Goal: Book appointment/travel/reservation

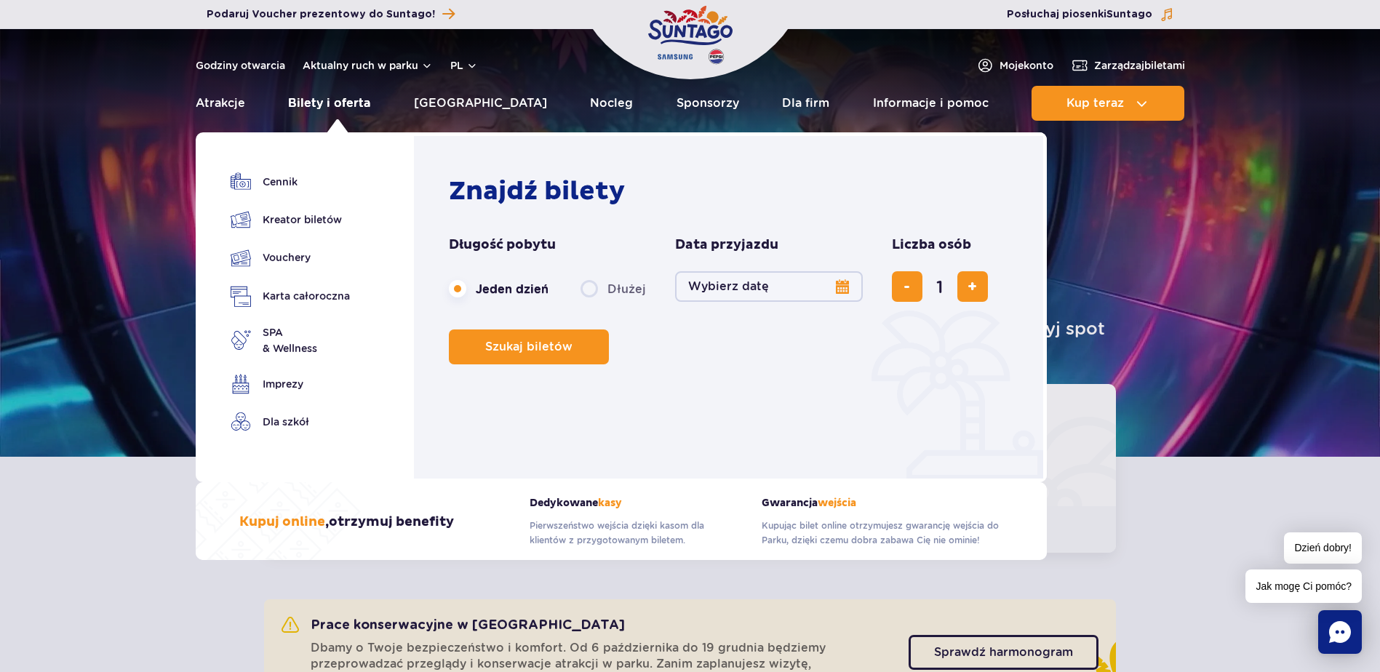
click at [340, 103] on link "Bilety i oferta" at bounding box center [329, 103] width 82 height 35
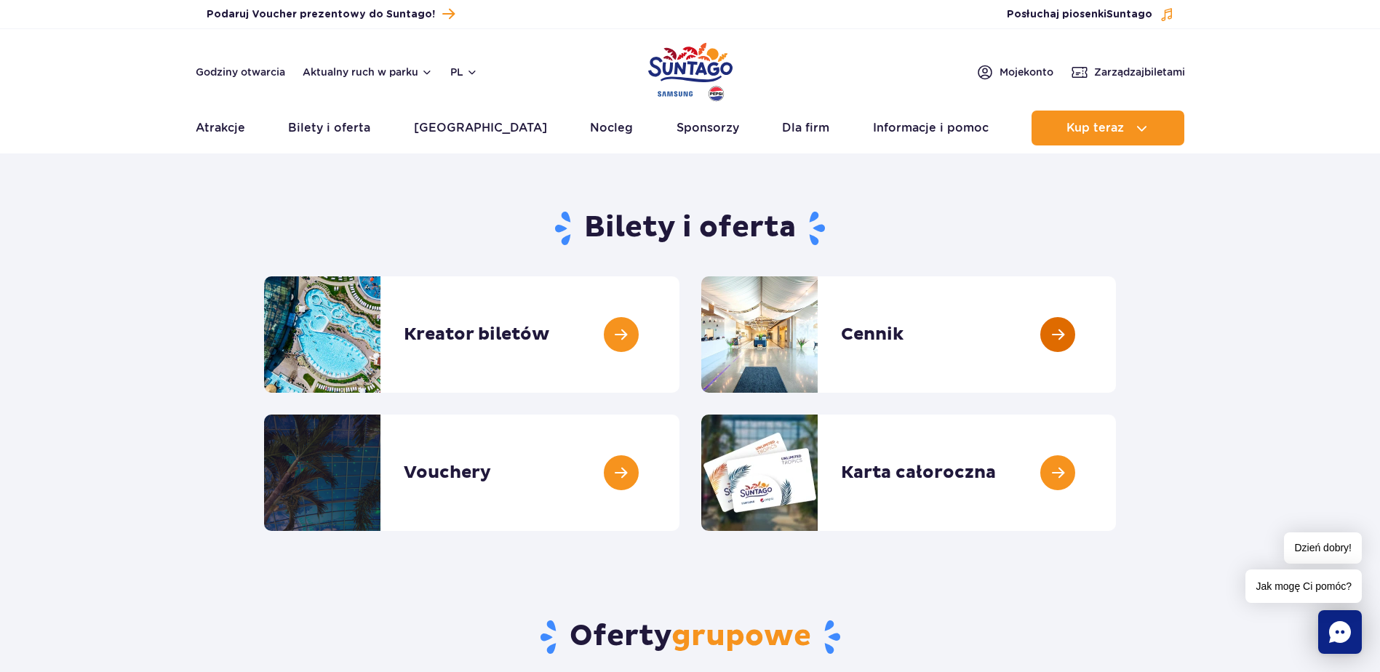
click at [1116, 347] on link at bounding box center [1116, 335] width 0 height 116
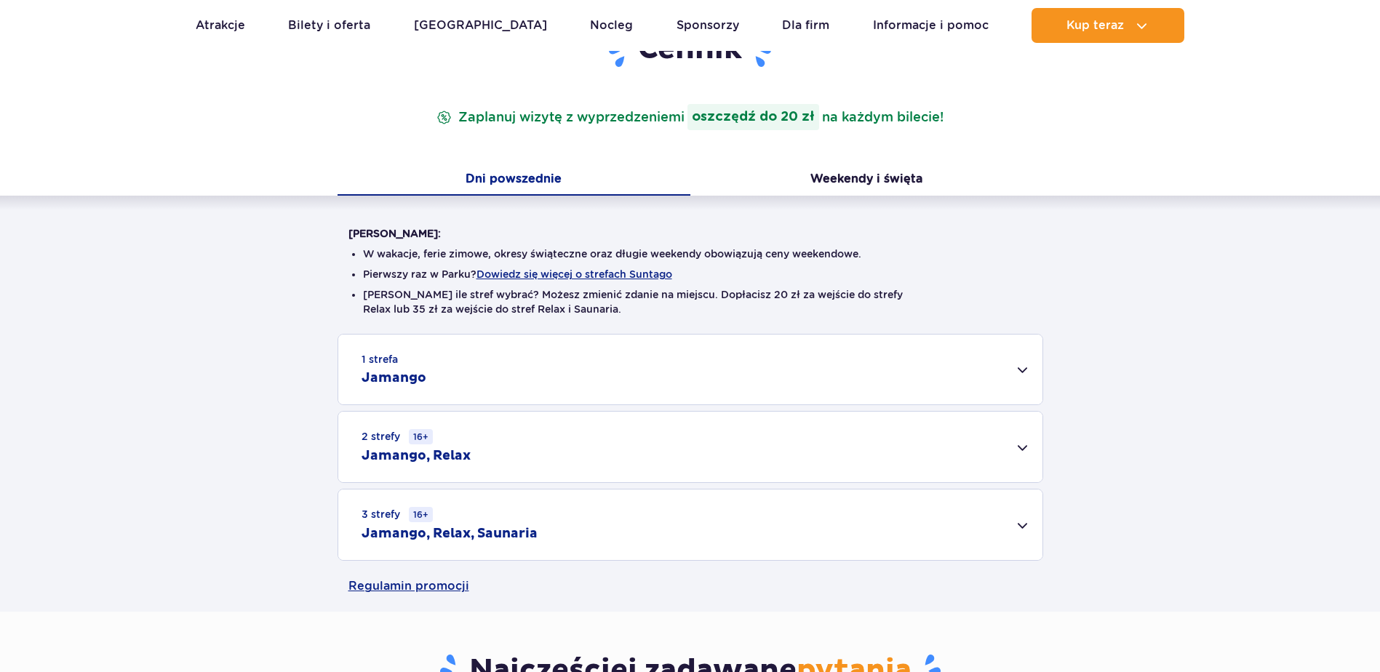
scroll to position [218, 0]
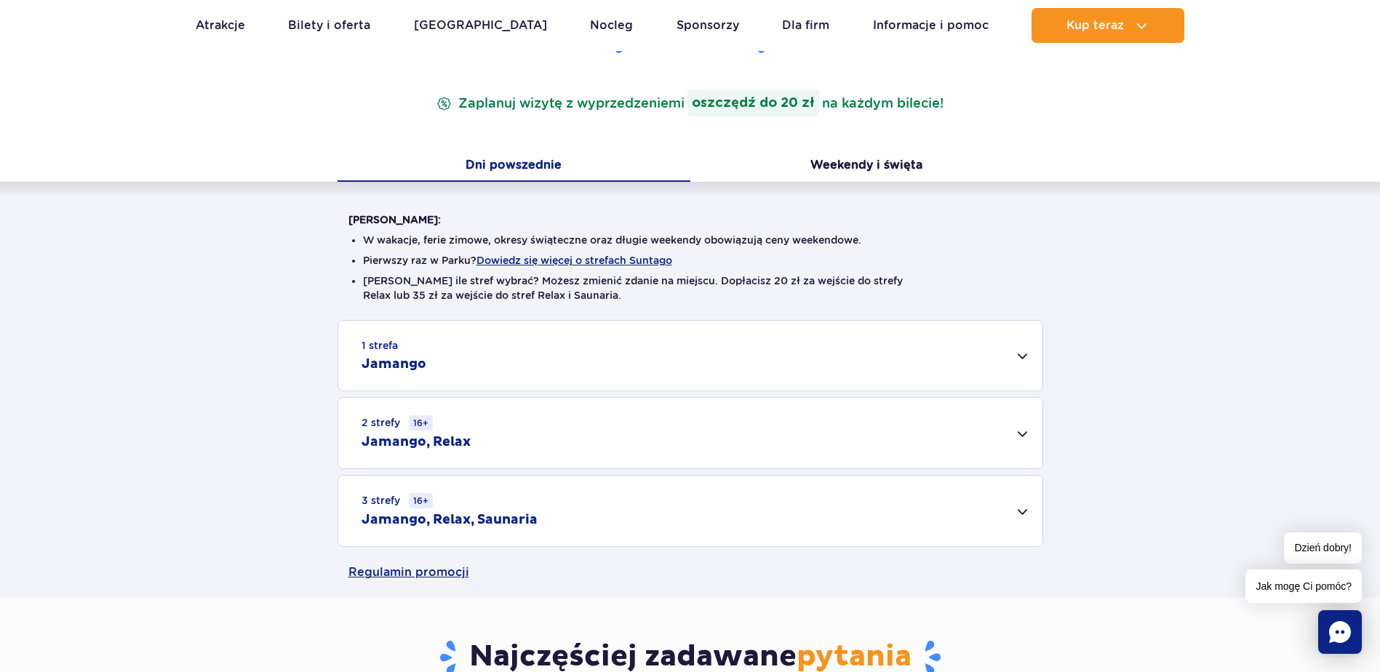
click at [1016, 361] on div "1 strefa Jamango" at bounding box center [690, 356] width 704 height 70
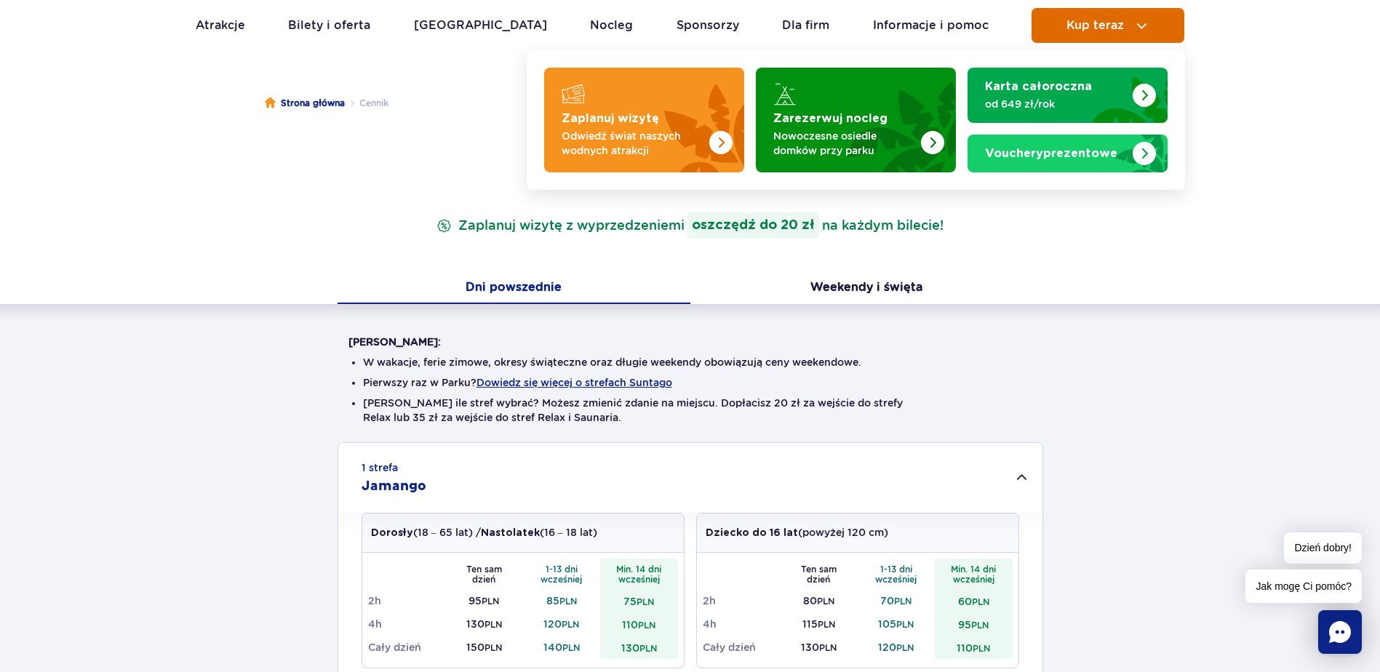
scroll to position [0, 0]
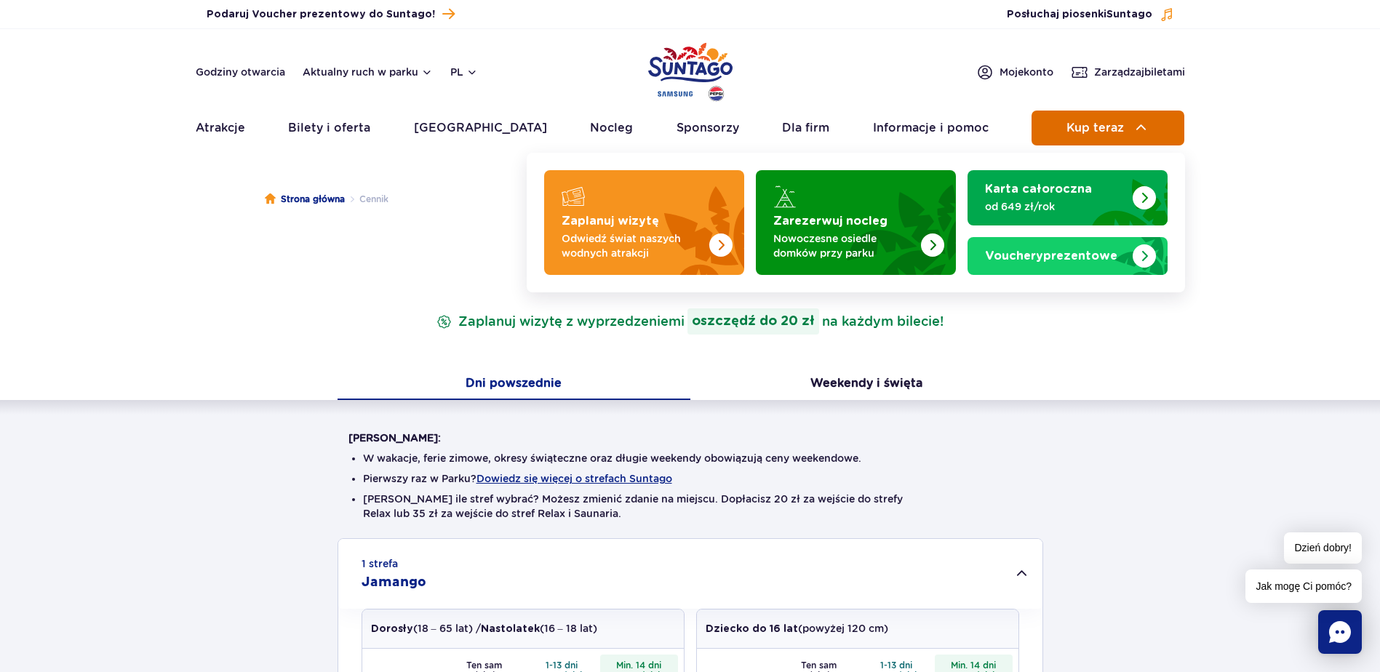
drag, startPoint x: 1068, startPoint y: 127, endPoint x: 1041, endPoint y: 124, distance: 27.8
click at [1068, 127] on span "Kup teraz" at bounding box center [1095, 128] width 57 height 13
click at [1107, 122] on span "Kup teraz" at bounding box center [1095, 128] width 57 height 13
click at [1148, 123] on img at bounding box center [1141, 127] width 17 height 17
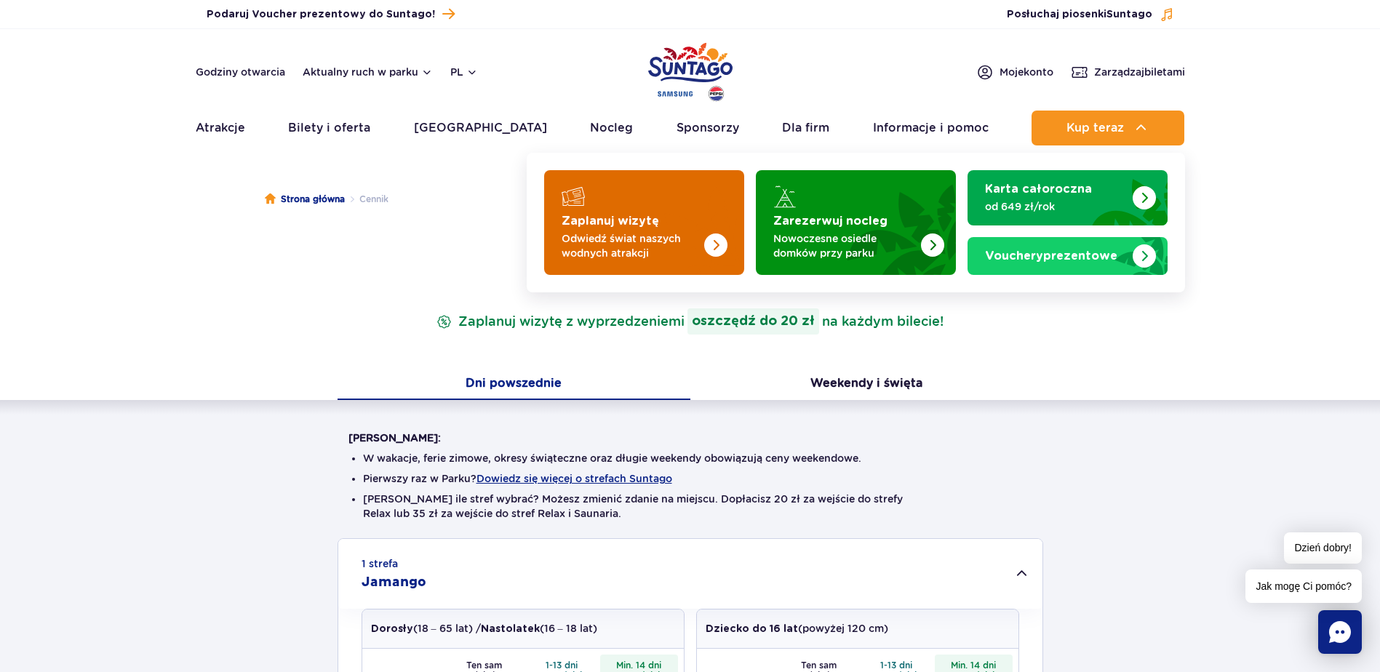
click at [716, 227] on img "Zaplanuj wizytę" at bounding box center [687, 219] width 116 height 114
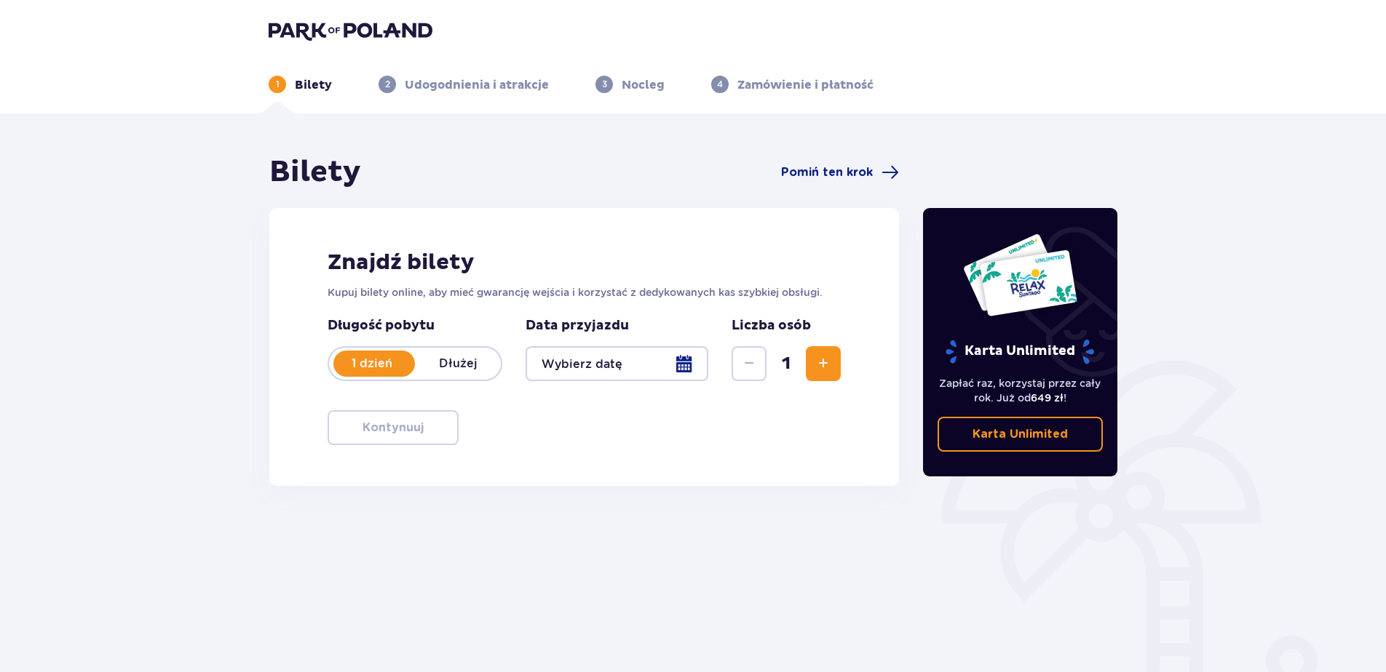
click at [686, 365] on div at bounding box center [616, 363] width 183 height 35
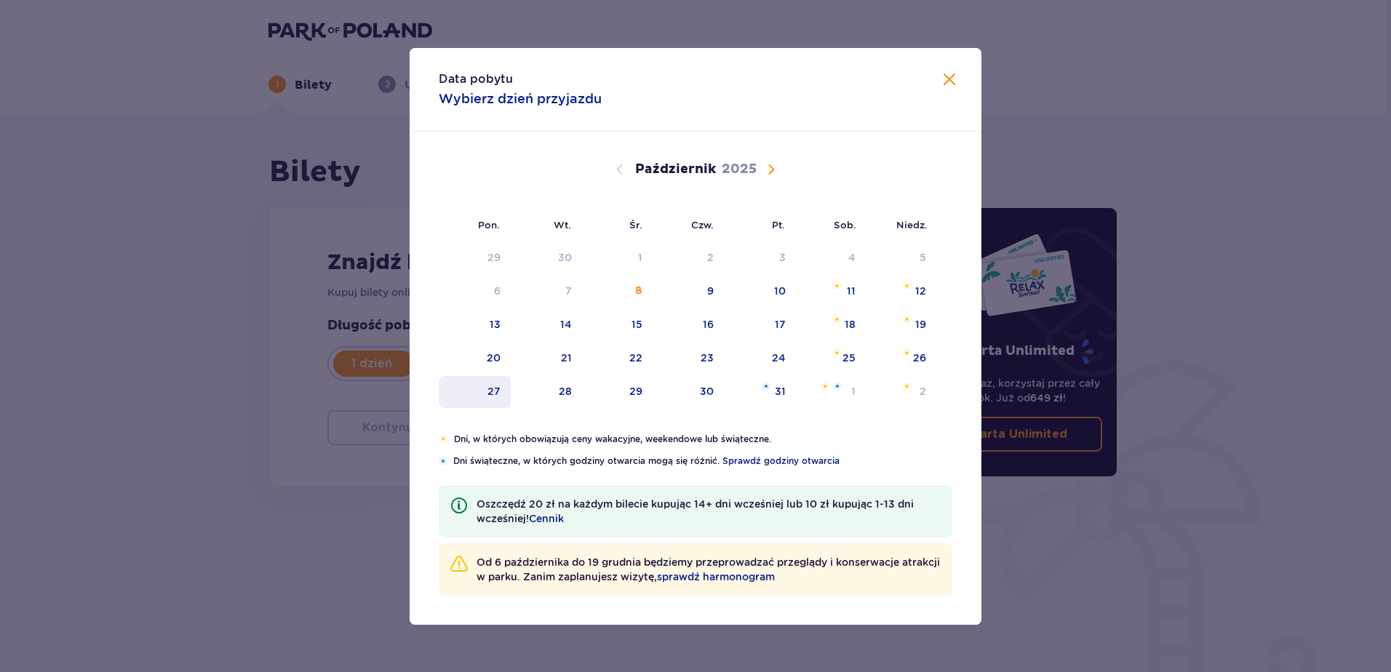
click at [504, 396] on div "27" at bounding box center [475, 392] width 72 height 32
type input "27.10.25"
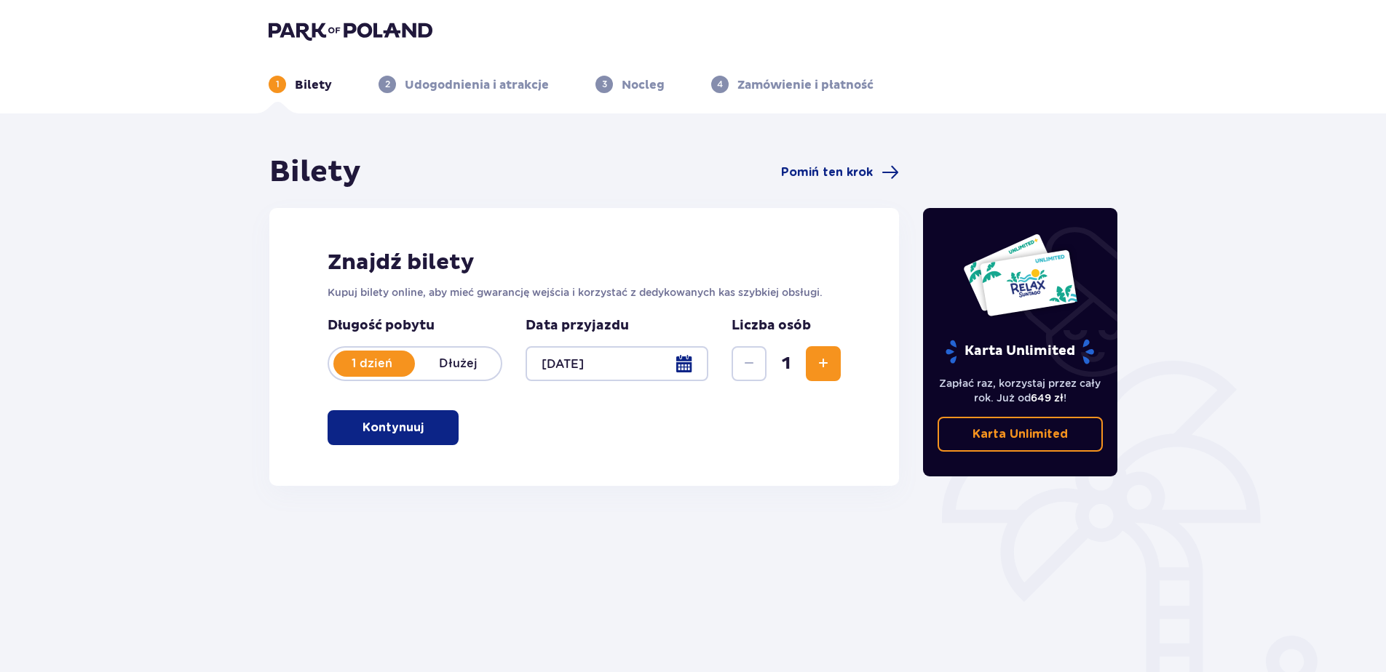
click at [817, 361] on span "Zwiększ" at bounding box center [822, 363] width 17 height 17
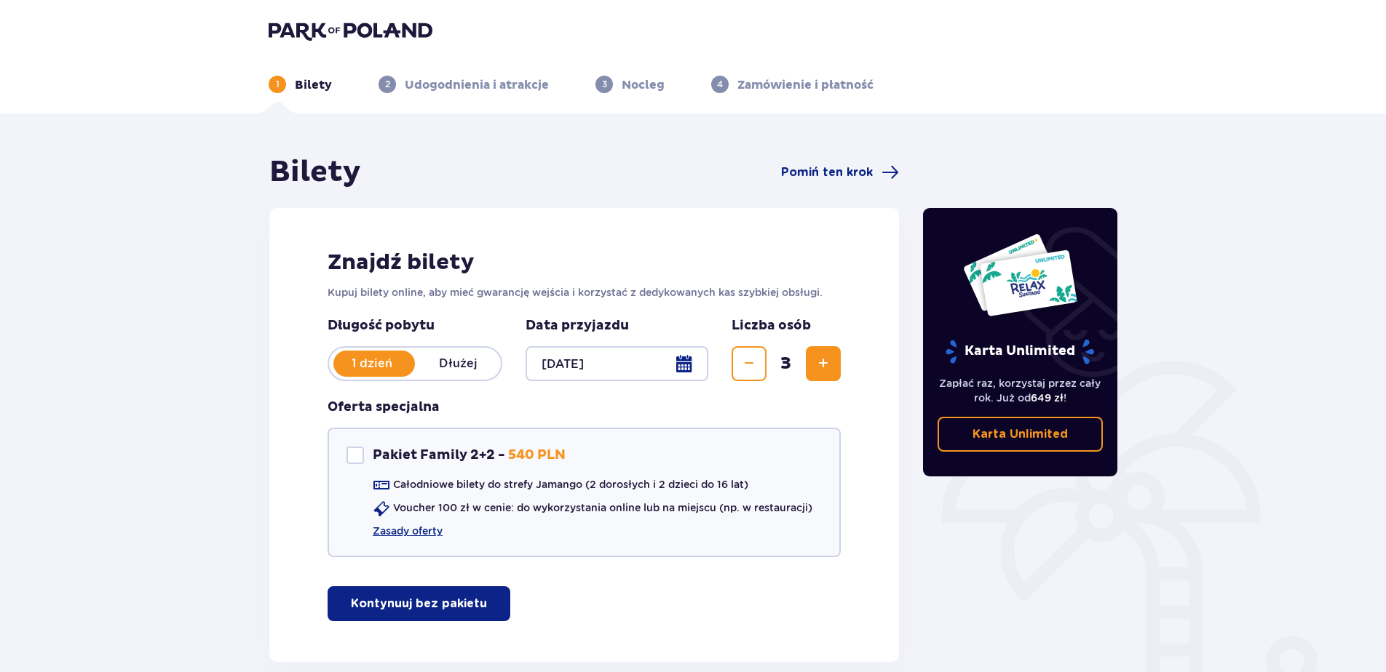
click at [817, 361] on span "Zwiększ" at bounding box center [822, 363] width 17 height 17
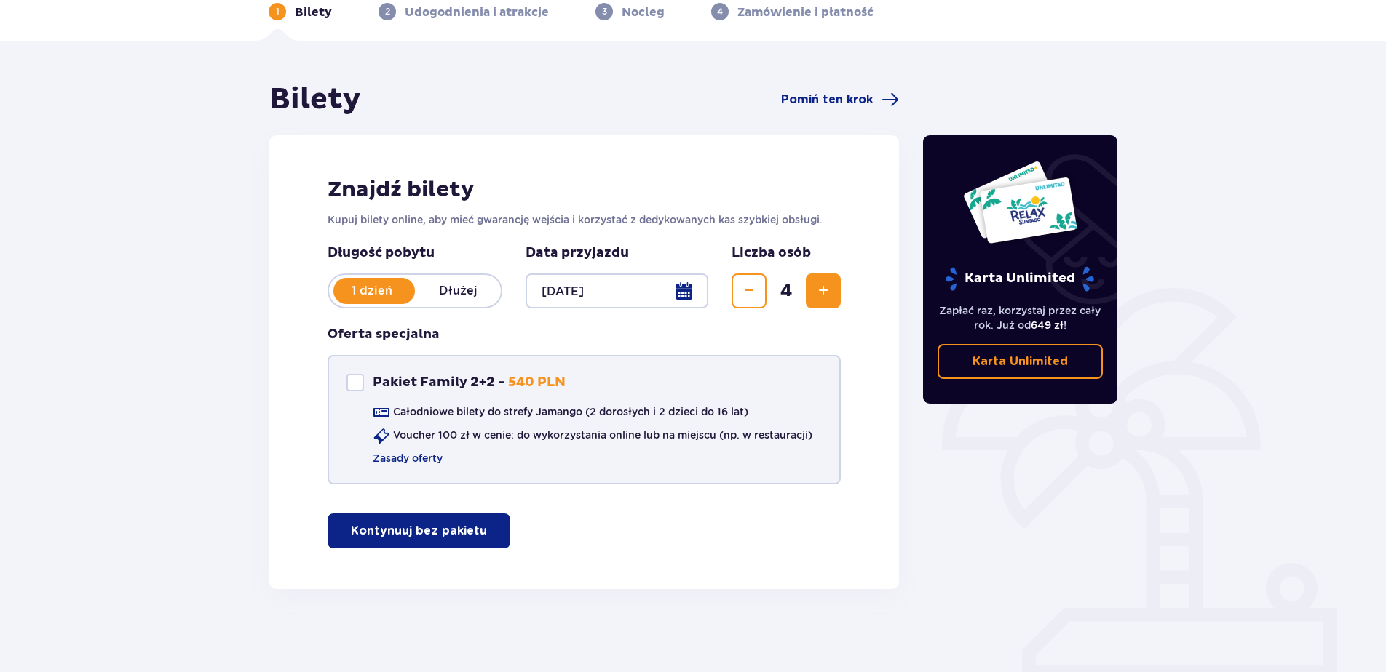
click at [359, 383] on div "Pakiet Family 2+2" at bounding box center [354, 382] width 17 height 17
checkbox input "true"
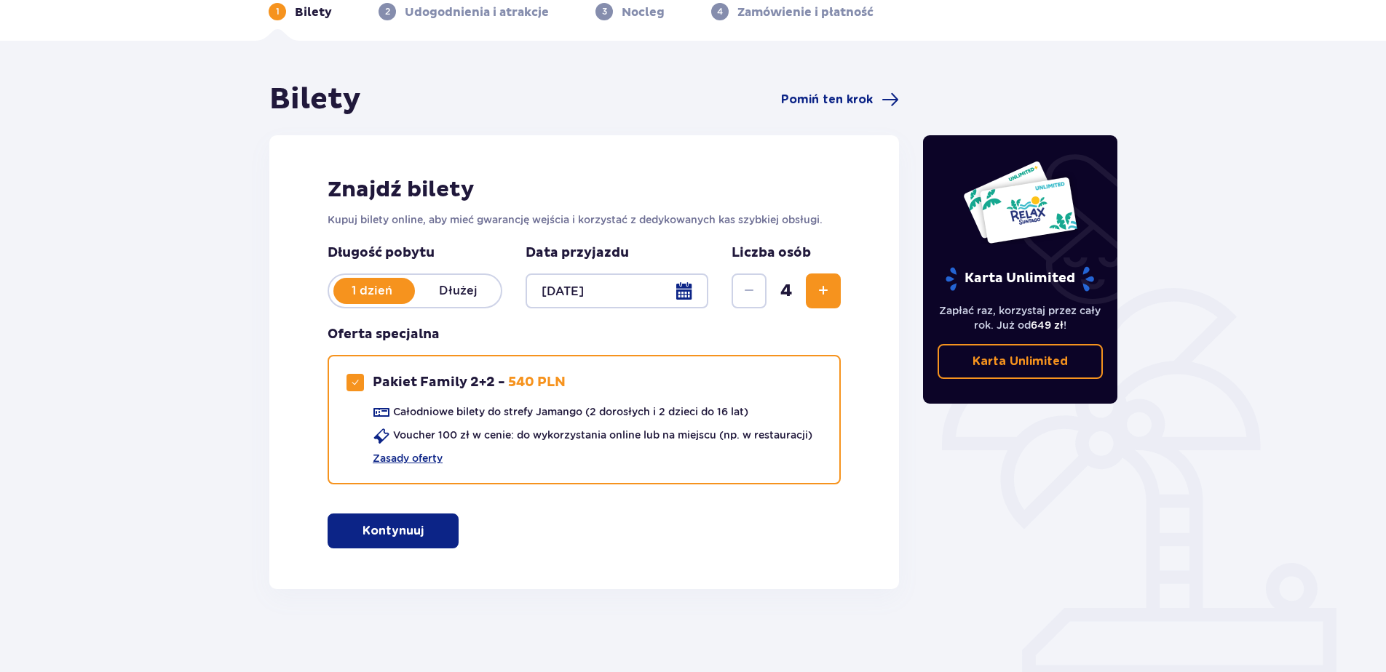
drag, startPoint x: 405, startPoint y: 536, endPoint x: 390, endPoint y: 535, distance: 15.3
click at [405, 536] on p "Kontynuuj" at bounding box center [392, 531] width 61 height 16
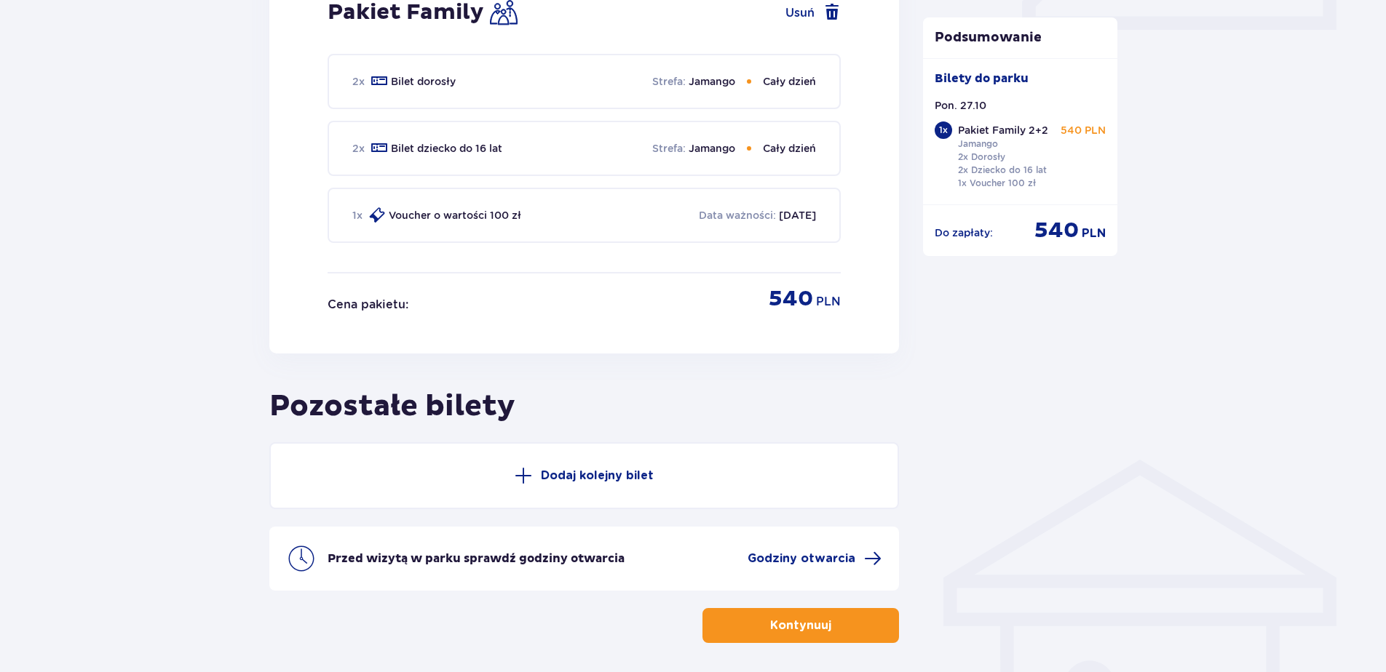
scroll to position [635, 0]
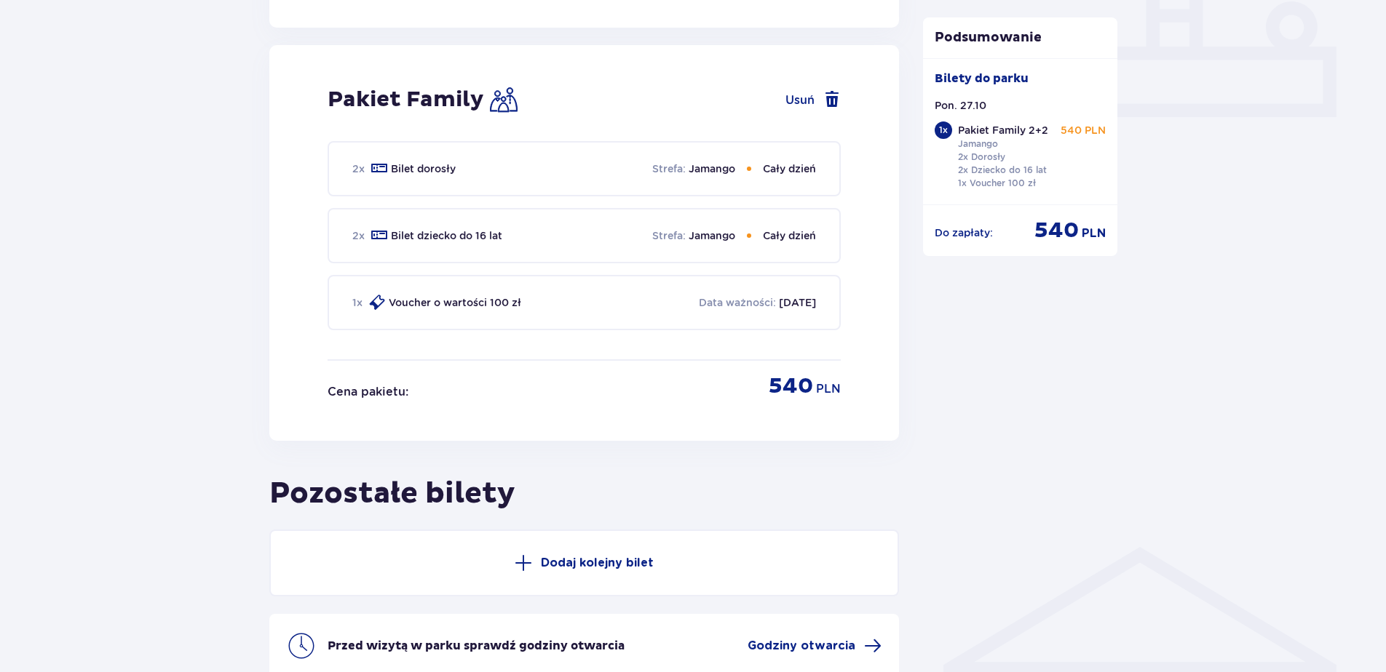
click at [495, 308] on p "Voucher o wartości 100 zł" at bounding box center [455, 302] width 132 height 15
click at [696, 316] on div "1 x Voucher o wartości 100 zł Data ważności : 08.10.2026" at bounding box center [583, 302] width 513 height 55
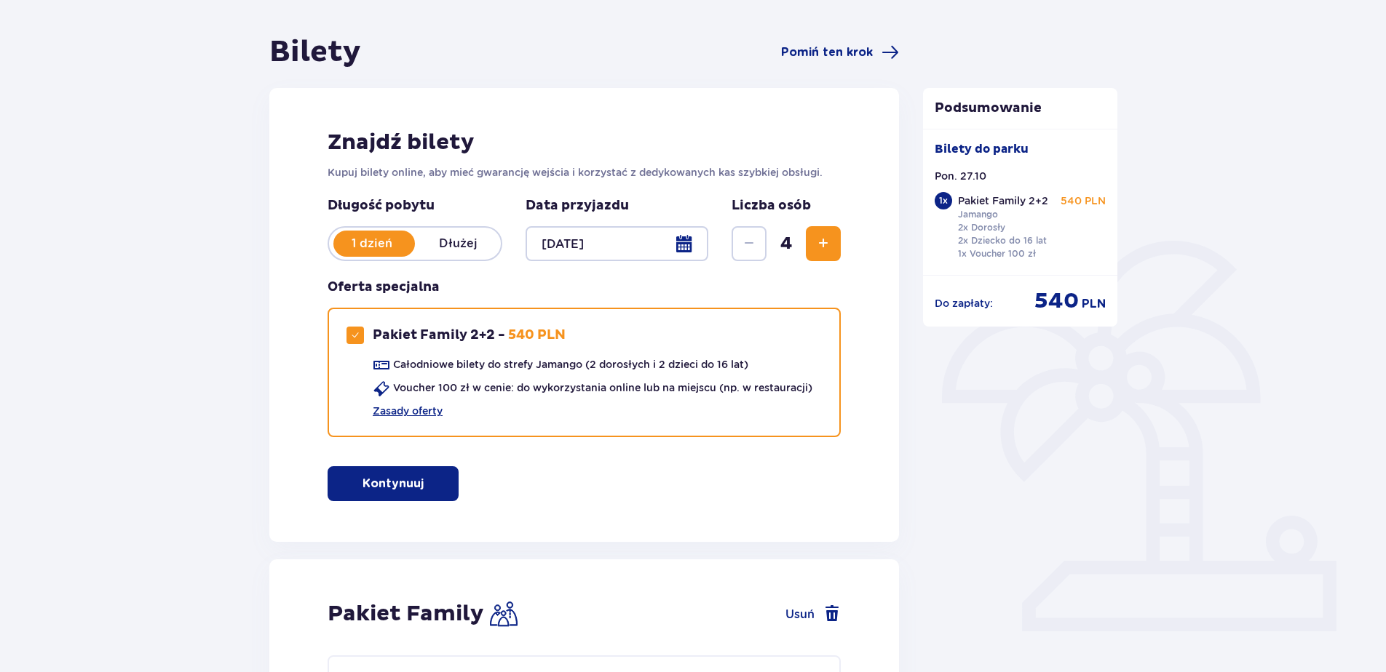
scroll to position [146, 0]
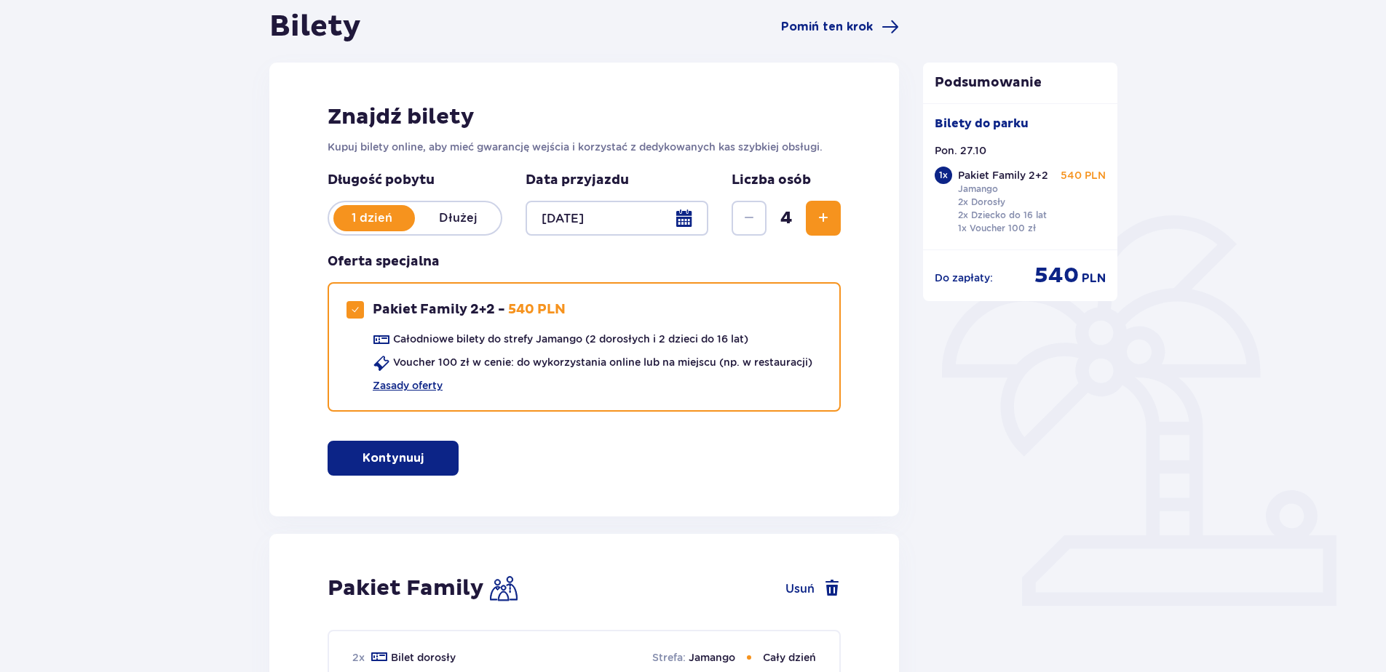
click at [387, 461] on p "Kontynuuj" at bounding box center [392, 458] width 61 height 16
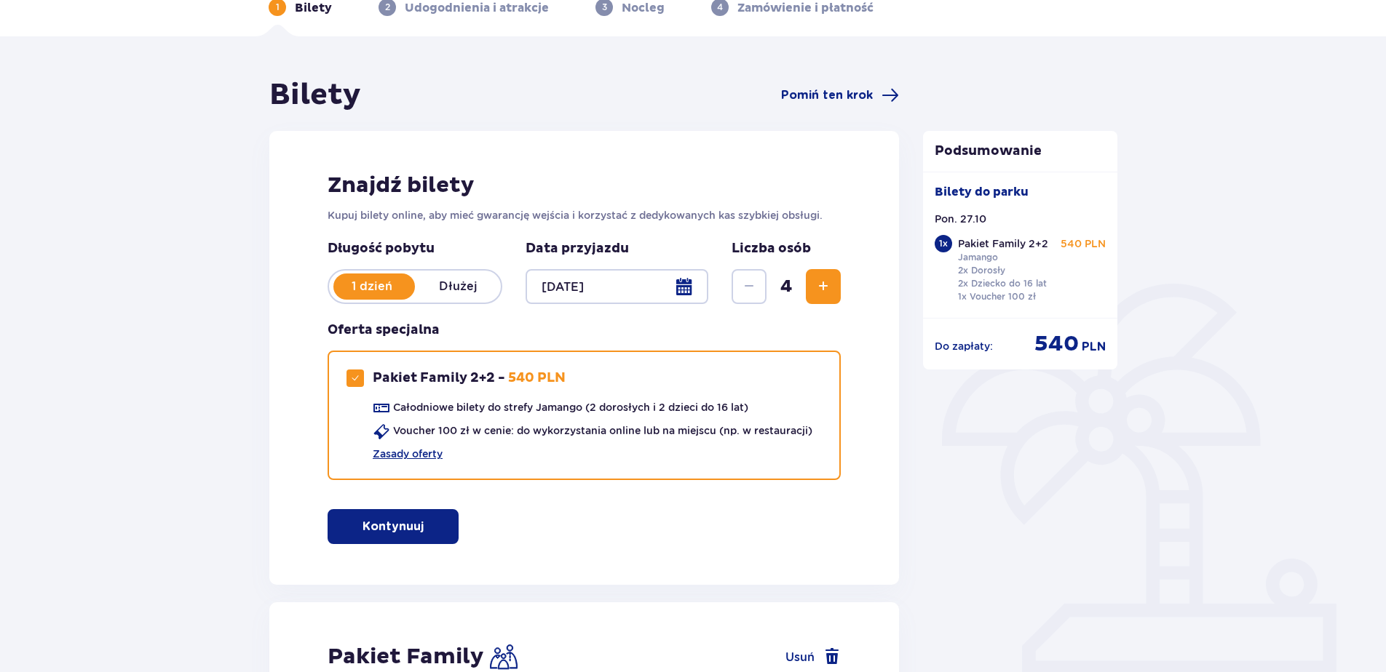
scroll to position [0, 0]
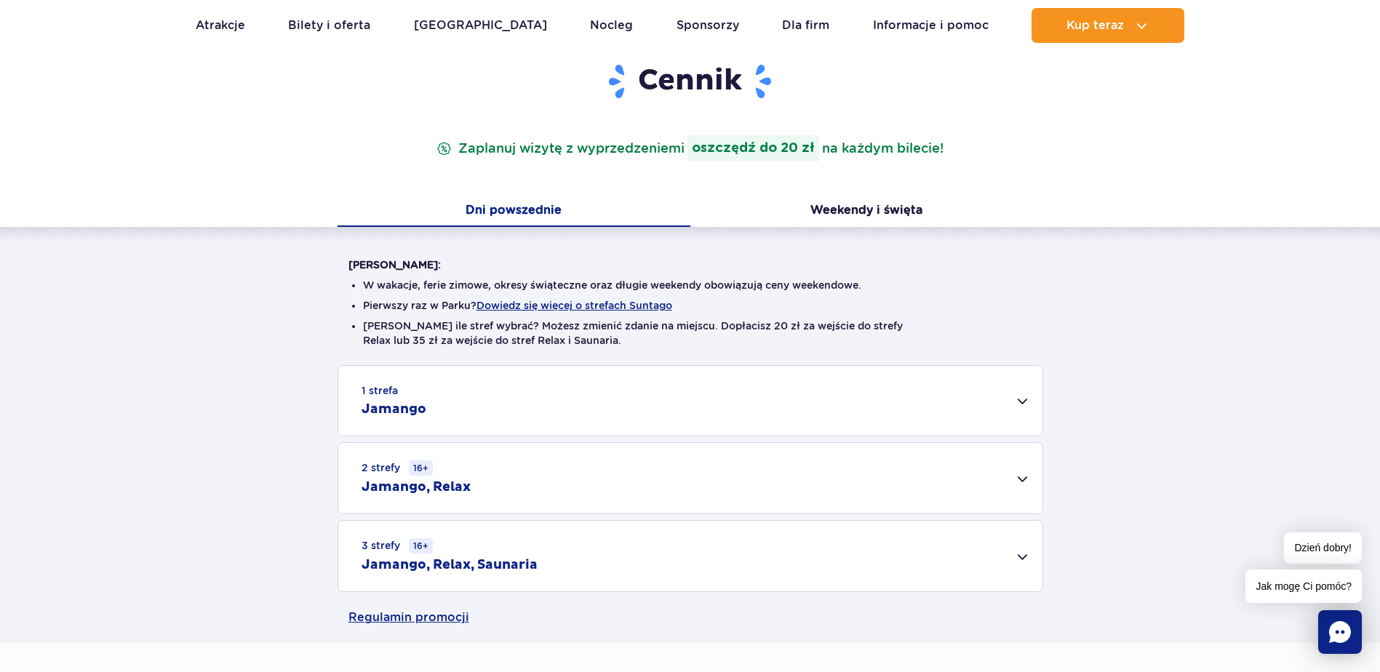
scroll to position [218, 0]
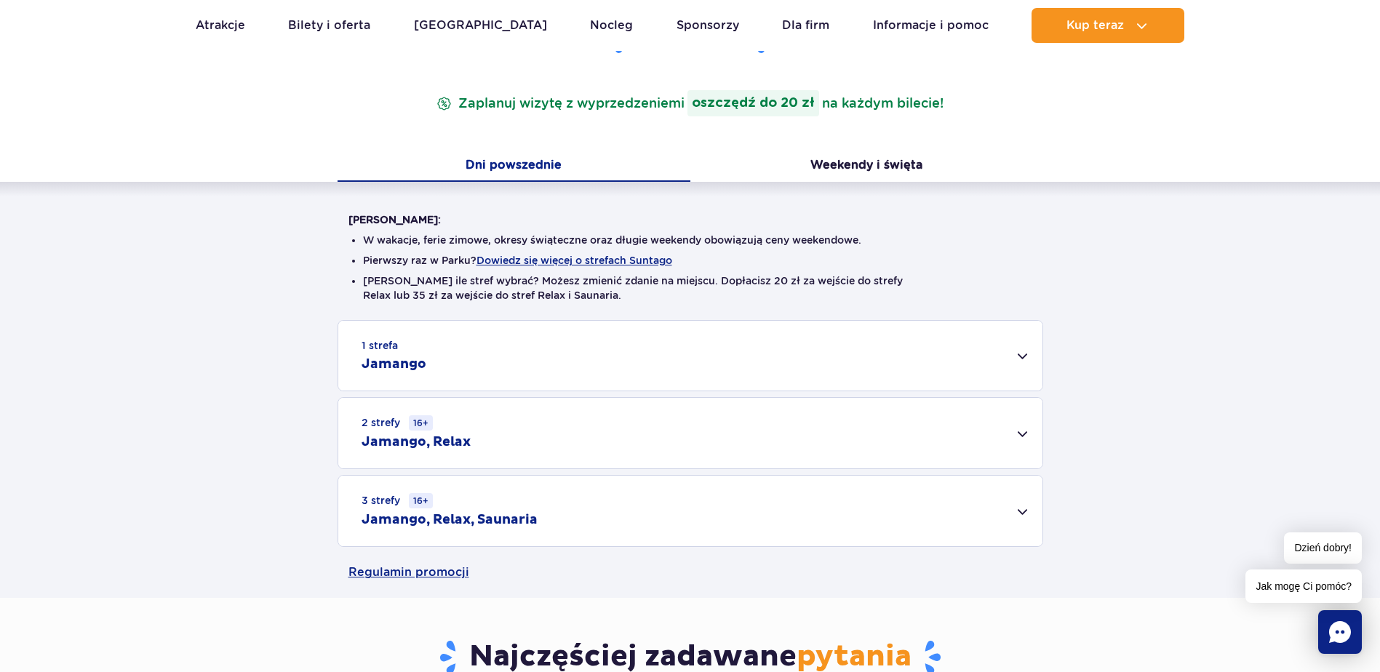
click at [1014, 354] on div "1 strefa Jamango" at bounding box center [690, 356] width 704 height 70
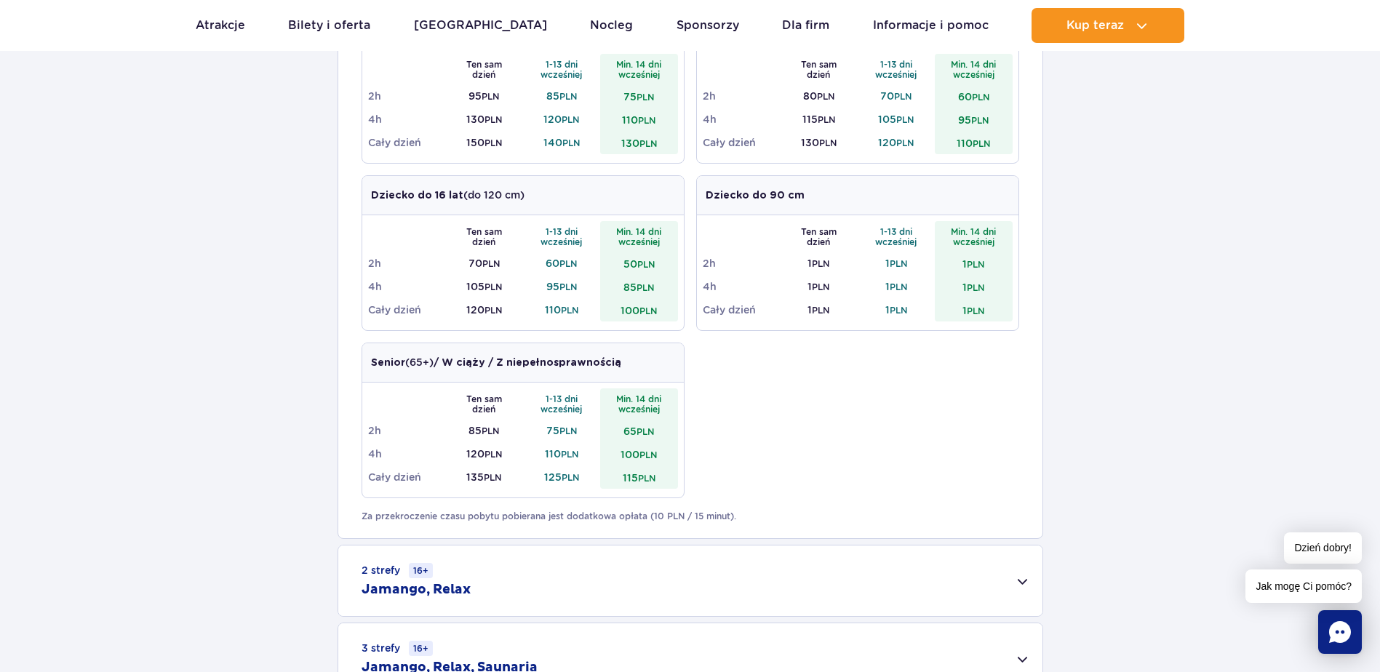
scroll to position [291, 0]
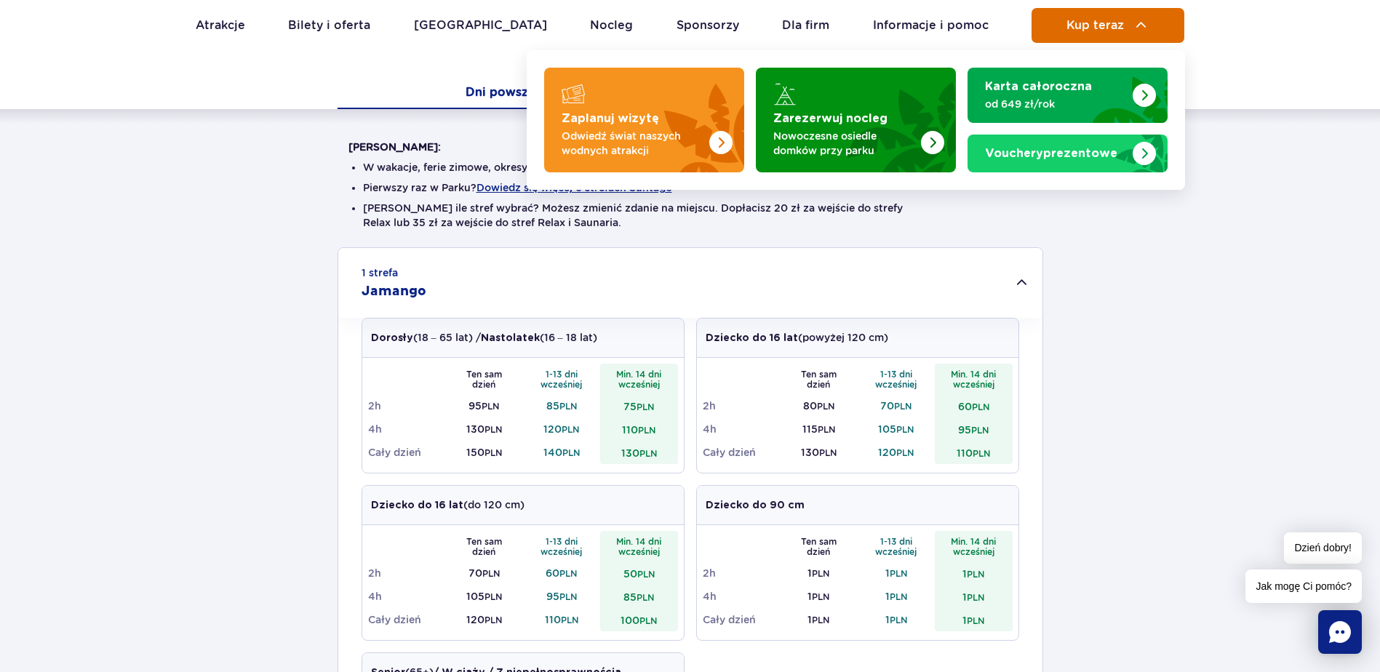
click at [1090, 30] on span "Kup teraz" at bounding box center [1095, 25] width 57 height 13
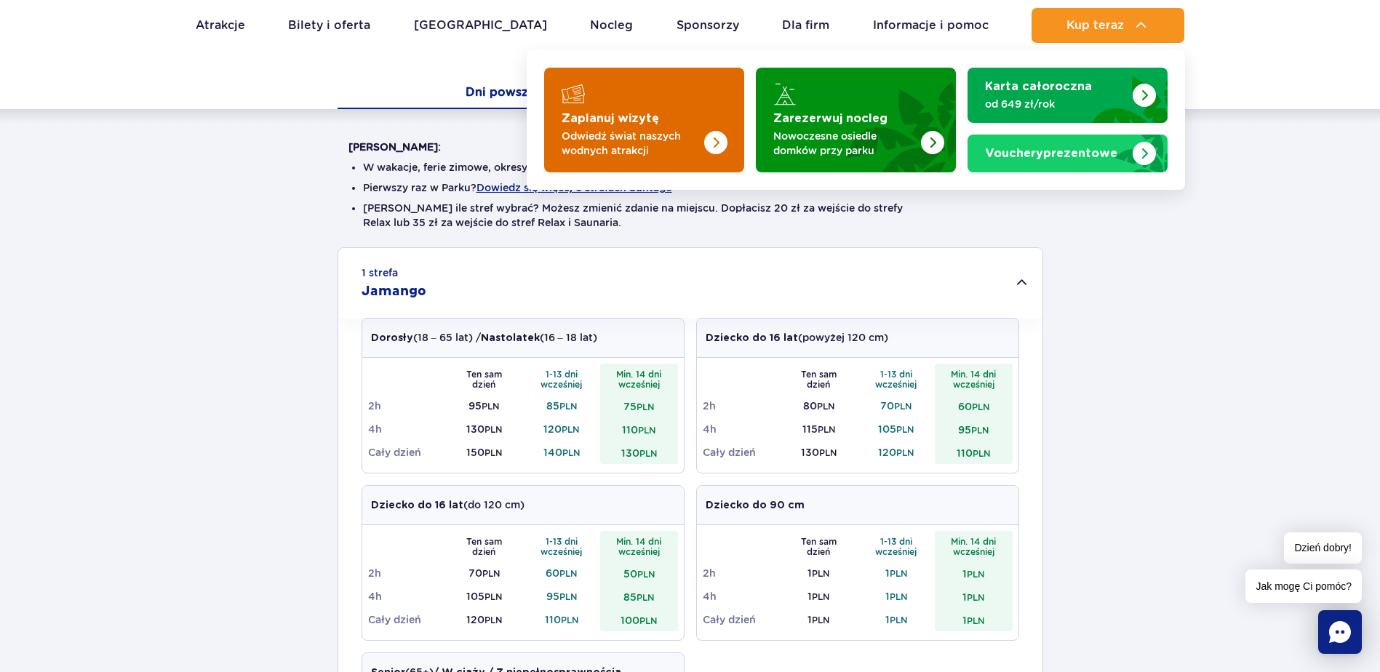
click at [610, 121] on strong "Zaplanuj wizytę" at bounding box center [611, 119] width 98 height 12
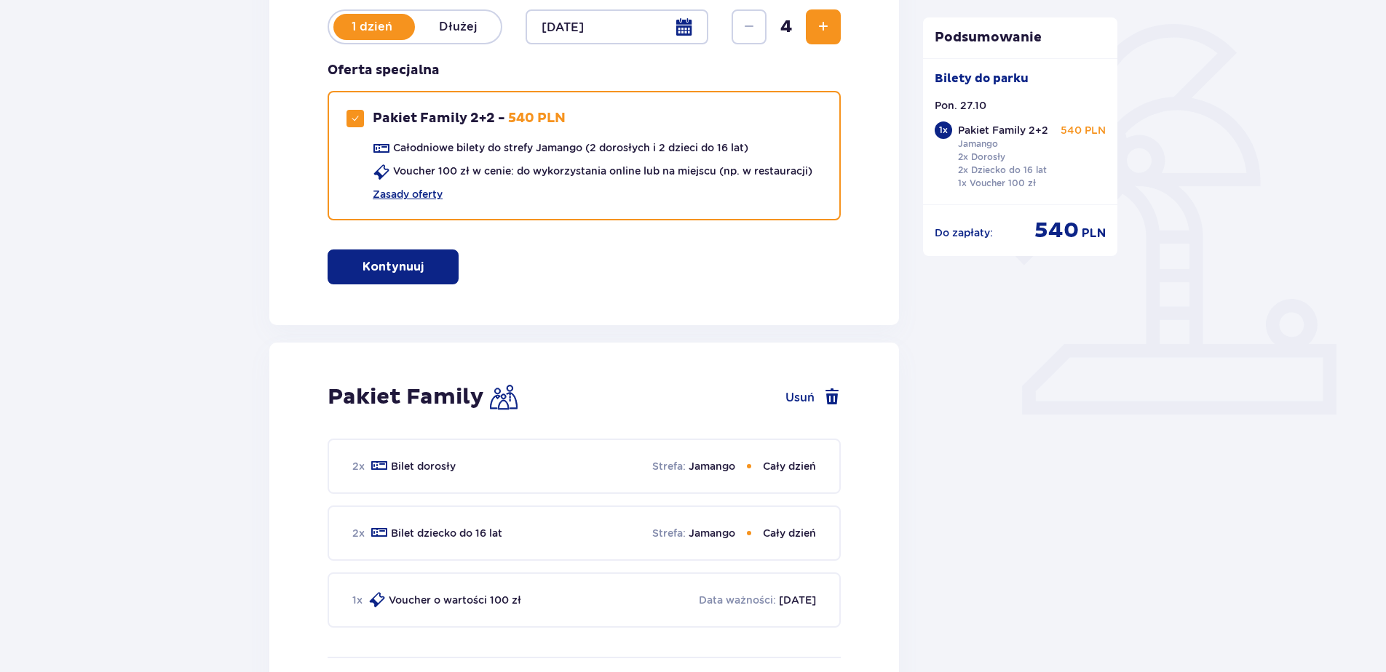
scroll to position [343, 0]
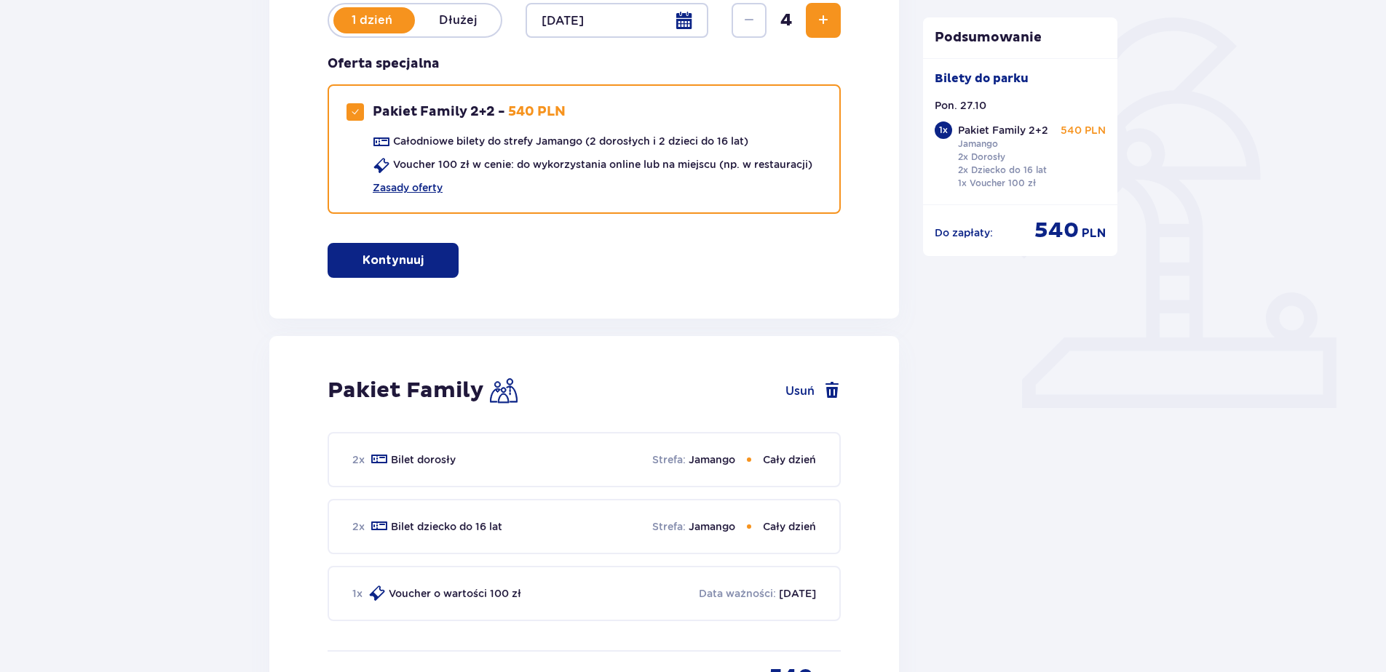
click at [443, 463] on p "Bilet dorosły" at bounding box center [423, 460] width 65 height 15
click at [830, 392] on span at bounding box center [831, 390] width 17 height 17
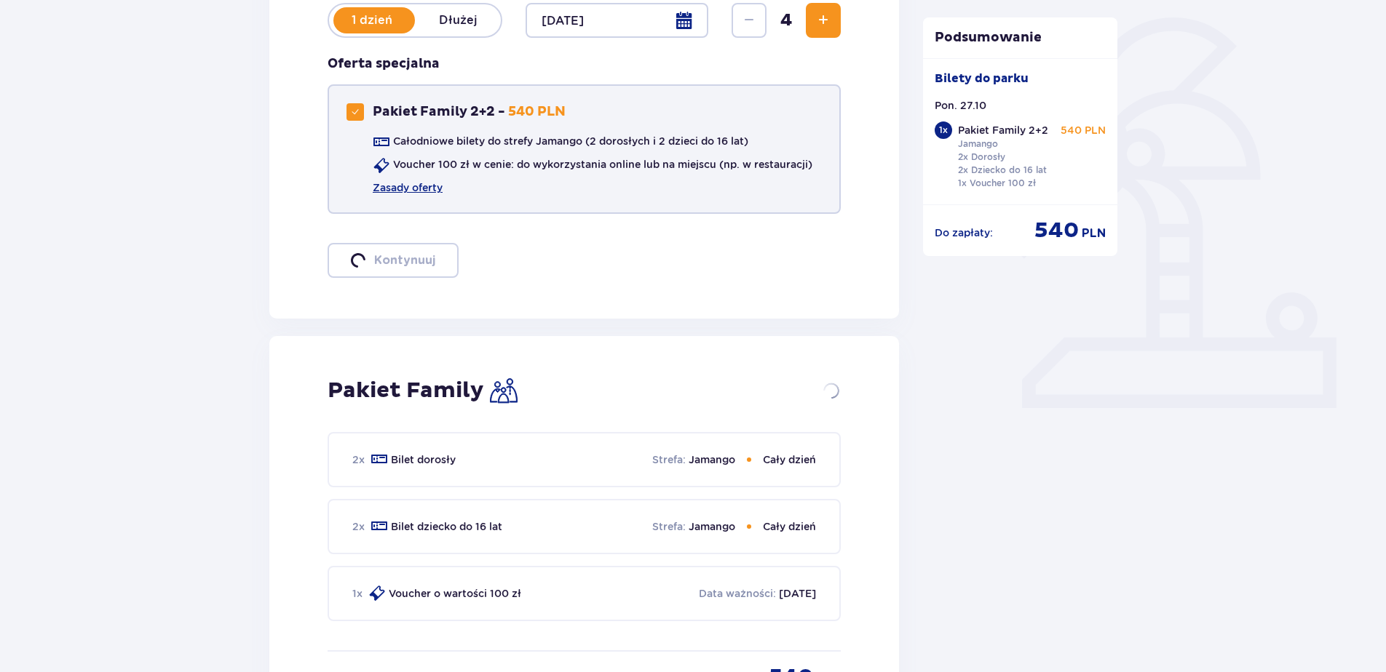
checkbox input "false"
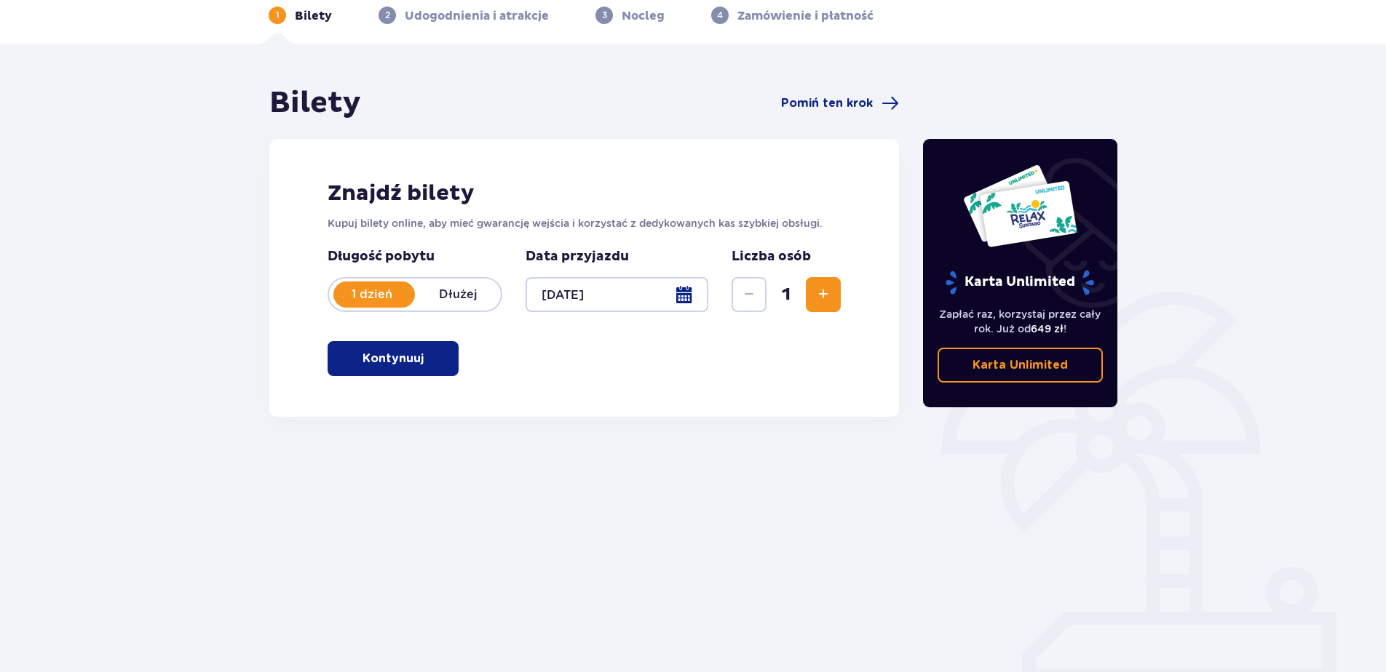
scroll to position [69, 0]
click at [421, 362] on span "button" at bounding box center [426, 358] width 17 height 17
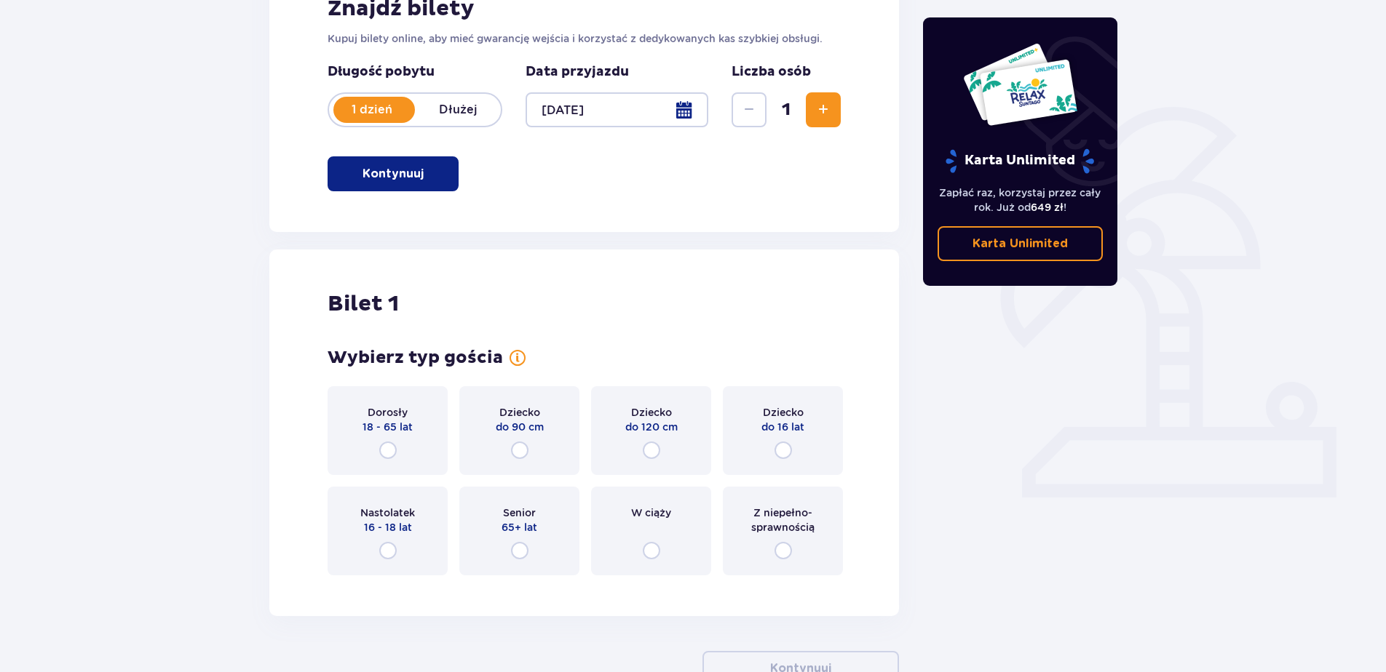
scroll to position [287, 0]
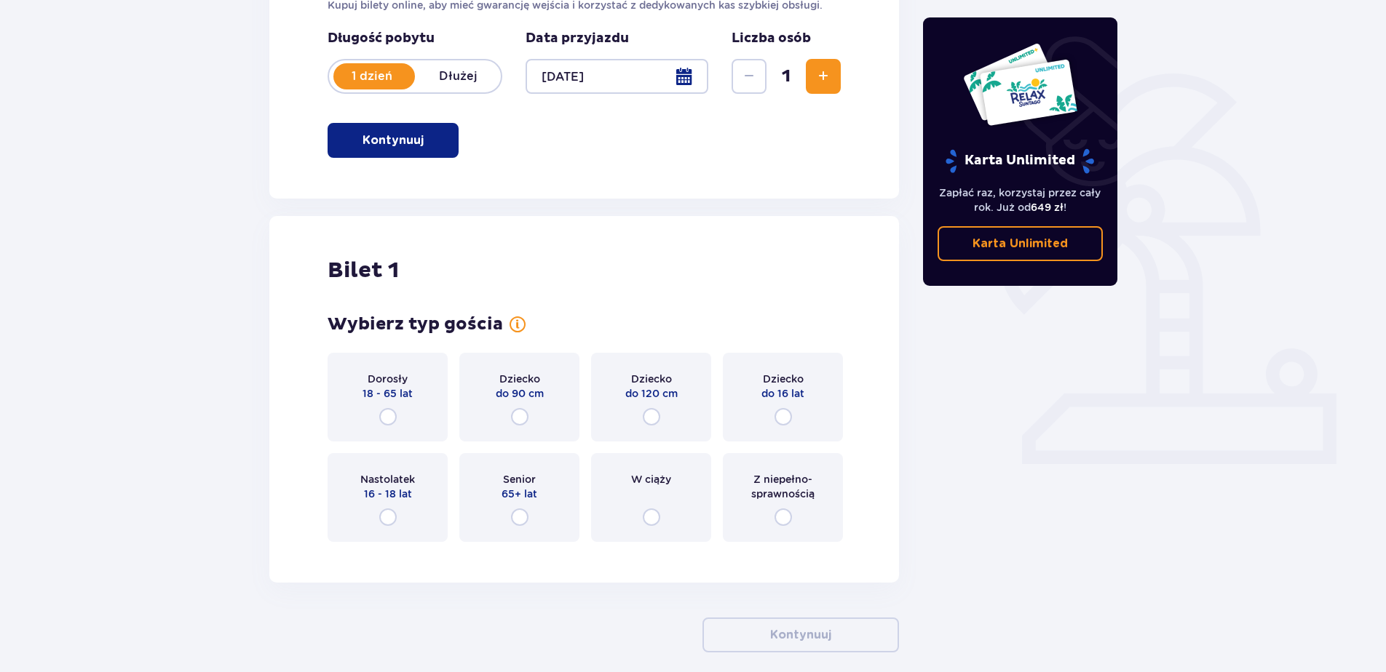
click at [390, 417] on input "radio" at bounding box center [387, 416] width 17 height 17
radio input "true"
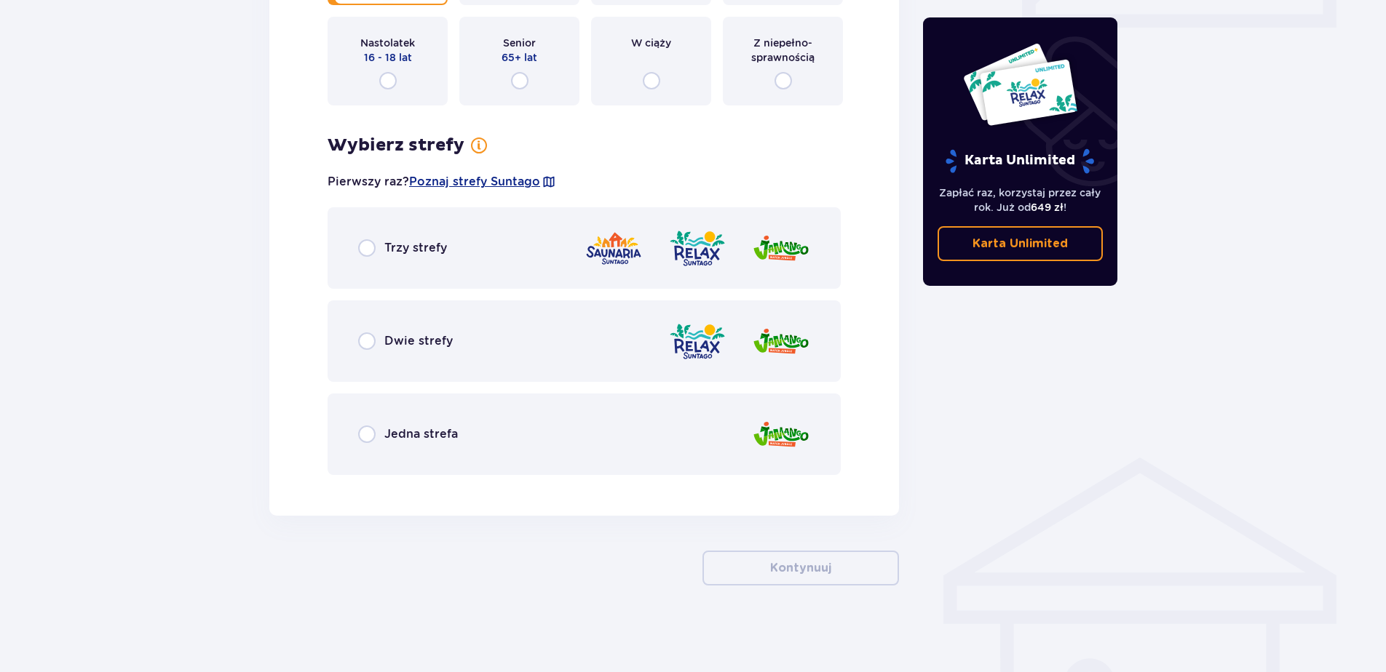
scroll to position [725, 0]
click at [368, 433] on input "radio" at bounding box center [366, 433] width 17 height 17
radio input "true"
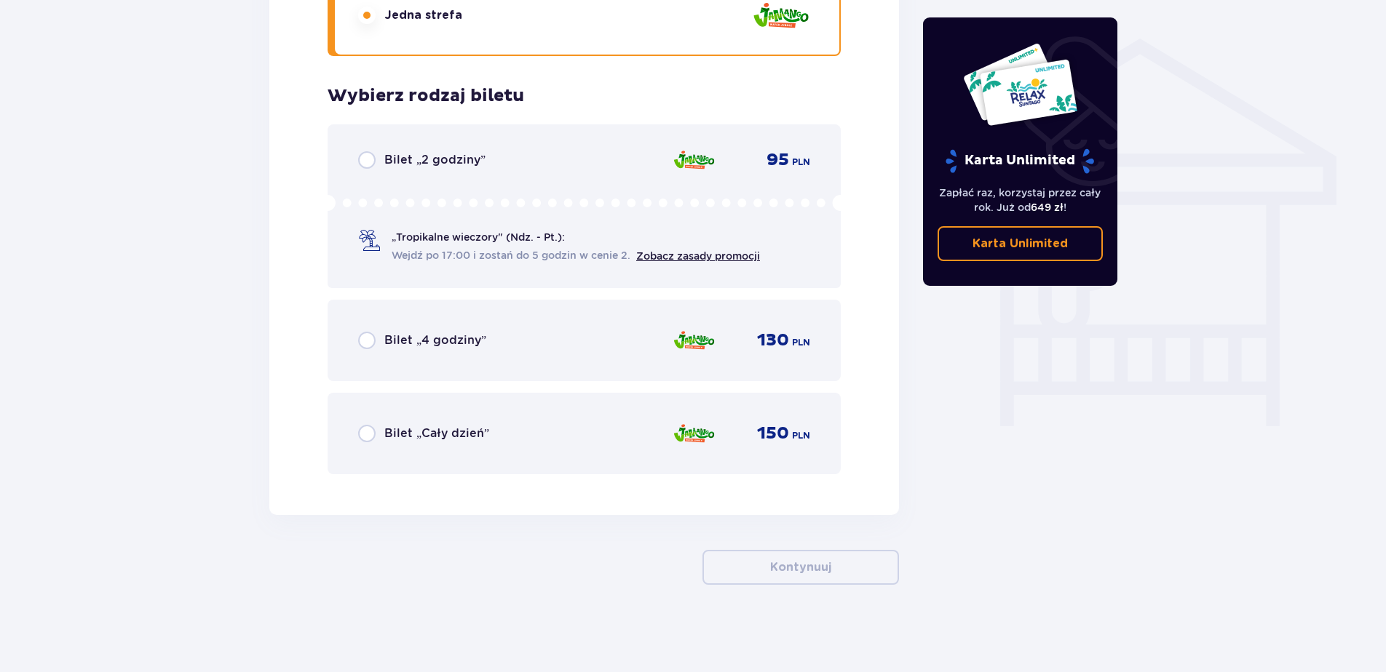
scroll to position [0, 0]
click at [370, 441] on input "radio" at bounding box center [366, 433] width 17 height 17
radio input "true"
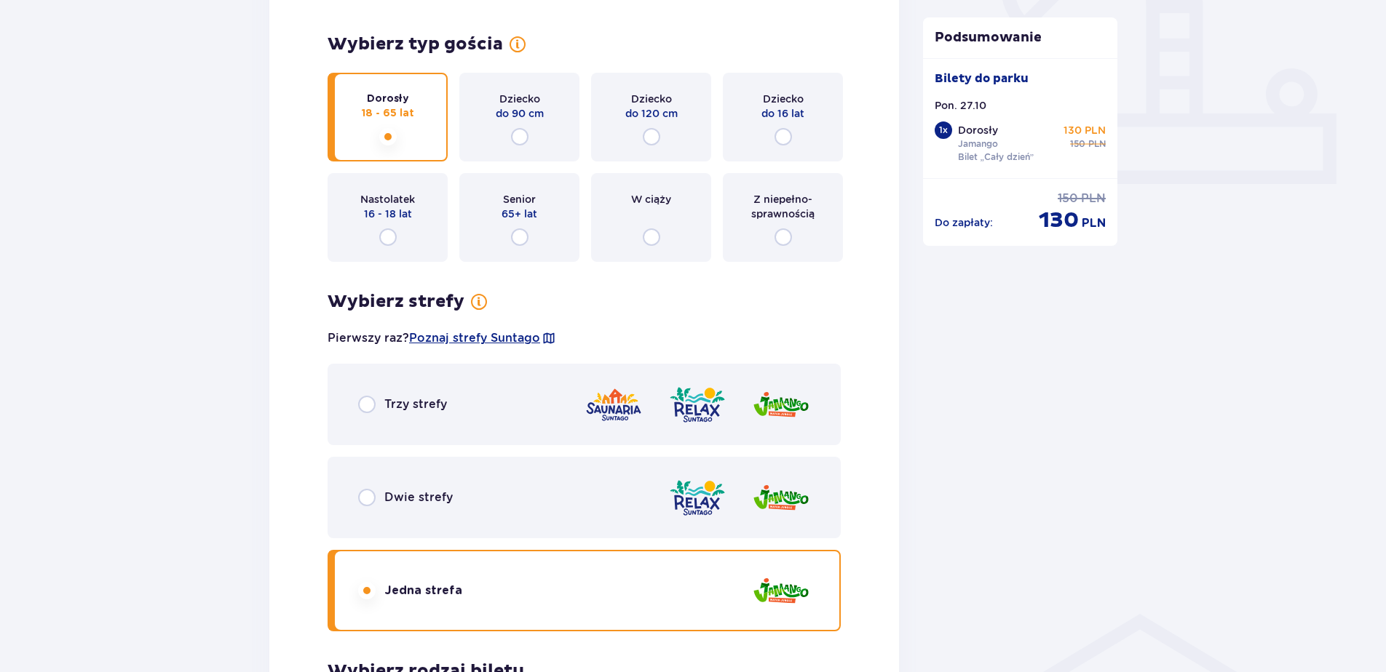
scroll to position [200, 0]
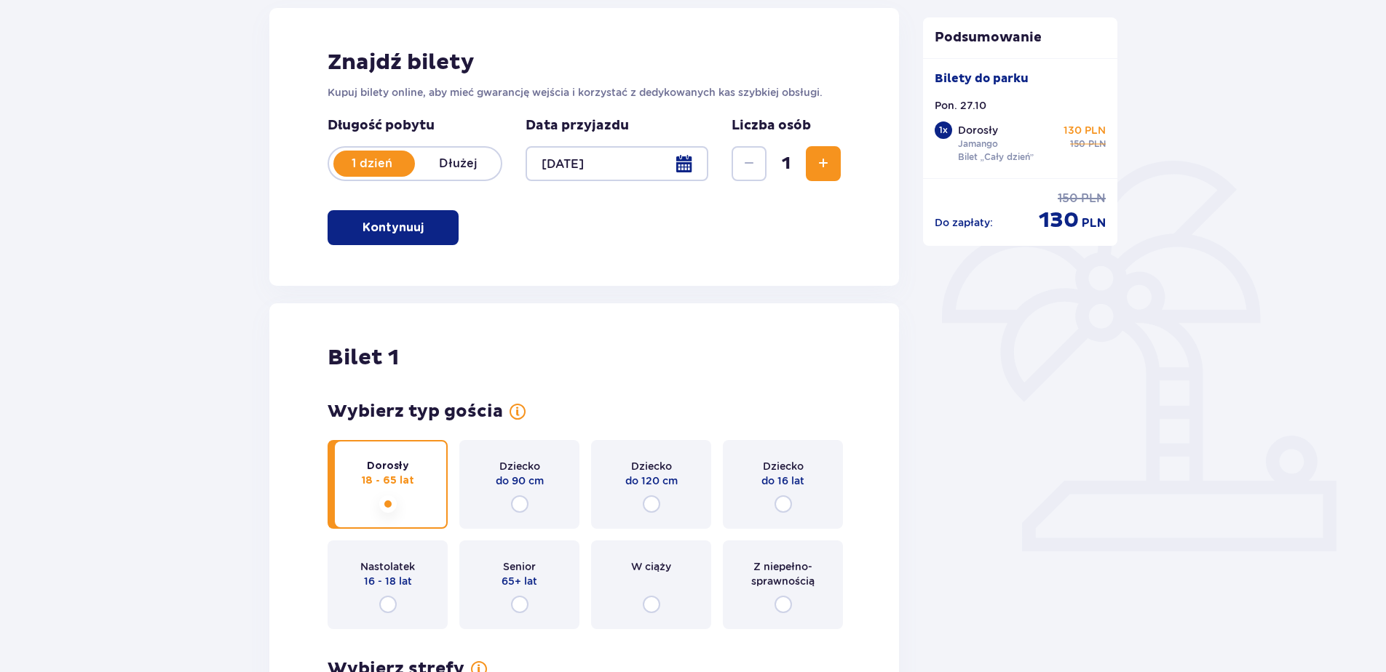
click at [827, 164] on span "Zwiększ" at bounding box center [822, 163] width 17 height 17
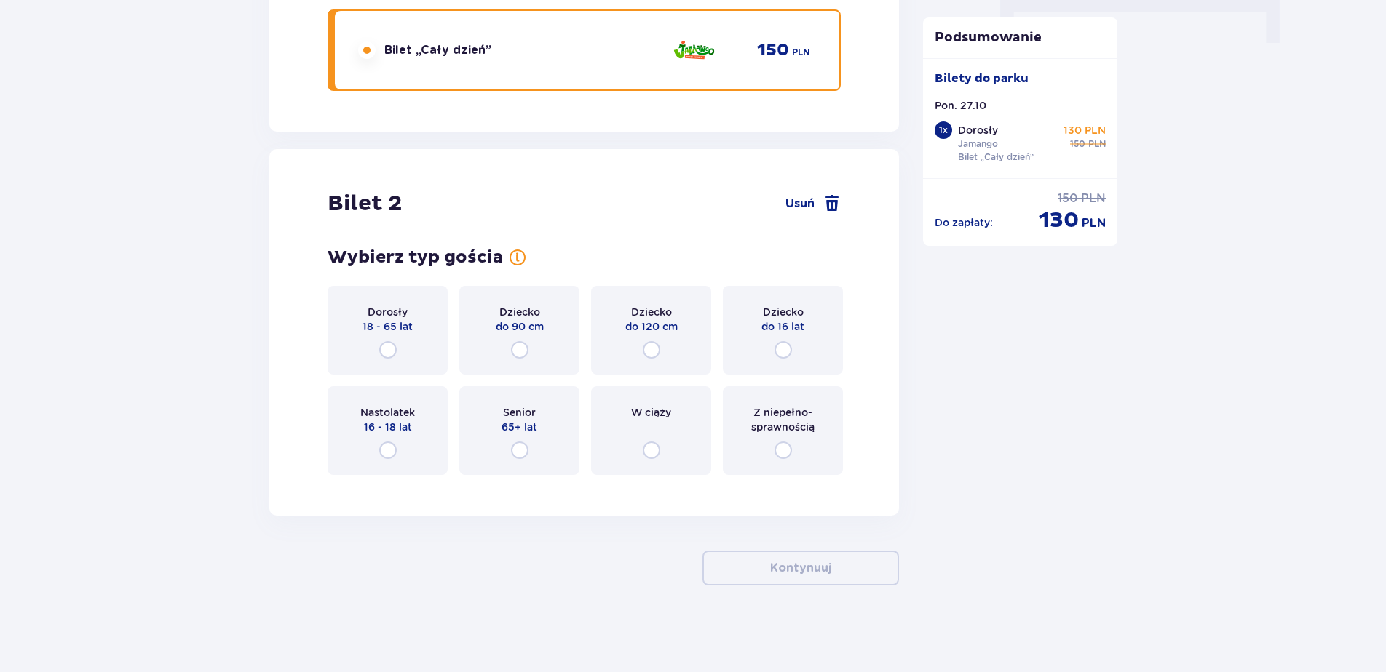
scroll to position [1527, 0]
click at [391, 351] on input "radio" at bounding box center [387, 349] width 17 height 17
radio input "true"
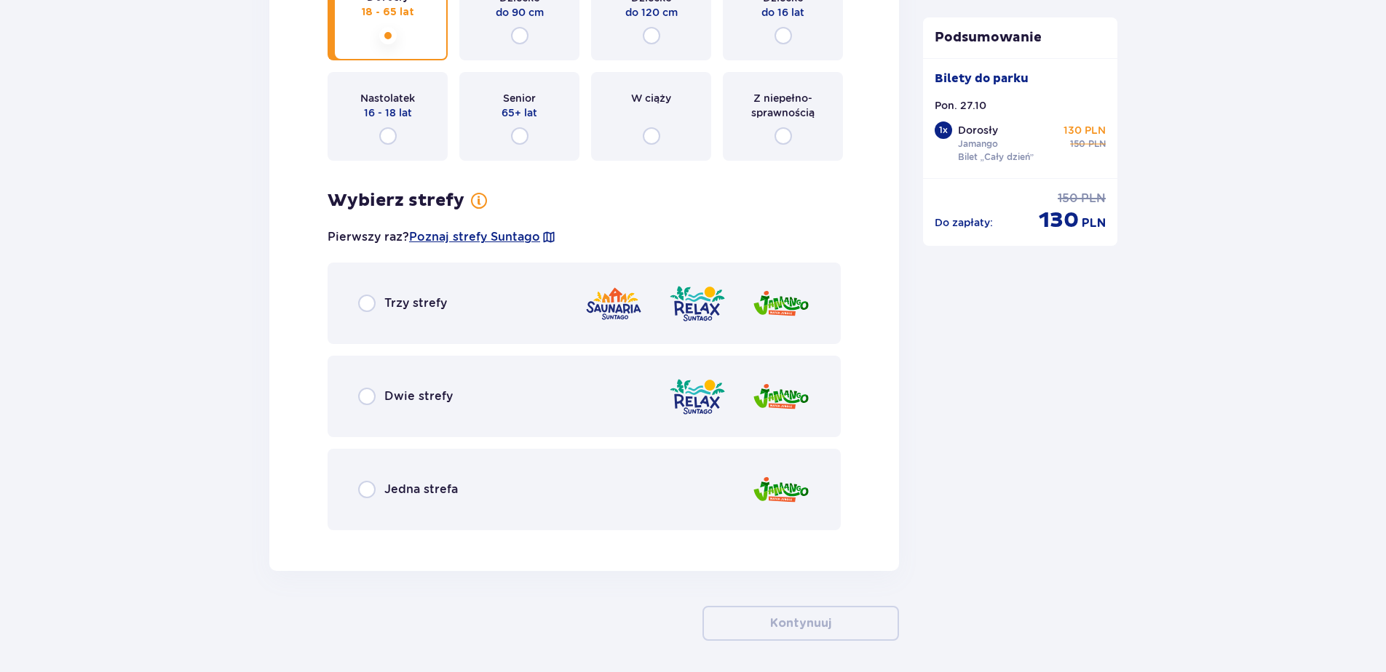
scroll to position [1897, 0]
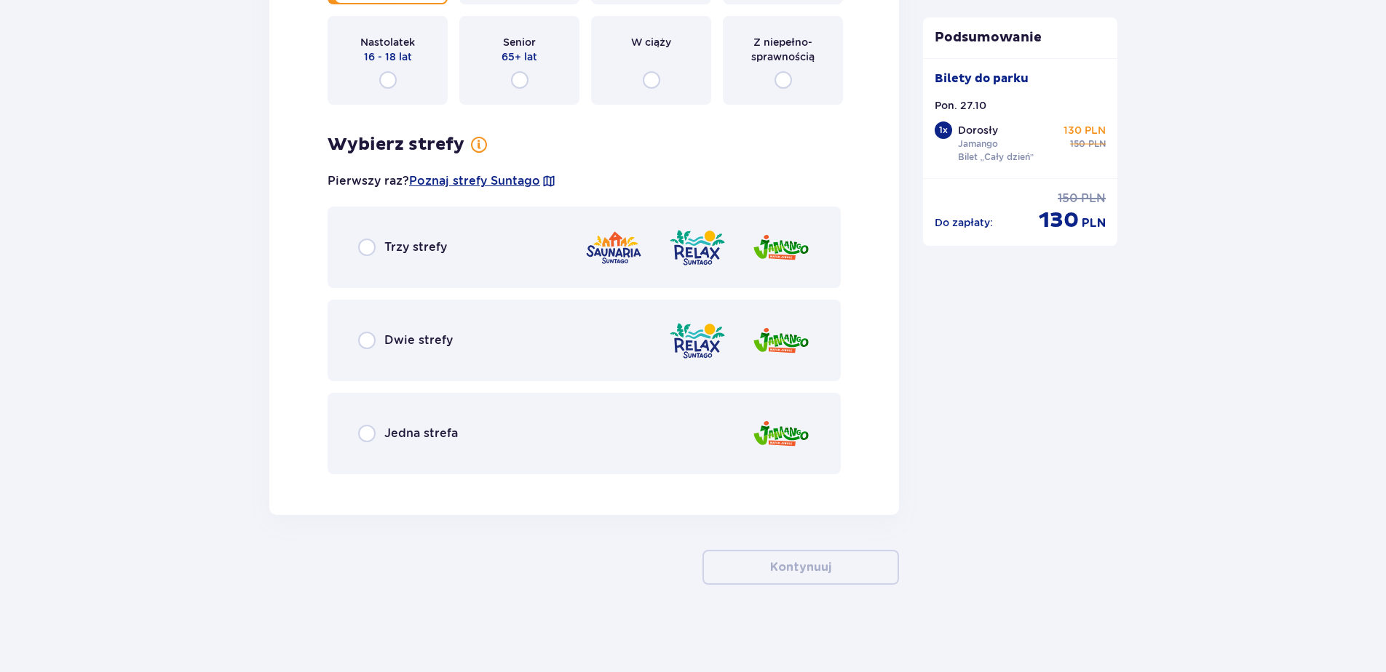
click at [362, 436] on input "radio" at bounding box center [366, 433] width 17 height 17
radio input "true"
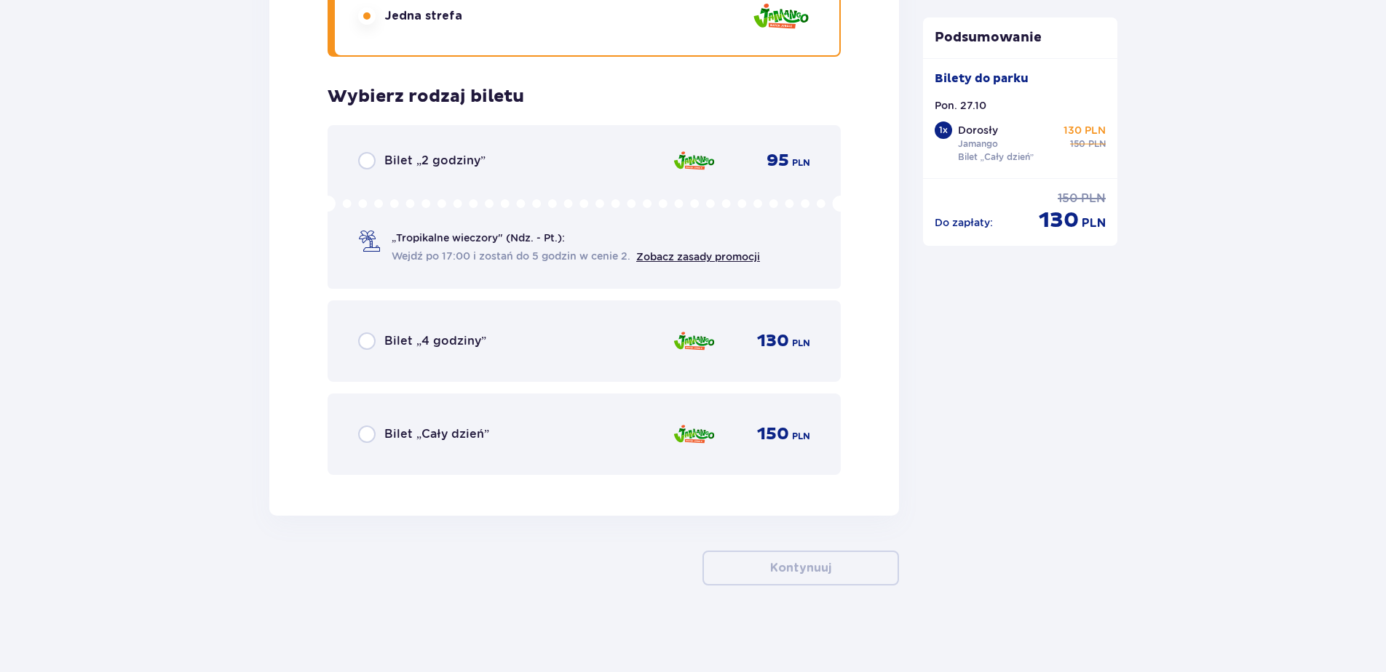
scroll to position [2316, 0]
click at [360, 437] on input "radio" at bounding box center [366, 433] width 17 height 17
radio input "true"
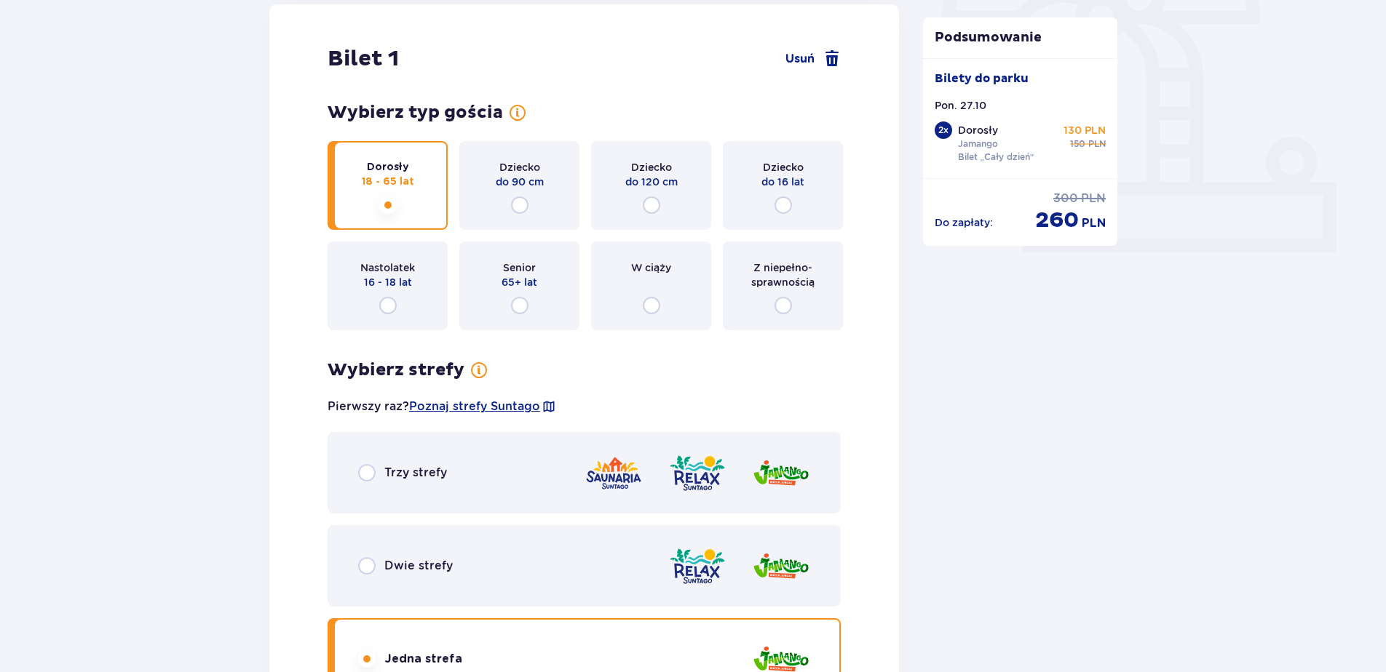
scroll to position [63, 0]
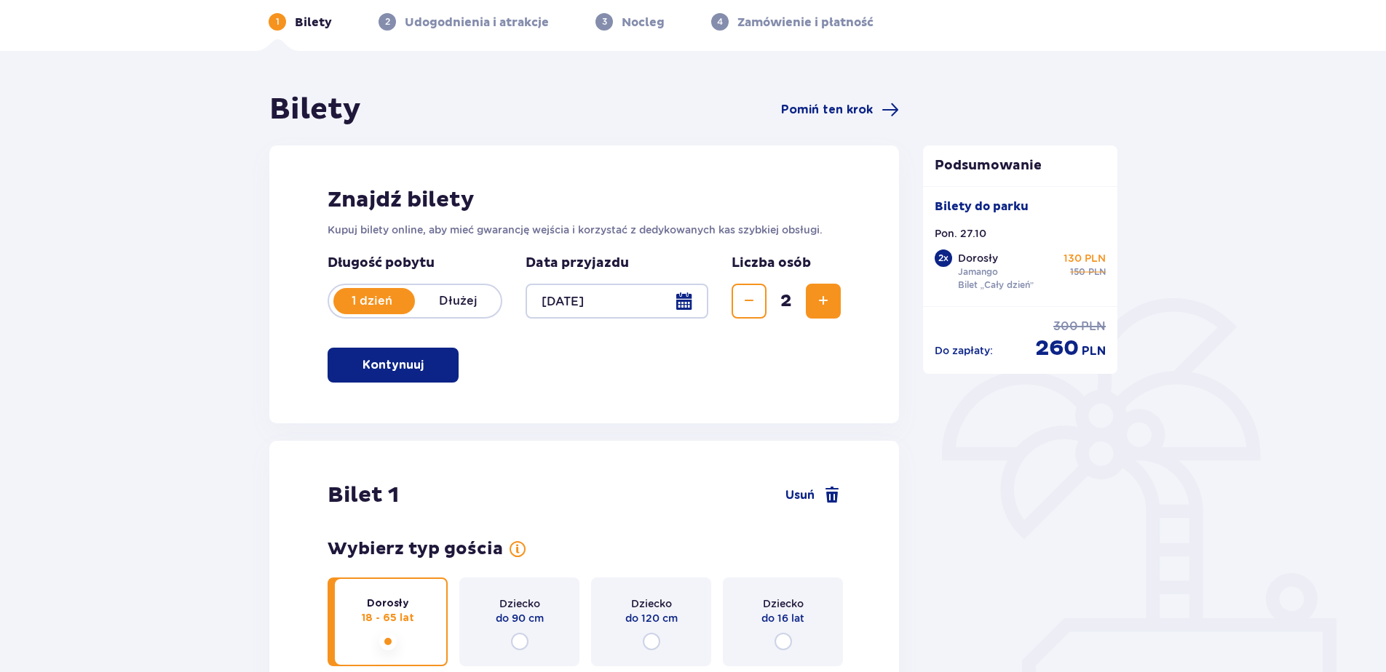
click at [813, 302] on button "Zwiększ" at bounding box center [823, 301] width 35 height 35
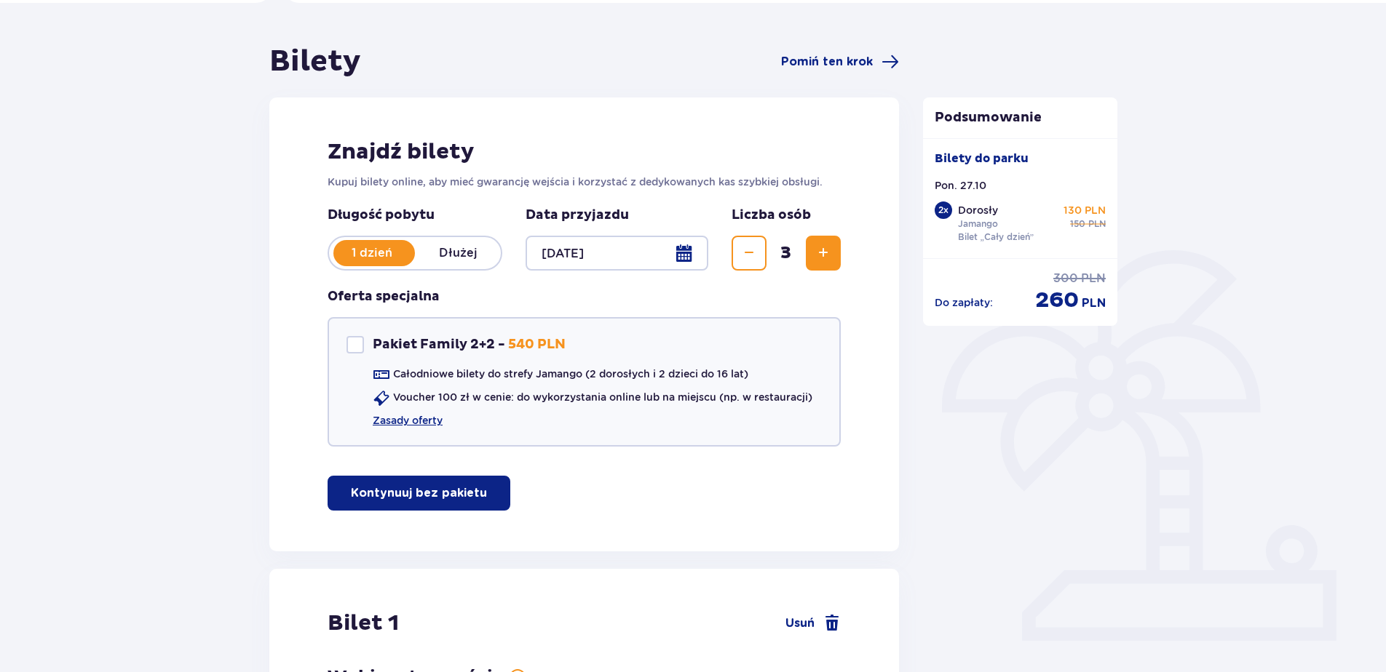
click at [813, 253] on button "Zwiększ" at bounding box center [823, 253] width 35 height 35
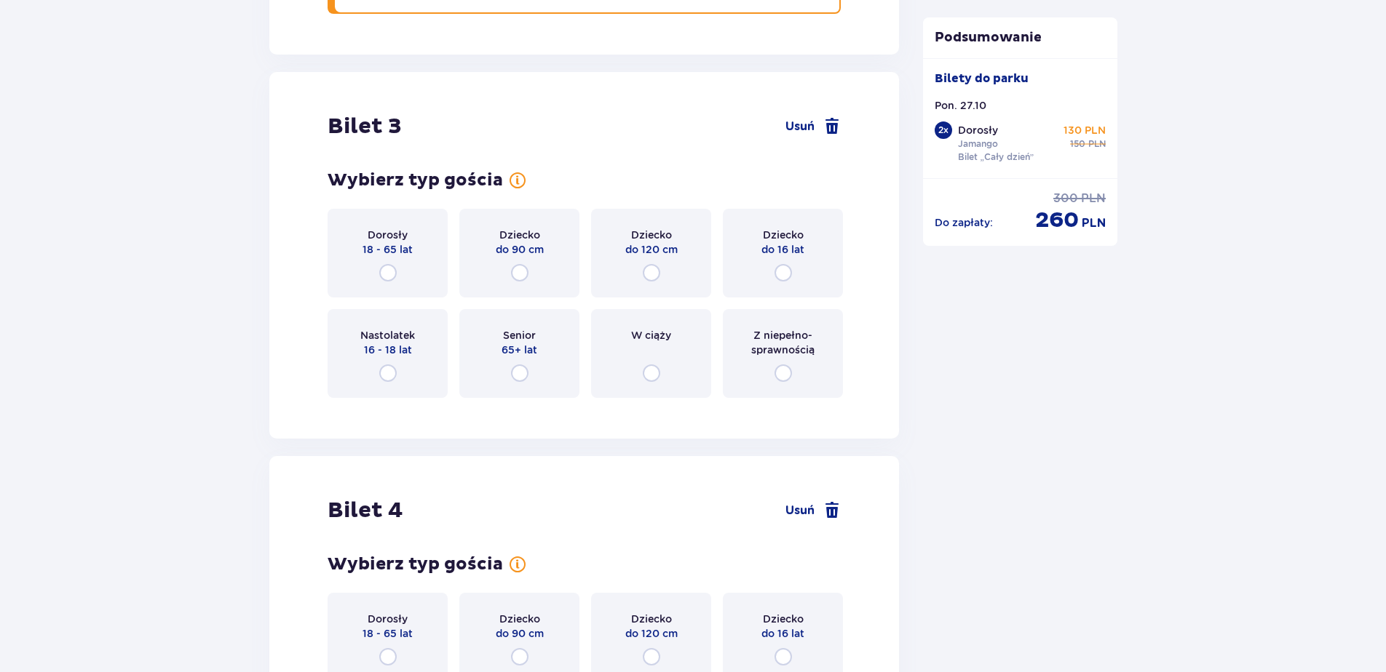
scroll to position [3007, 0]
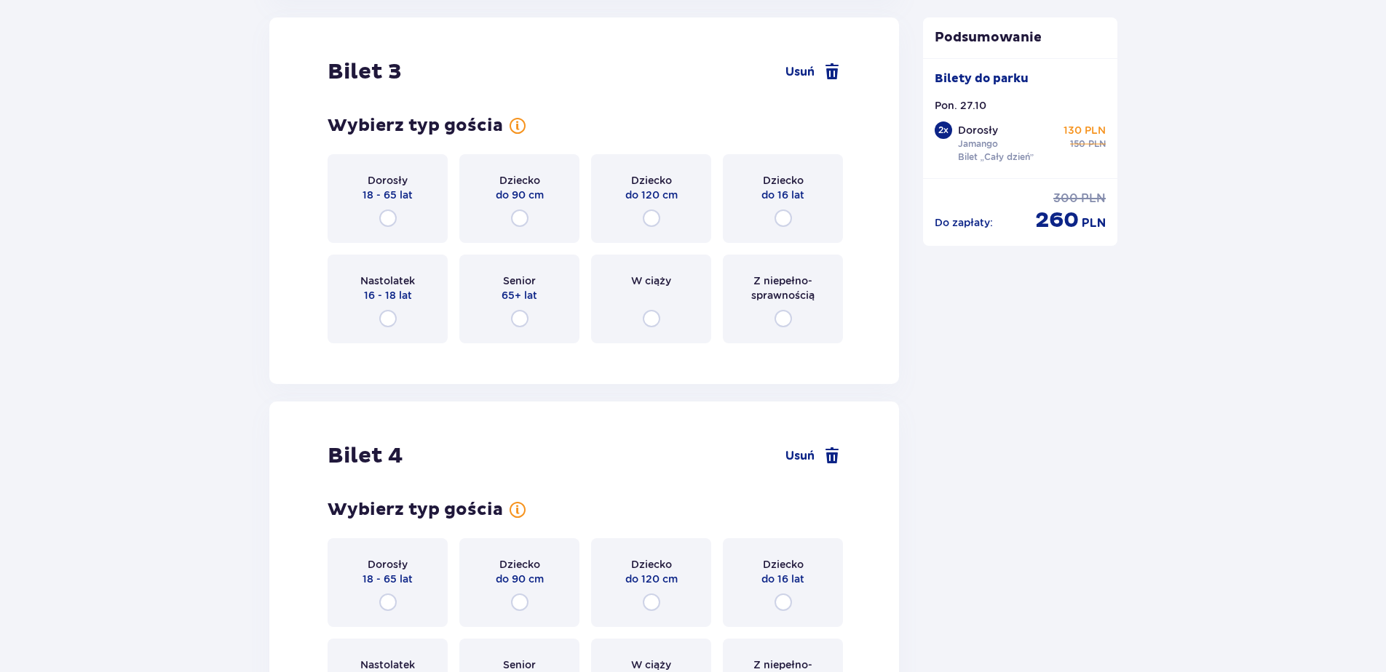
click at [648, 215] on input "radio" at bounding box center [651, 218] width 17 height 17
radio input "true"
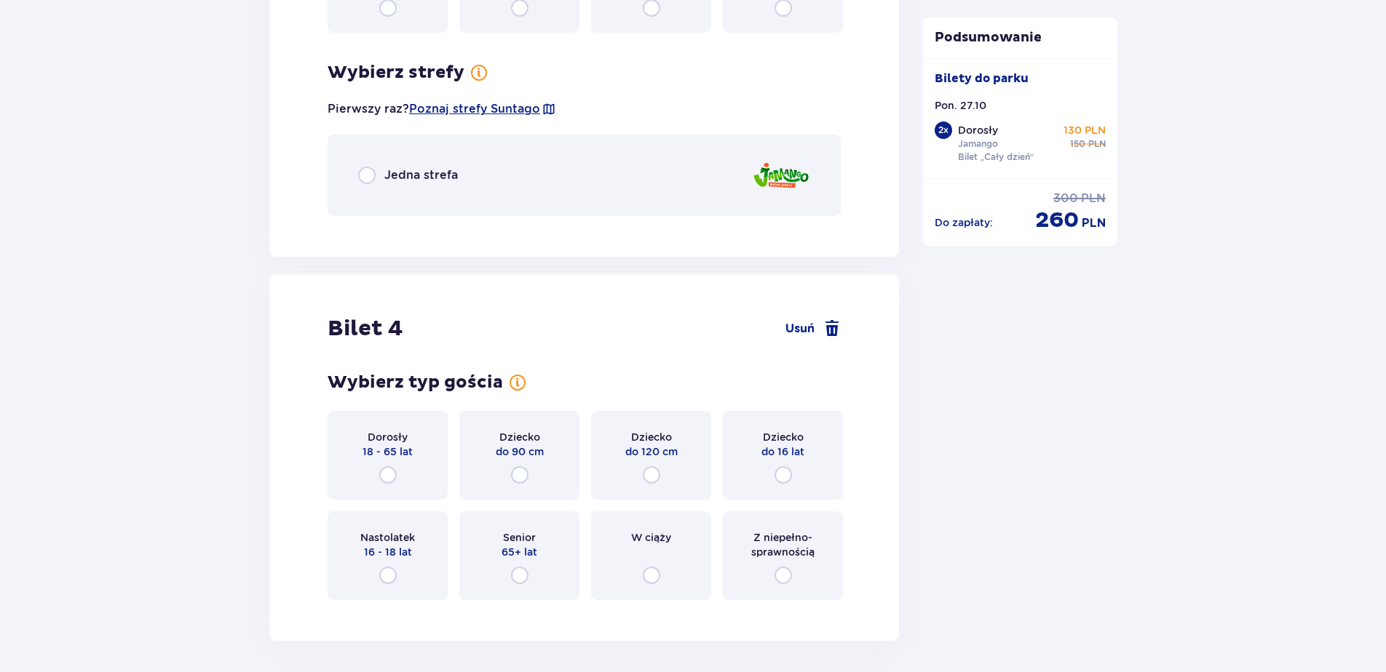
scroll to position [3362, 0]
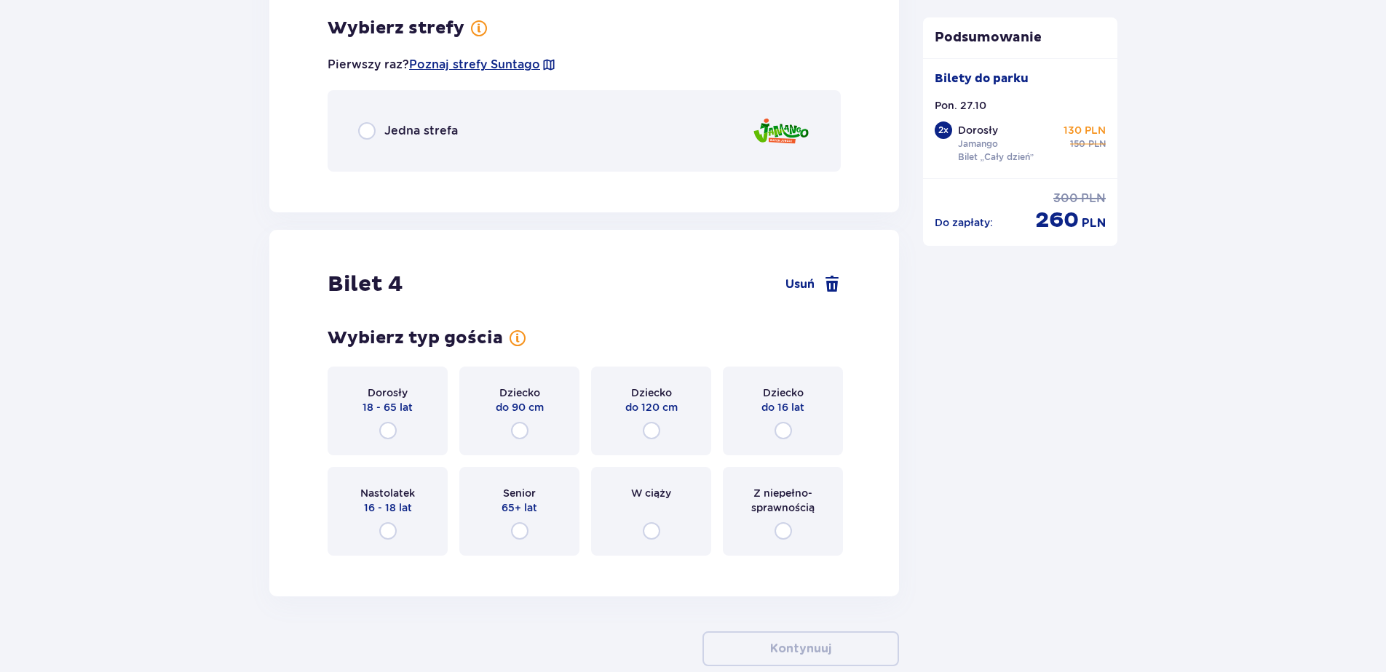
click at [653, 430] on input "radio" at bounding box center [651, 430] width 17 height 17
radio input "true"
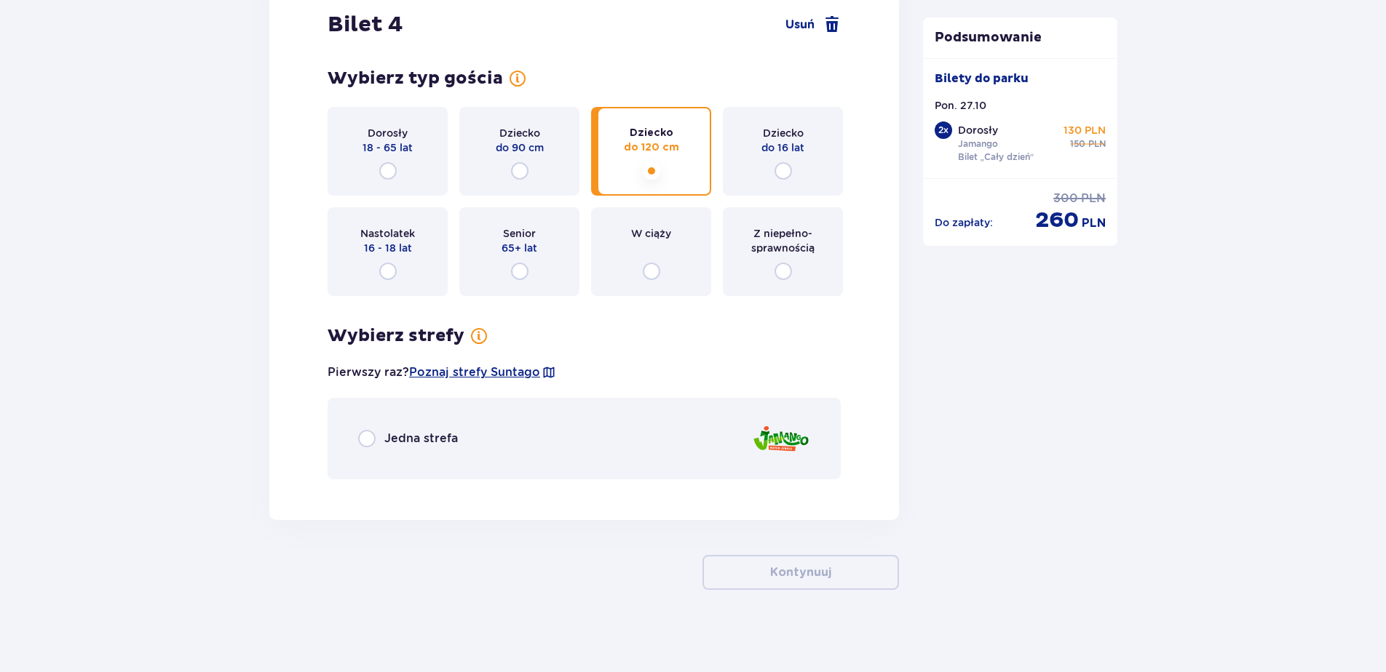
scroll to position [3627, 0]
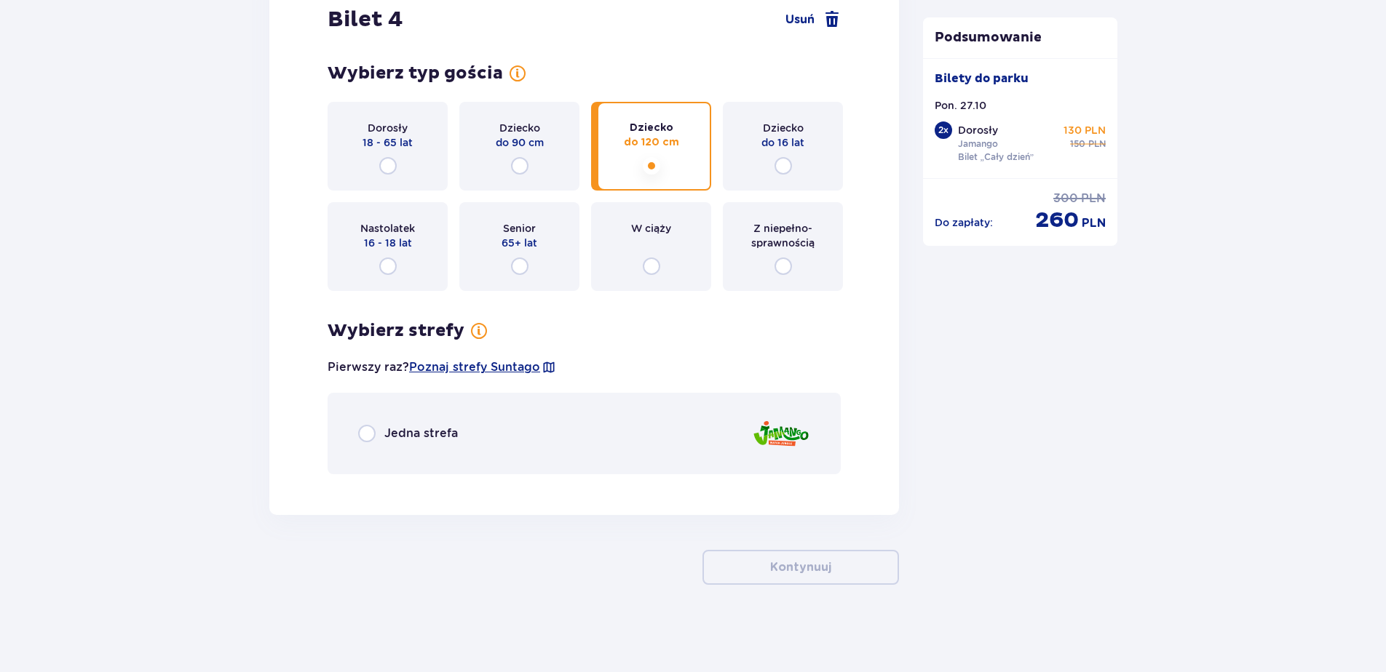
click at [360, 437] on input "radio" at bounding box center [366, 433] width 17 height 17
radio input "true"
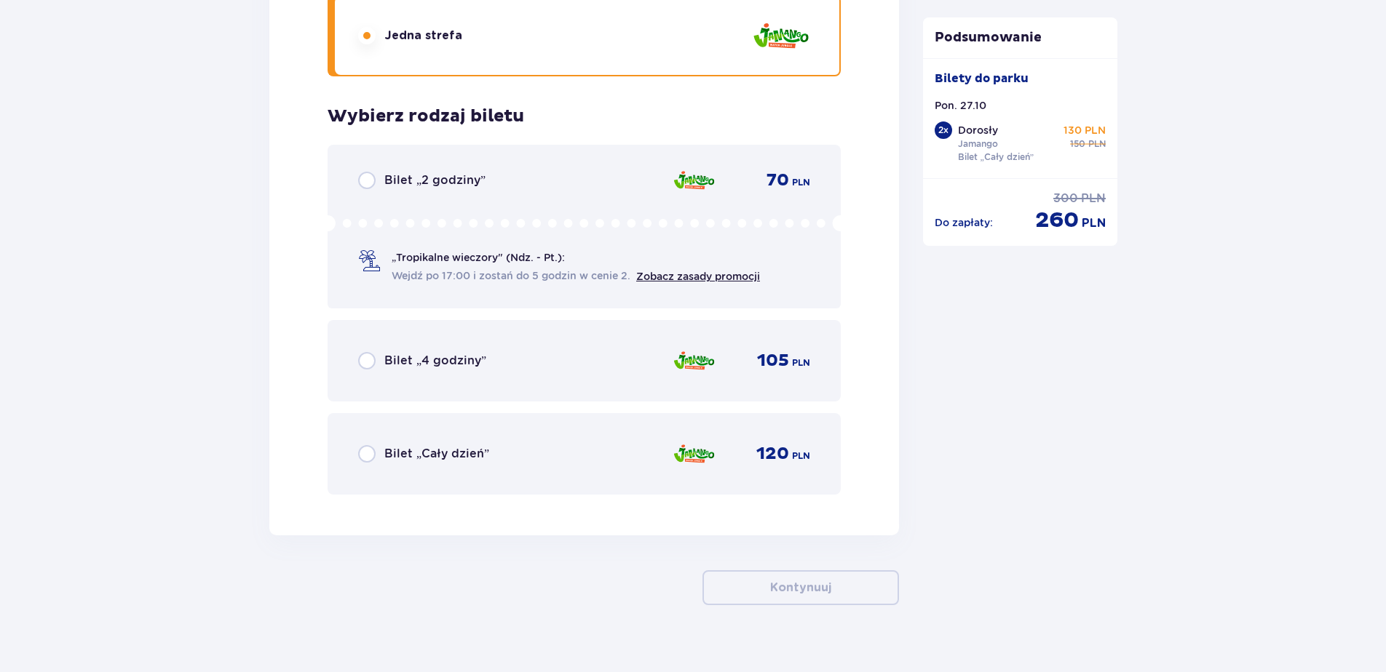
scroll to position [4045, 0]
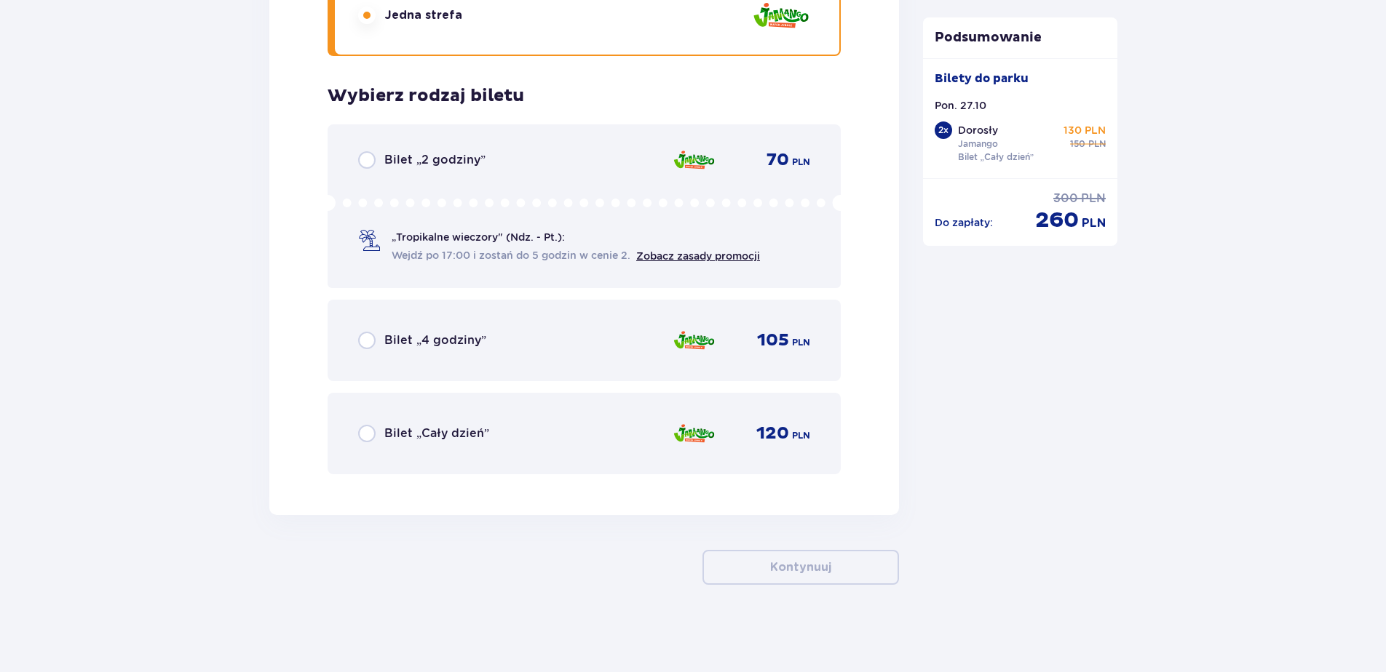
drag, startPoint x: 364, startPoint y: 433, endPoint x: 353, endPoint y: 438, distance: 12.0
click at [365, 433] on input "radio" at bounding box center [366, 433] width 17 height 17
radio input "true"
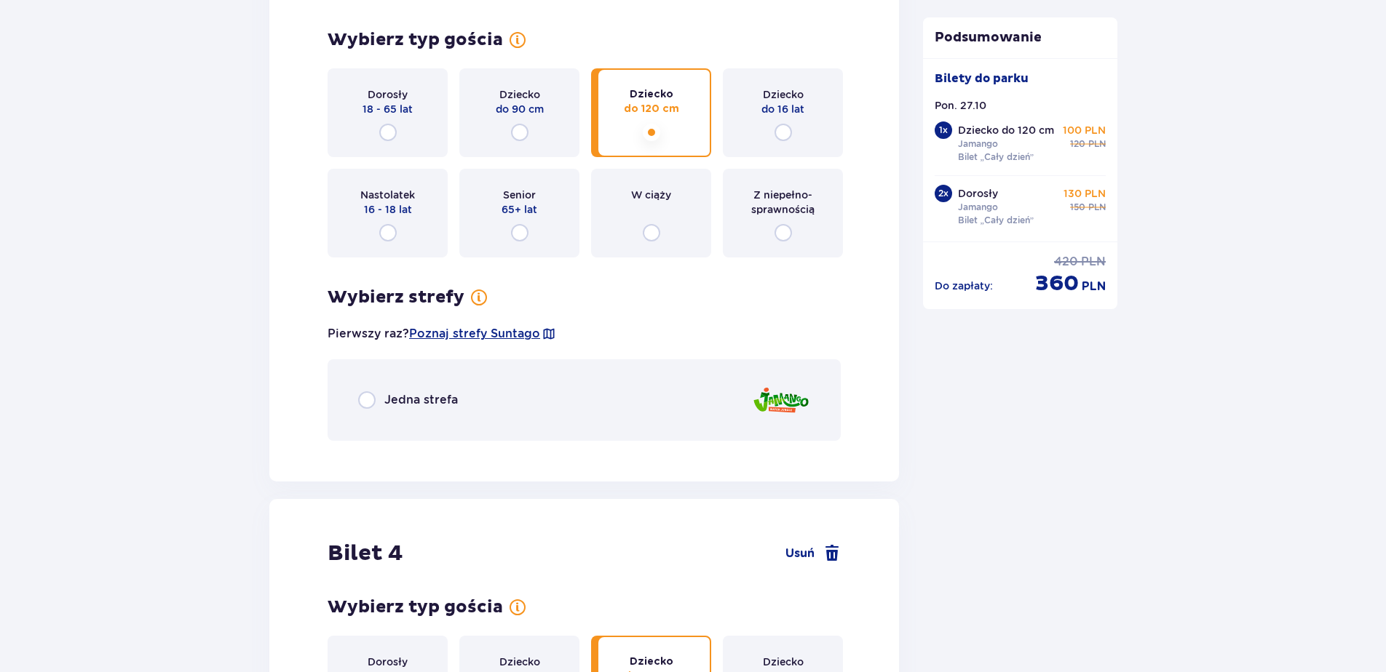
scroll to position [3129, 0]
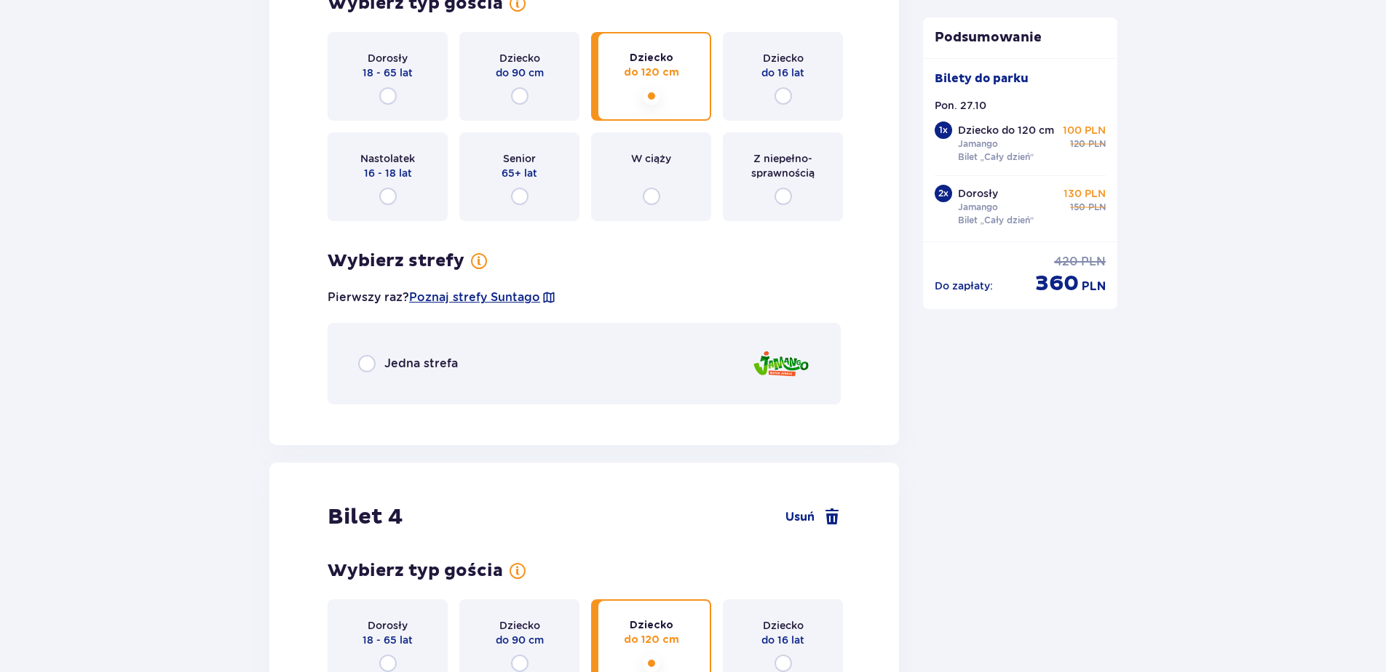
click at [365, 367] on input "radio" at bounding box center [366, 363] width 17 height 17
radio input "true"
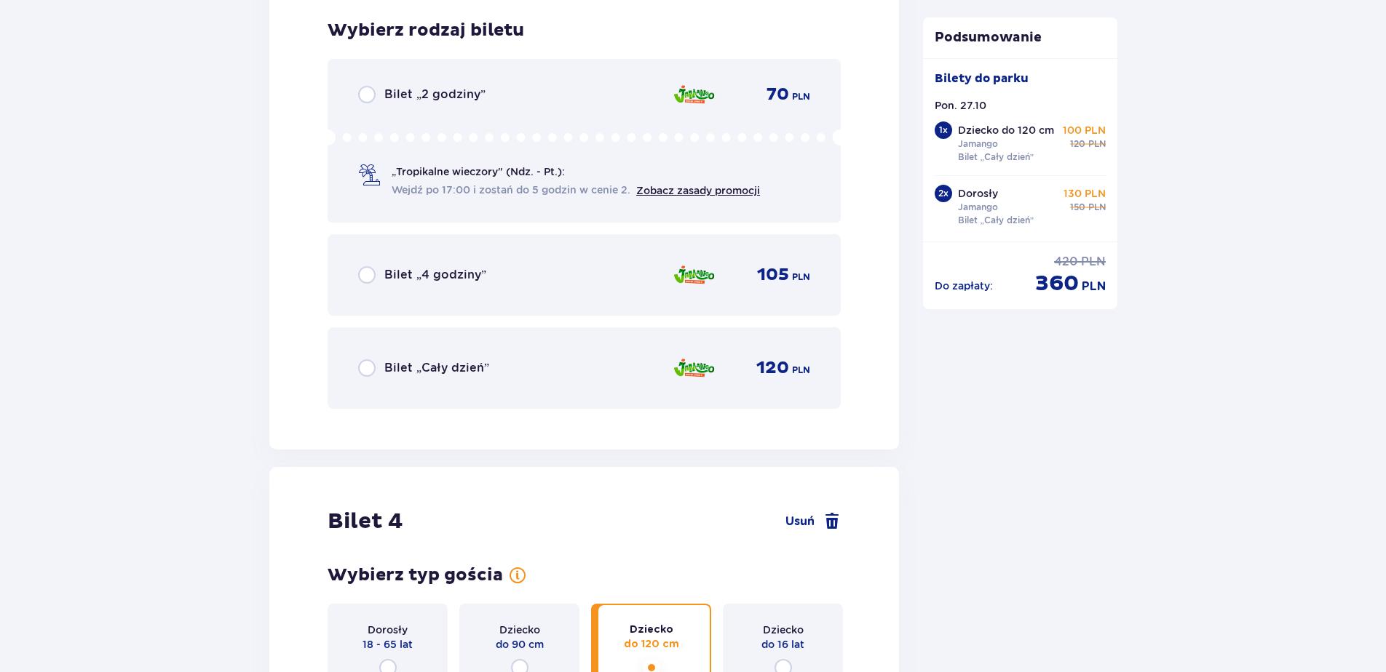
scroll to position [3545, 0]
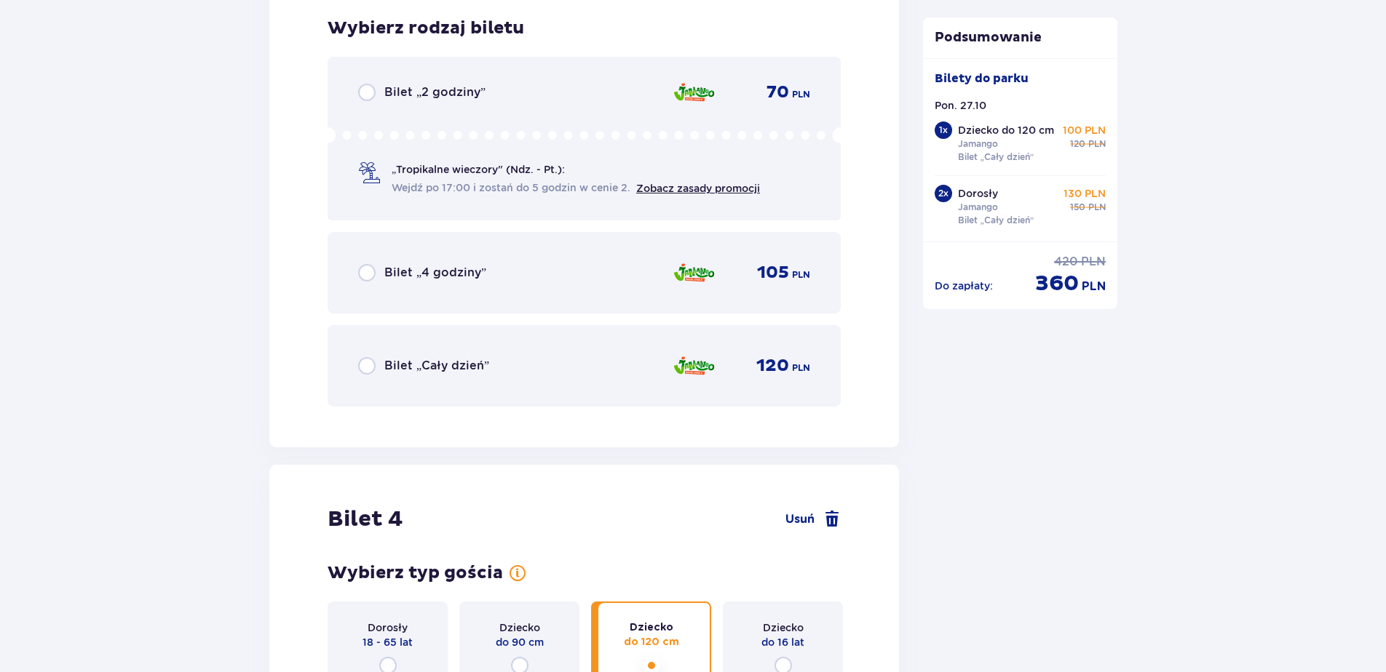
click at [370, 369] on input "radio" at bounding box center [366, 365] width 17 height 17
radio input "true"
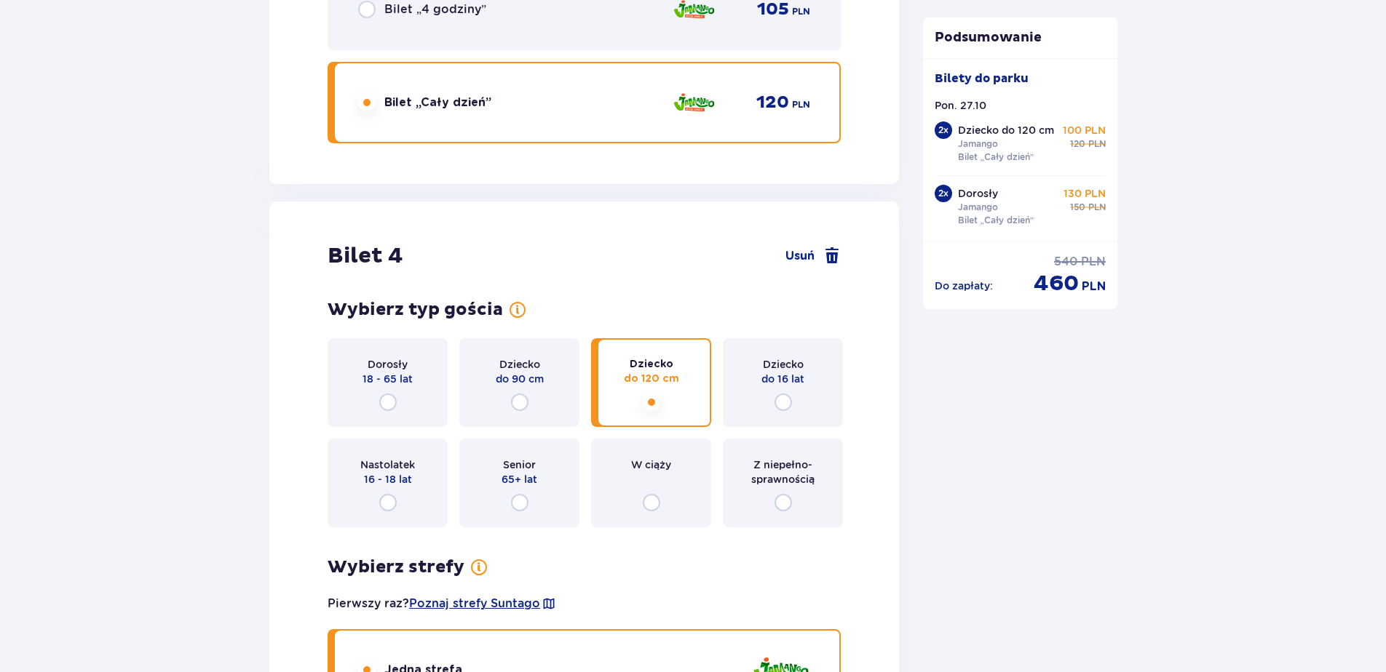
scroll to position [3812, 0]
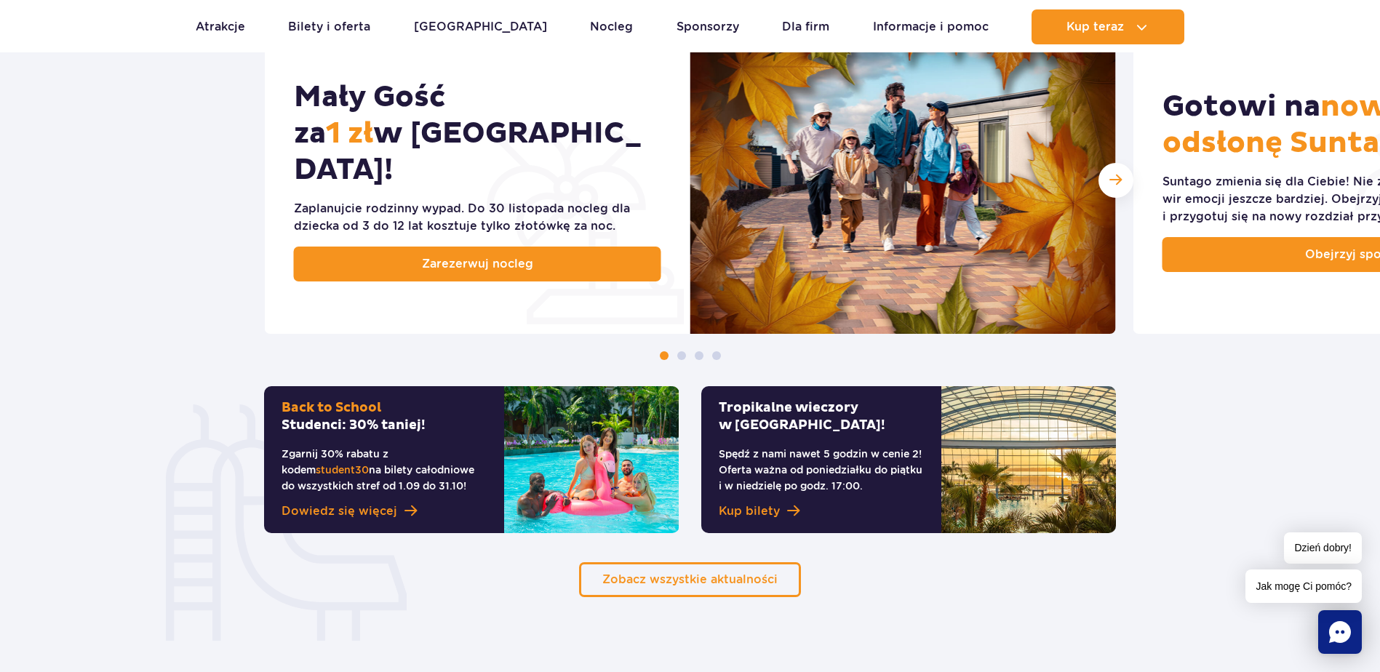
scroll to position [800, 0]
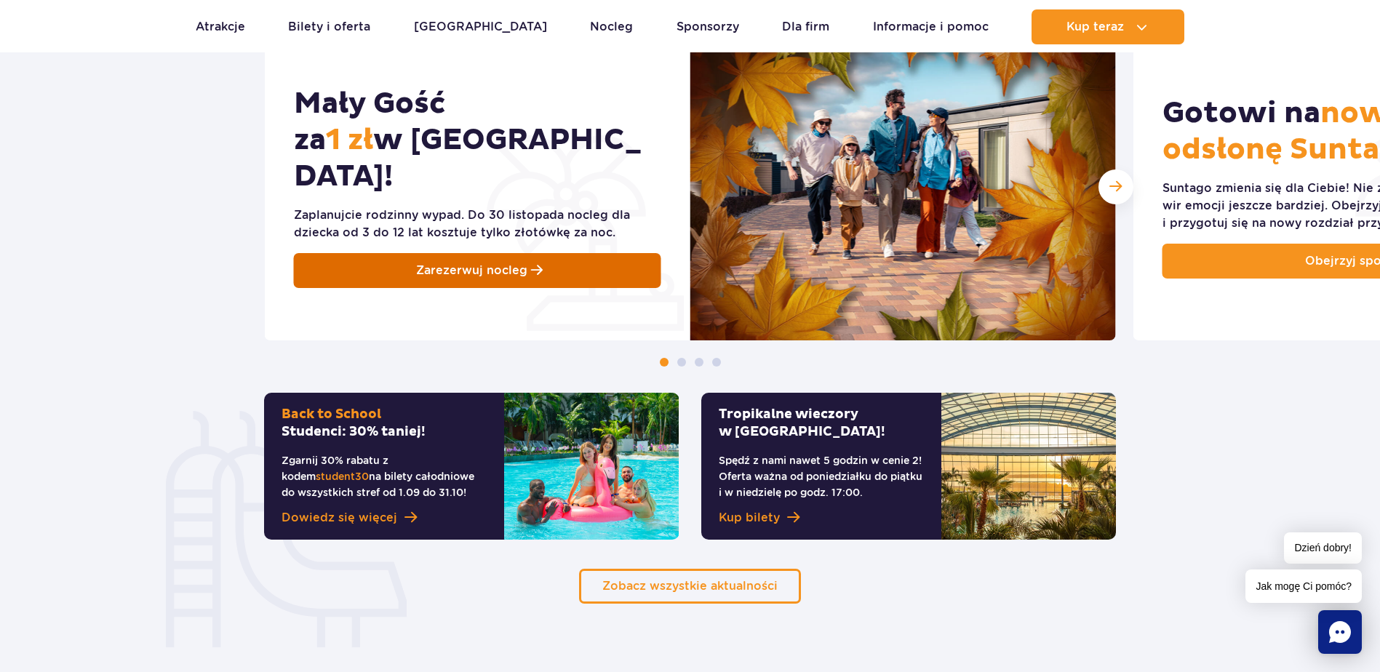
click at [491, 262] on span "Zarezerwuj nocleg" at bounding box center [471, 270] width 111 height 17
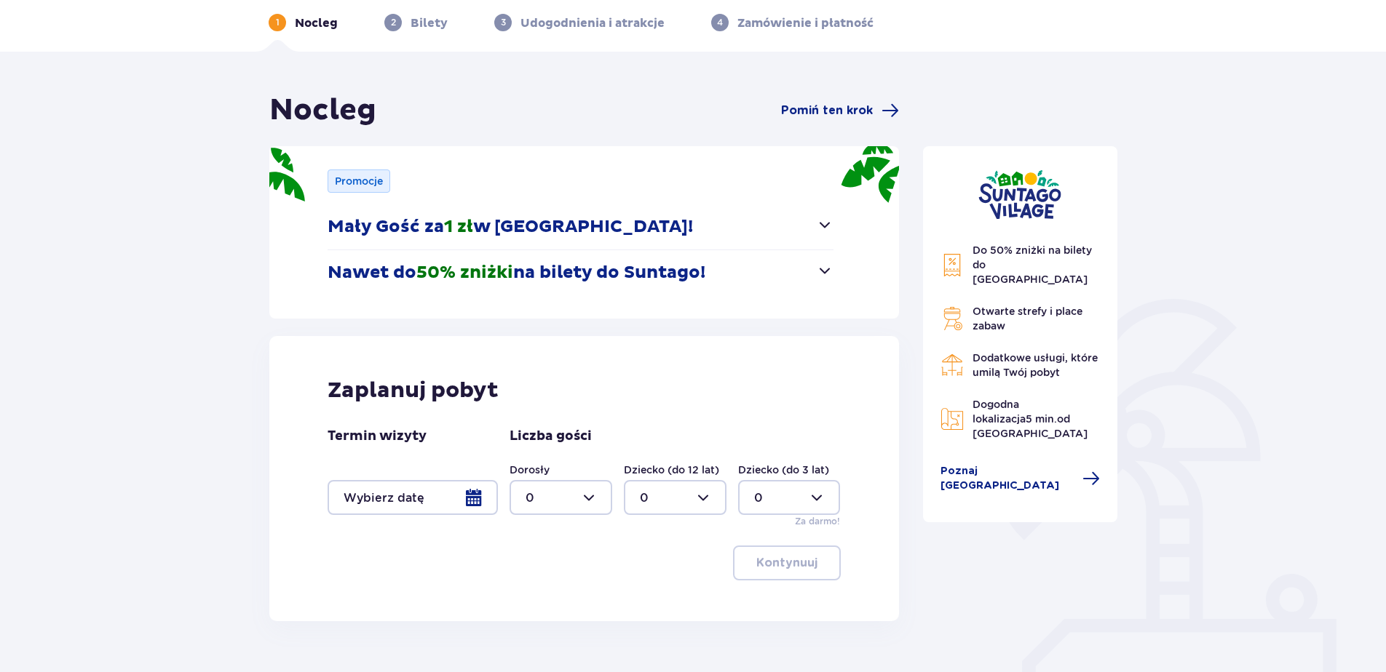
scroll to position [136, 0]
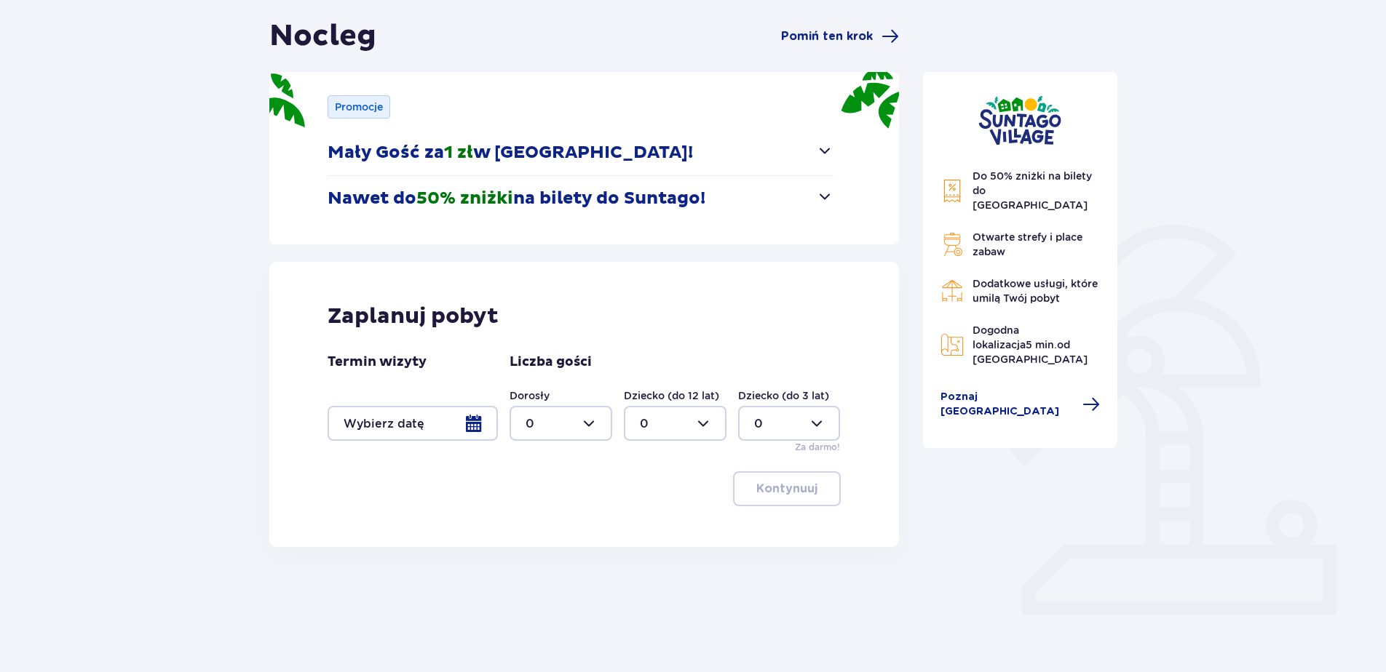
click at [589, 426] on div at bounding box center [560, 423] width 103 height 35
click at [543, 530] on div "2" at bounding box center [560, 529] width 71 height 16
type input "2"
click at [702, 422] on div at bounding box center [675, 423] width 103 height 35
click at [655, 525] on div "2" at bounding box center [675, 529] width 71 height 16
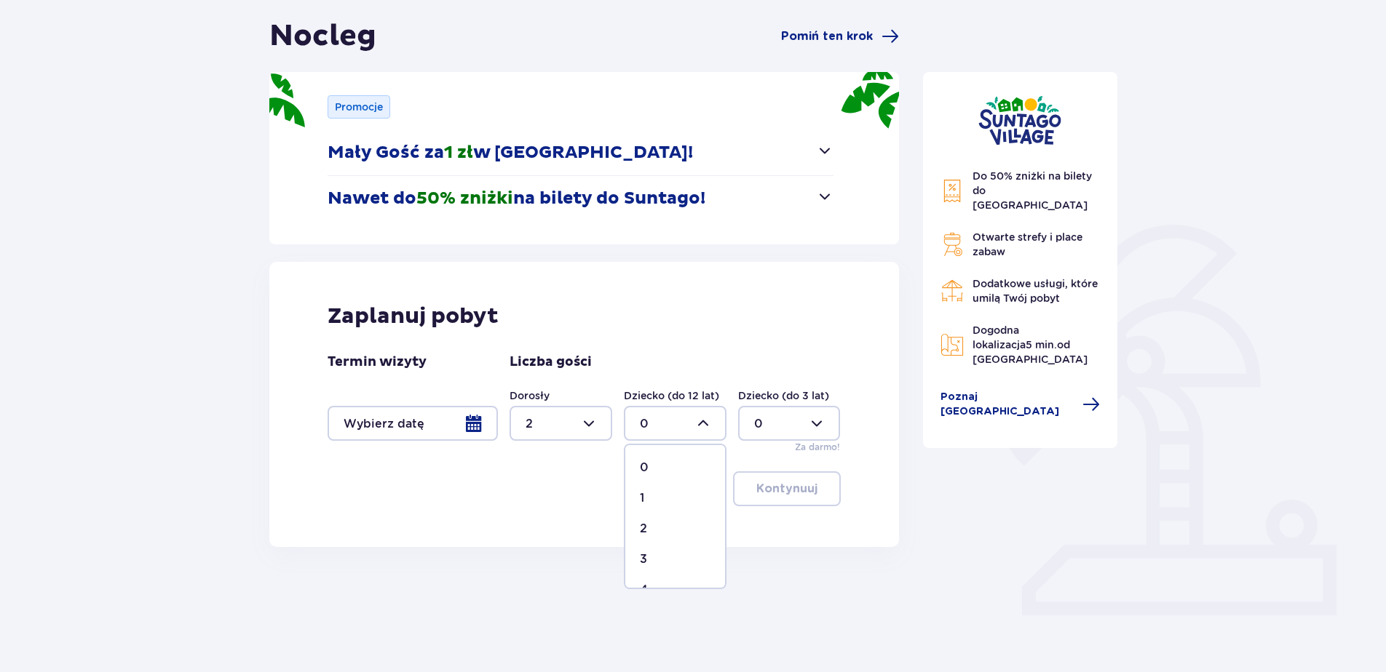
type input "2"
click at [831, 148] on span "button" at bounding box center [824, 150] width 17 height 17
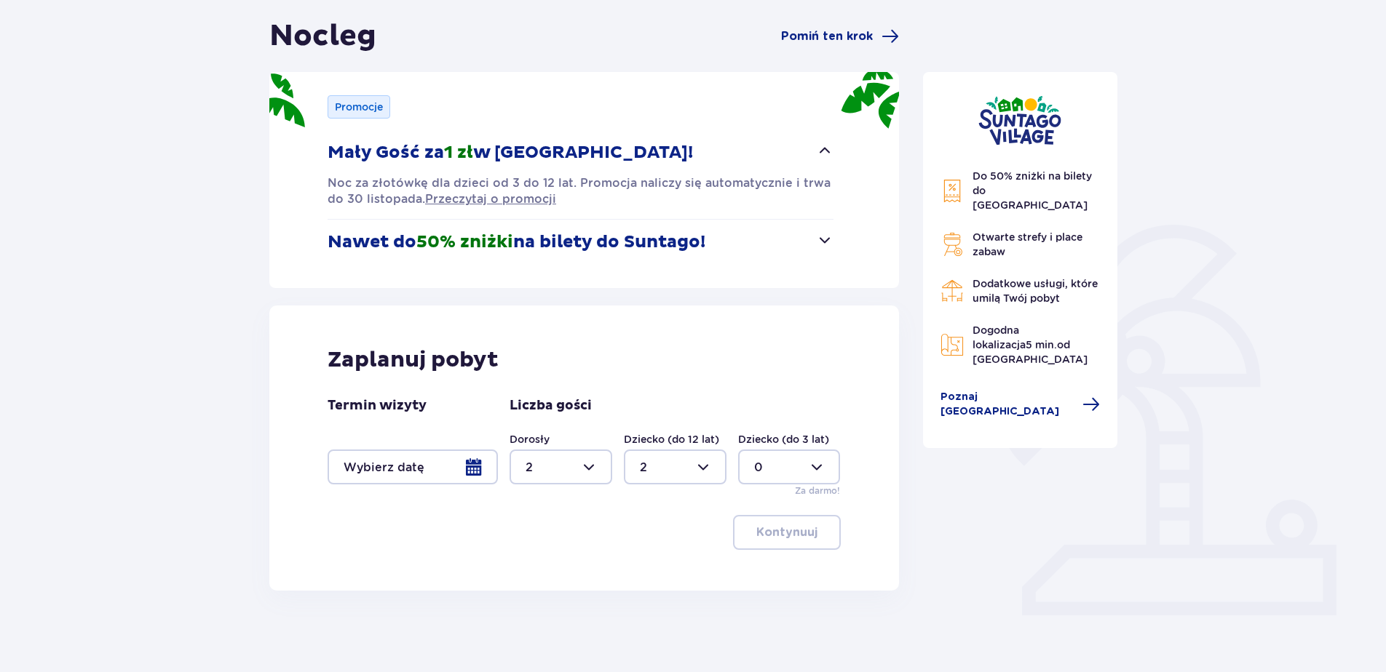
click at [480, 466] on div at bounding box center [412, 467] width 170 height 35
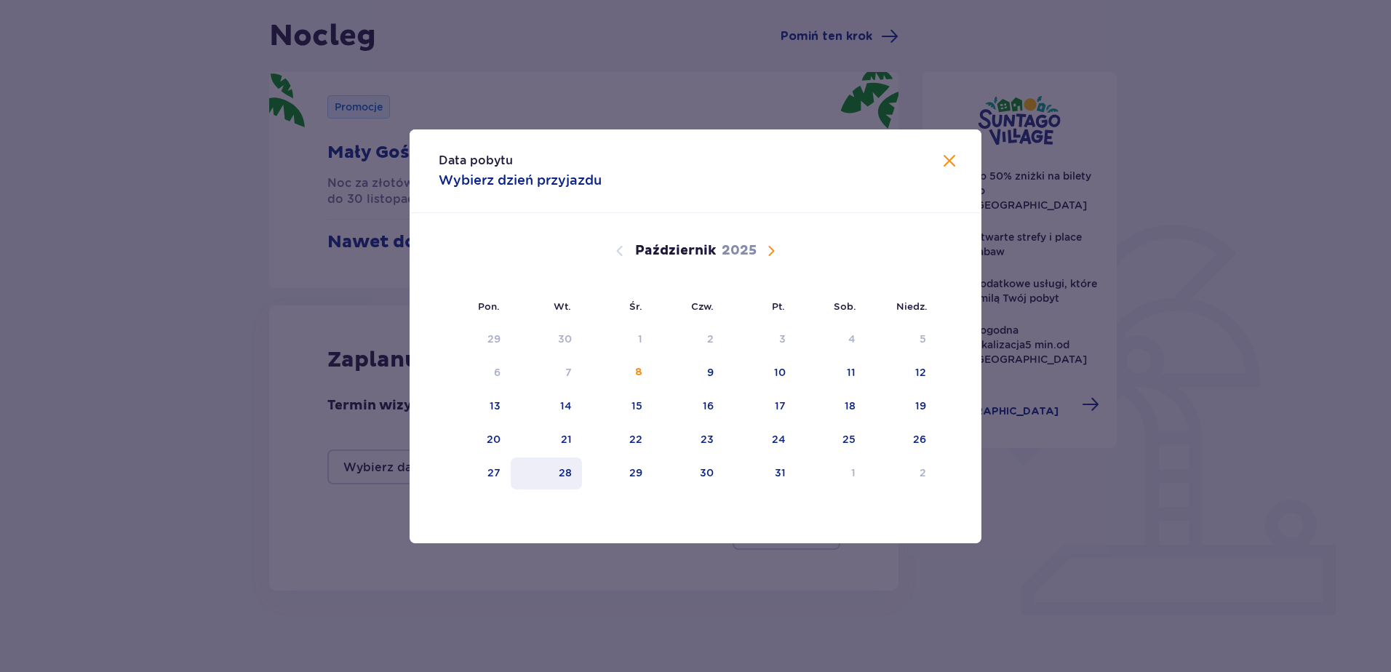
click at [511, 467] on div "28" at bounding box center [547, 474] width 72 height 32
click at [501, 468] on div "27" at bounding box center [475, 474] width 72 height 32
click at [550, 474] on div "28" at bounding box center [547, 474] width 72 height 32
type input "[DATE] - [DATE]"
type input "0"
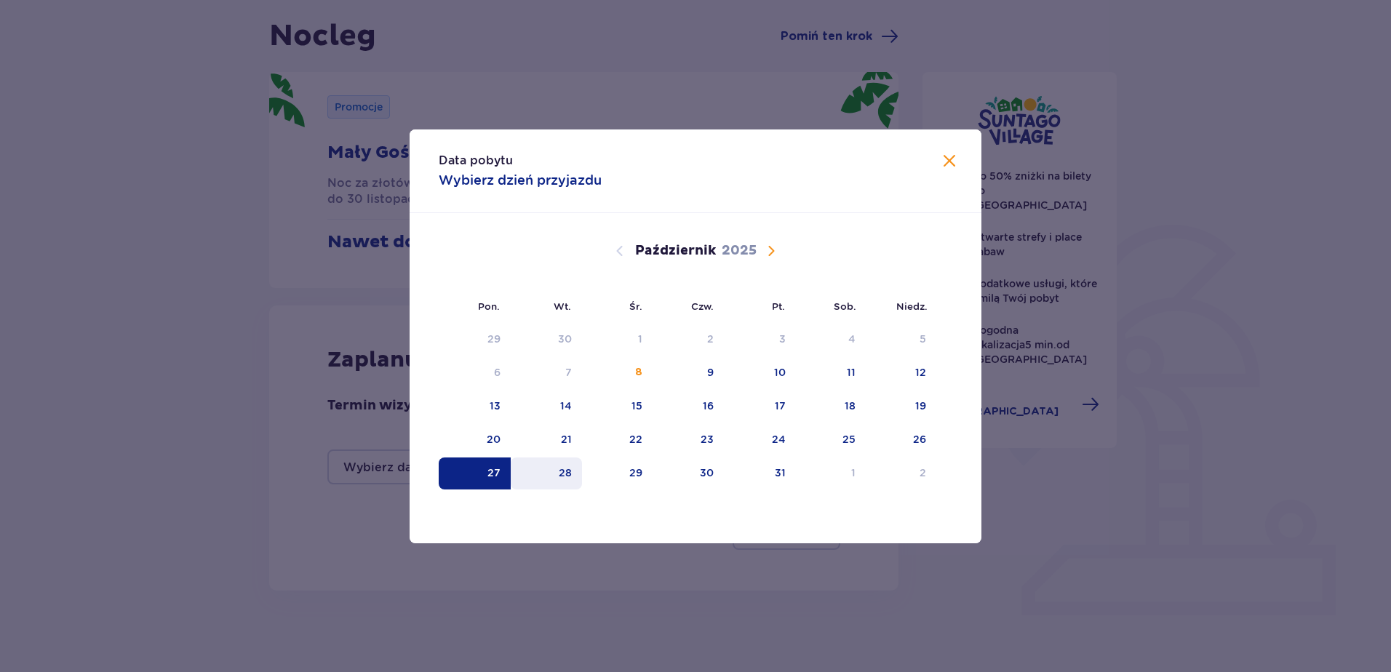
type input "0"
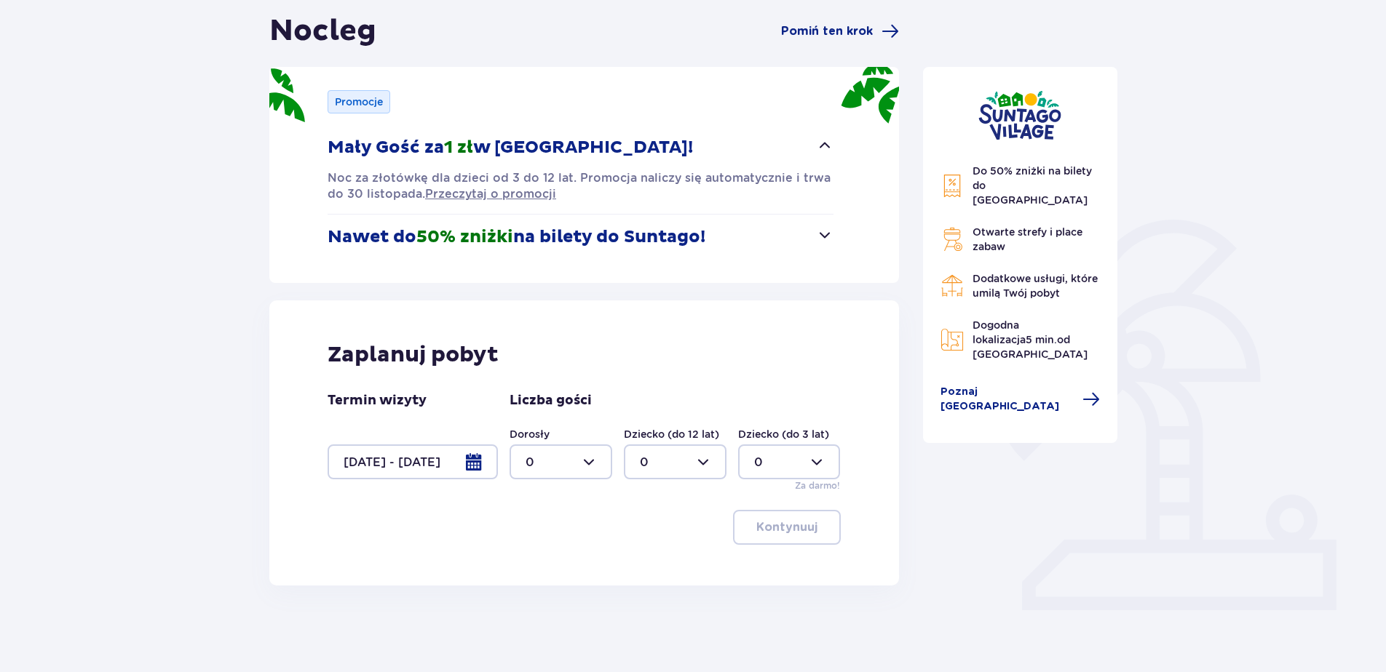
scroll to position [142, 0]
click at [595, 466] on div at bounding box center [560, 461] width 103 height 35
drag, startPoint x: 531, startPoint y: 565, endPoint x: 652, endPoint y: 512, distance: 132.3
click at [533, 563] on div "2" at bounding box center [560, 567] width 71 height 16
type input "2"
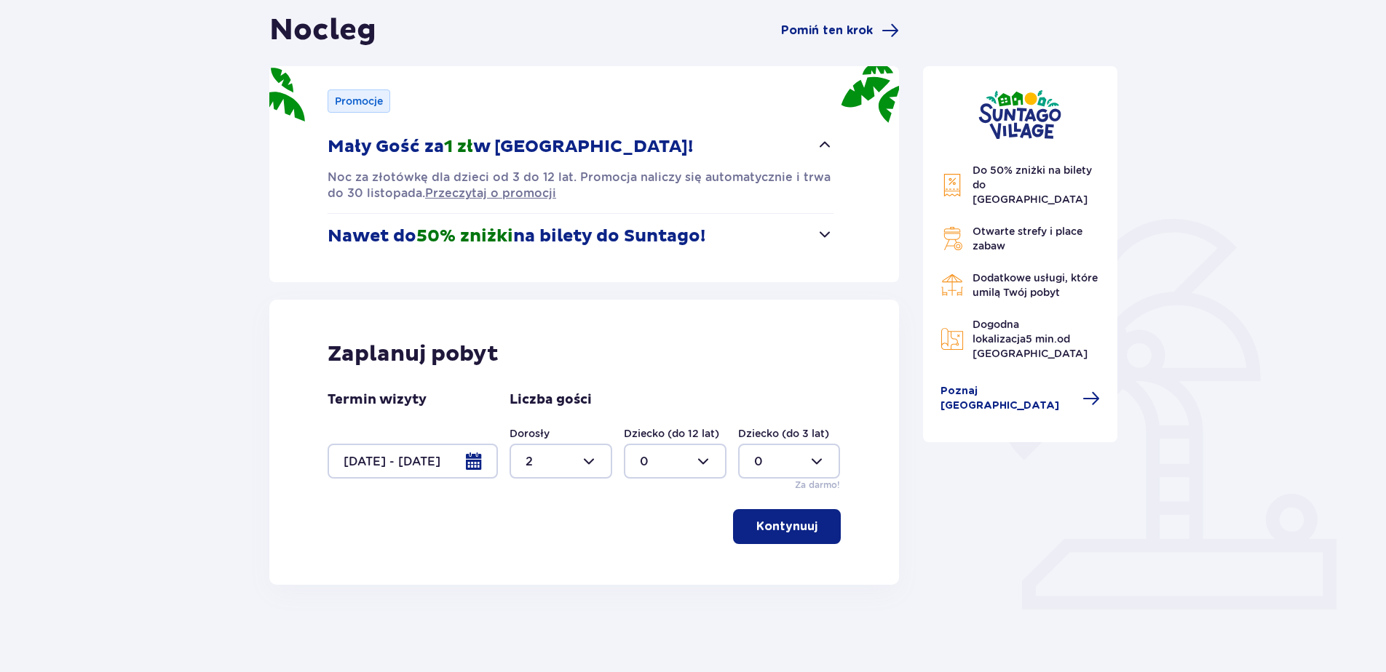
click at [679, 458] on div at bounding box center [675, 461] width 103 height 35
click at [654, 566] on div "2" at bounding box center [675, 567] width 71 height 16
type input "2"
click at [796, 530] on p "Kontynuuj" at bounding box center [786, 527] width 61 height 16
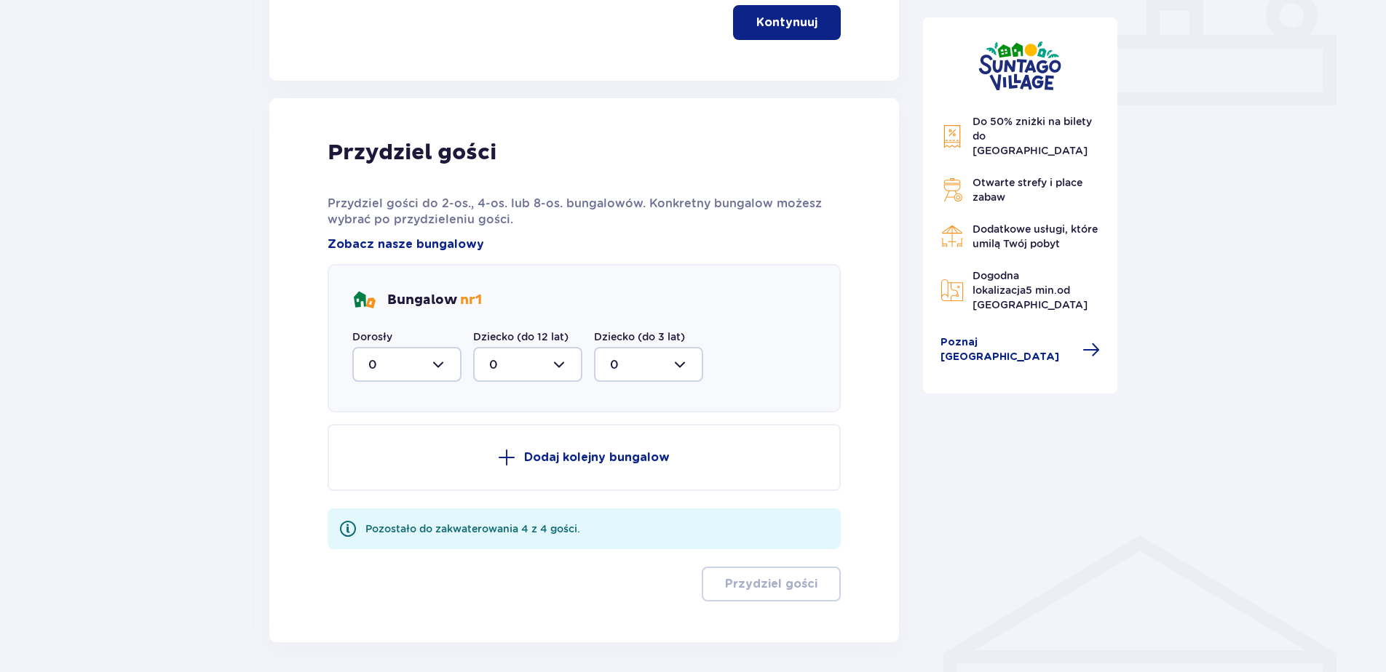
scroll to position [704, 0]
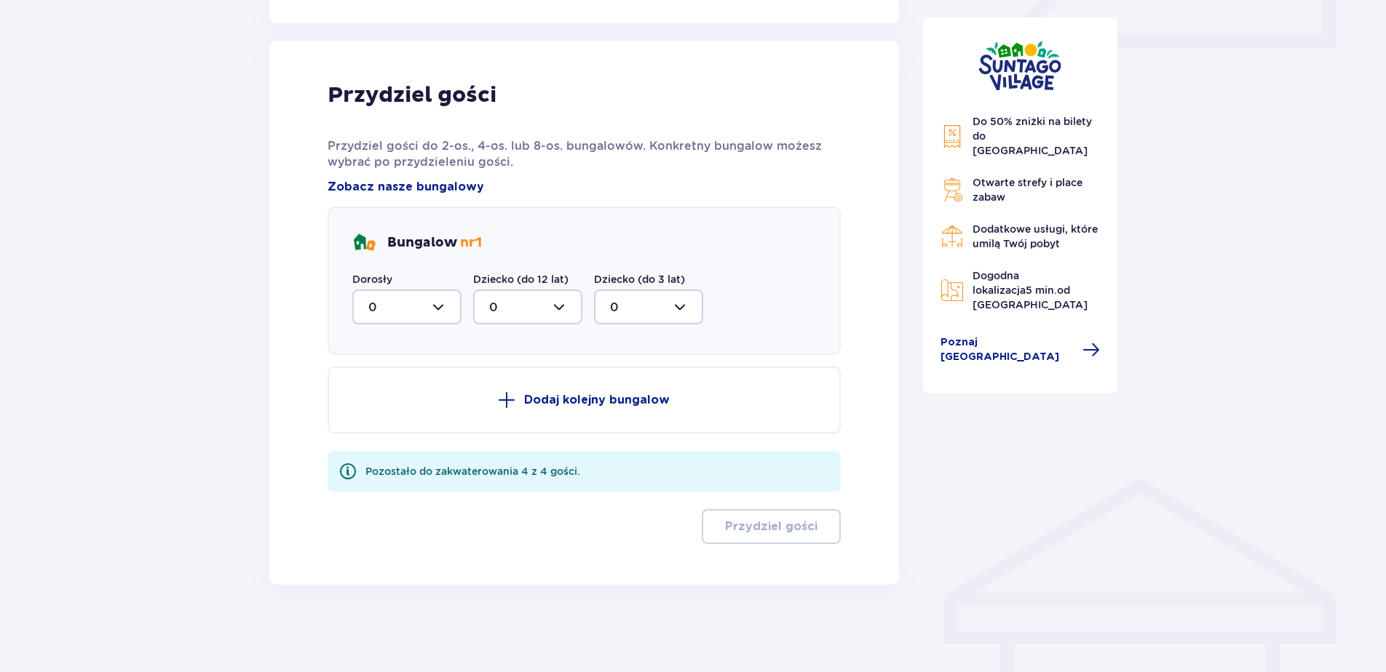
click at [411, 305] on div at bounding box center [406, 307] width 109 height 35
click at [383, 407] on div "2" at bounding box center [406, 413] width 77 height 16
type input "2"
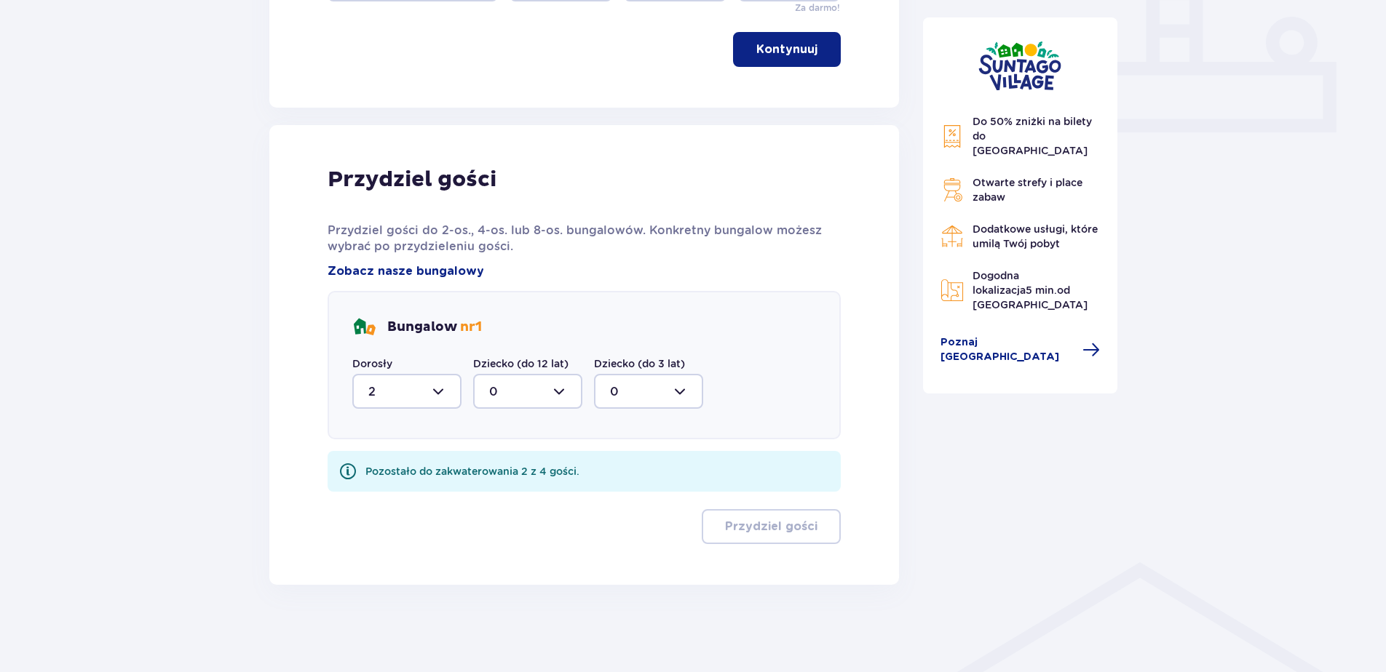
scroll to position [619, 0]
click at [558, 390] on div at bounding box center [527, 391] width 109 height 35
click at [504, 501] on div "2" at bounding box center [527, 497] width 77 height 16
type input "2"
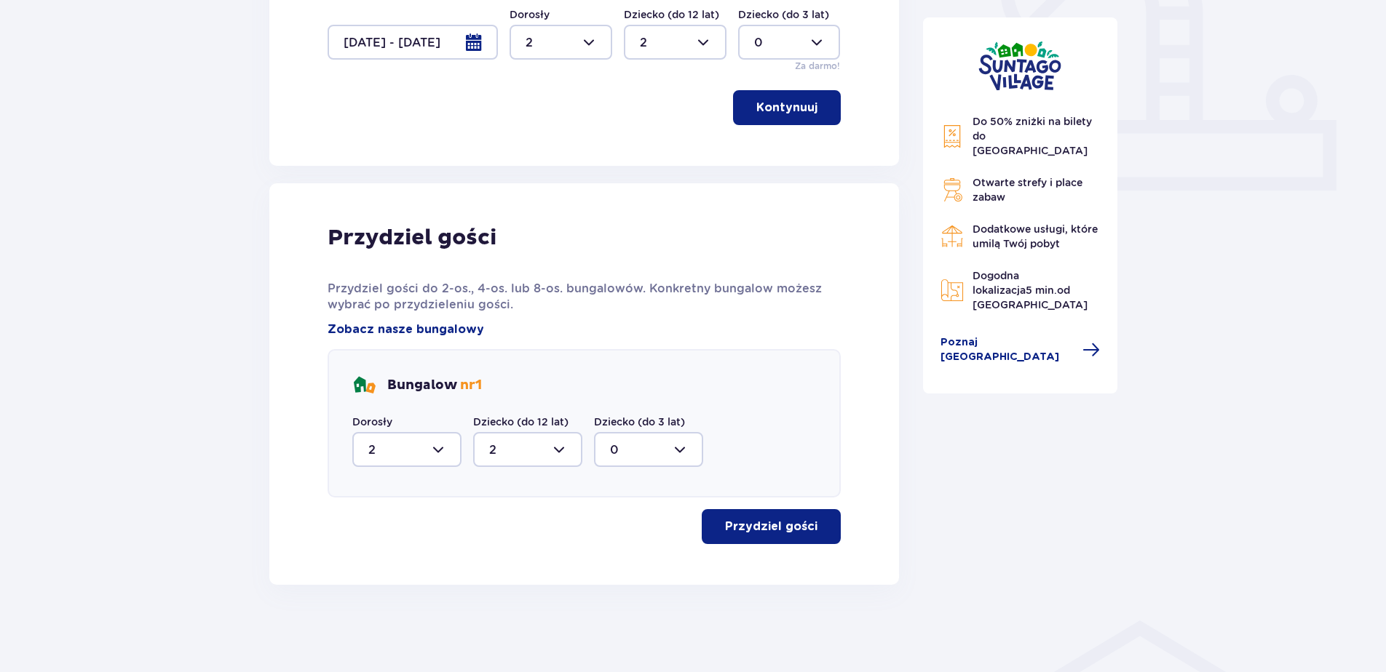
scroll to position [561, 0]
click at [806, 528] on button "Przydziel gości" at bounding box center [771, 526] width 139 height 35
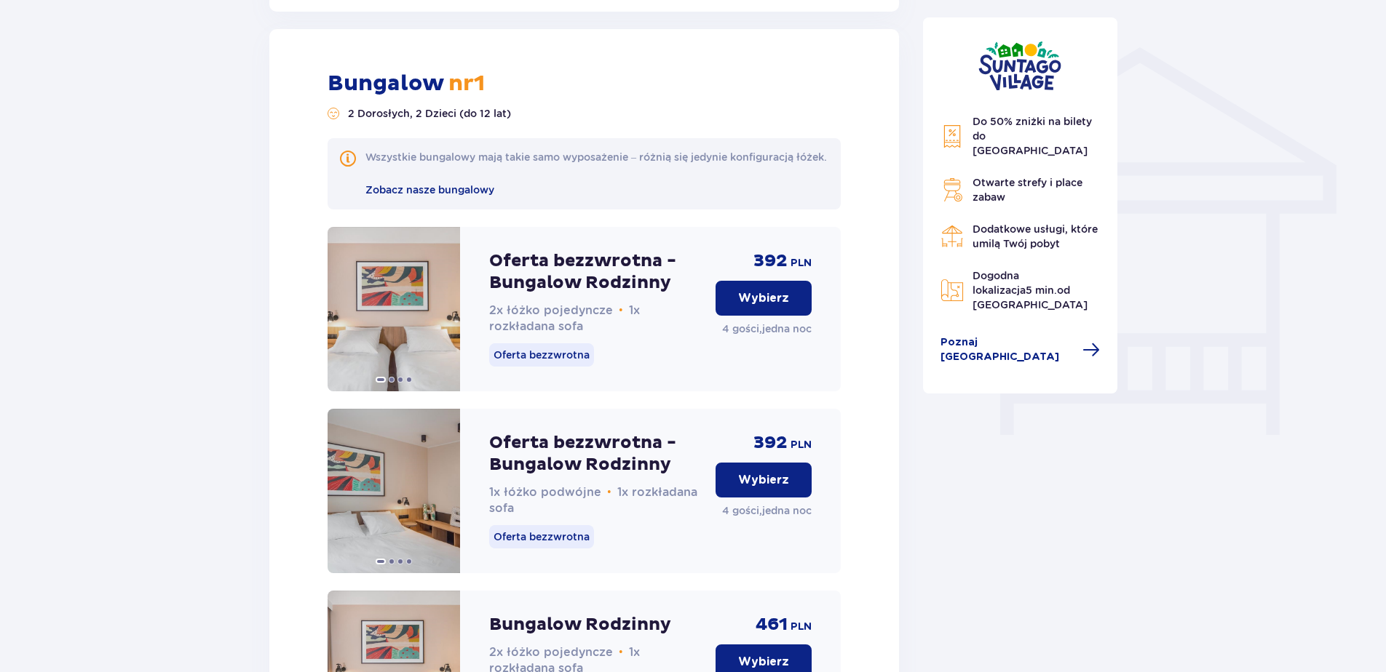
scroll to position [0, 0]
click at [766, 306] on p "Wybierz" at bounding box center [763, 298] width 51 height 16
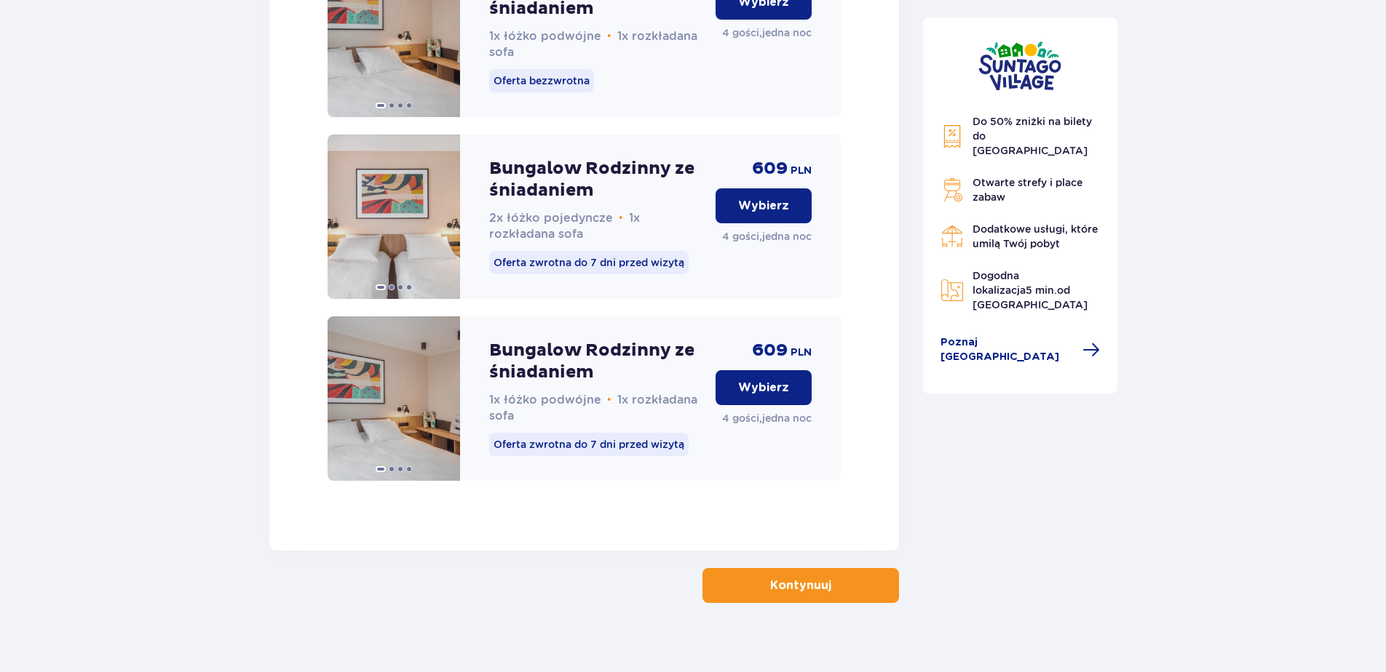
scroll to position [2351, 0]
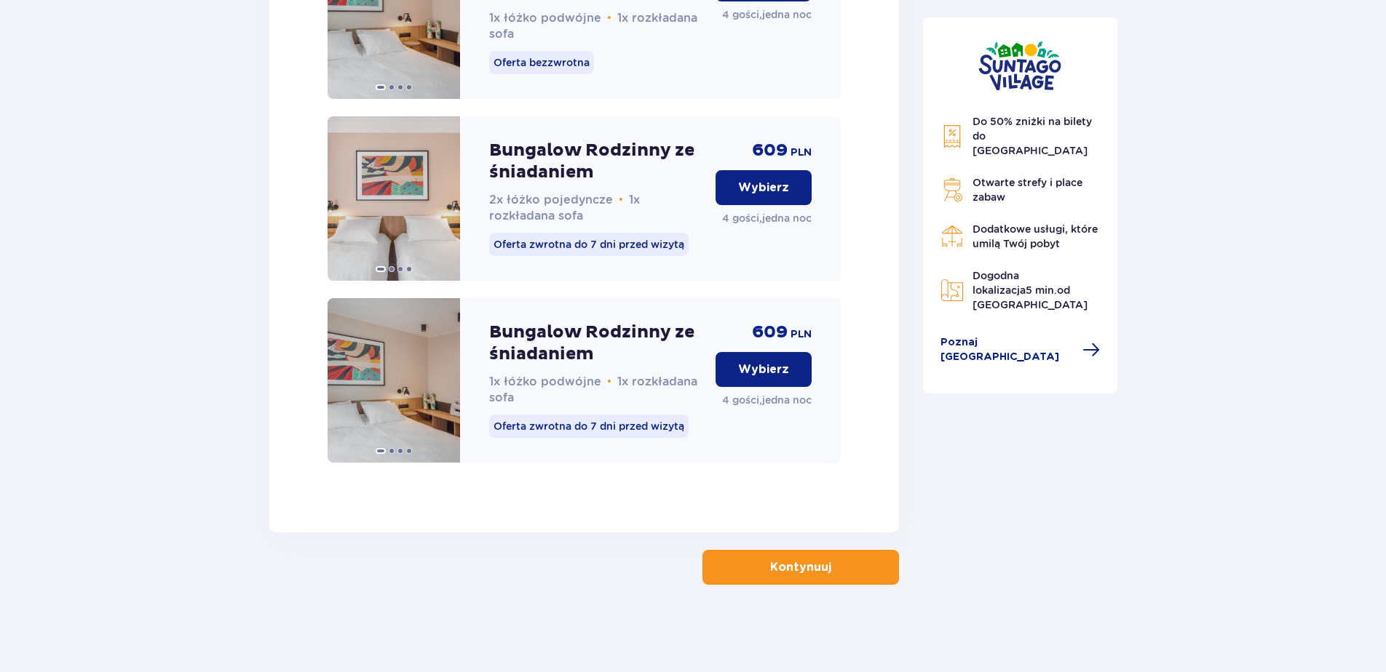
click at [819, 576] on button "Kontynuuj" at bounding box center [800, 567] width 196 height 35
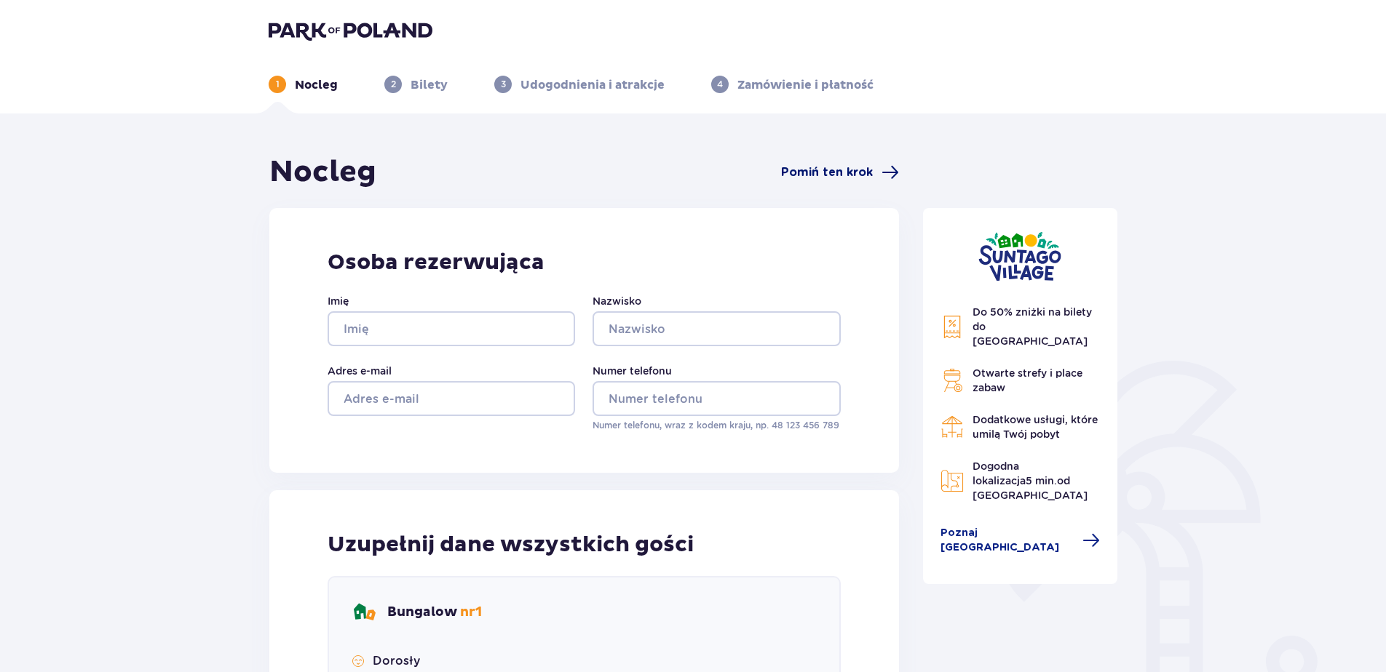
click at [814, 168] on span "Pomiń ten krok" at bounding box center [827, 172] width 92 height 16
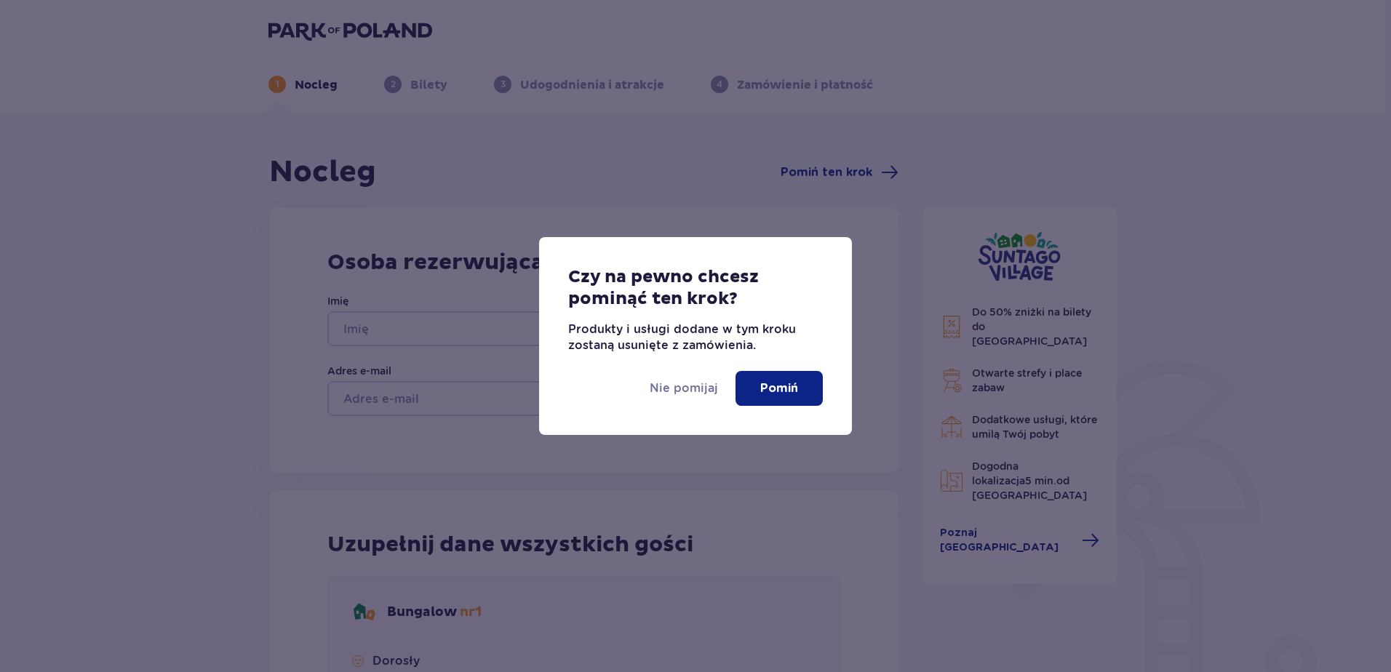
click at [811, 392] on button "Pomiń" at bounding box center [779, 388] width 87 height 35
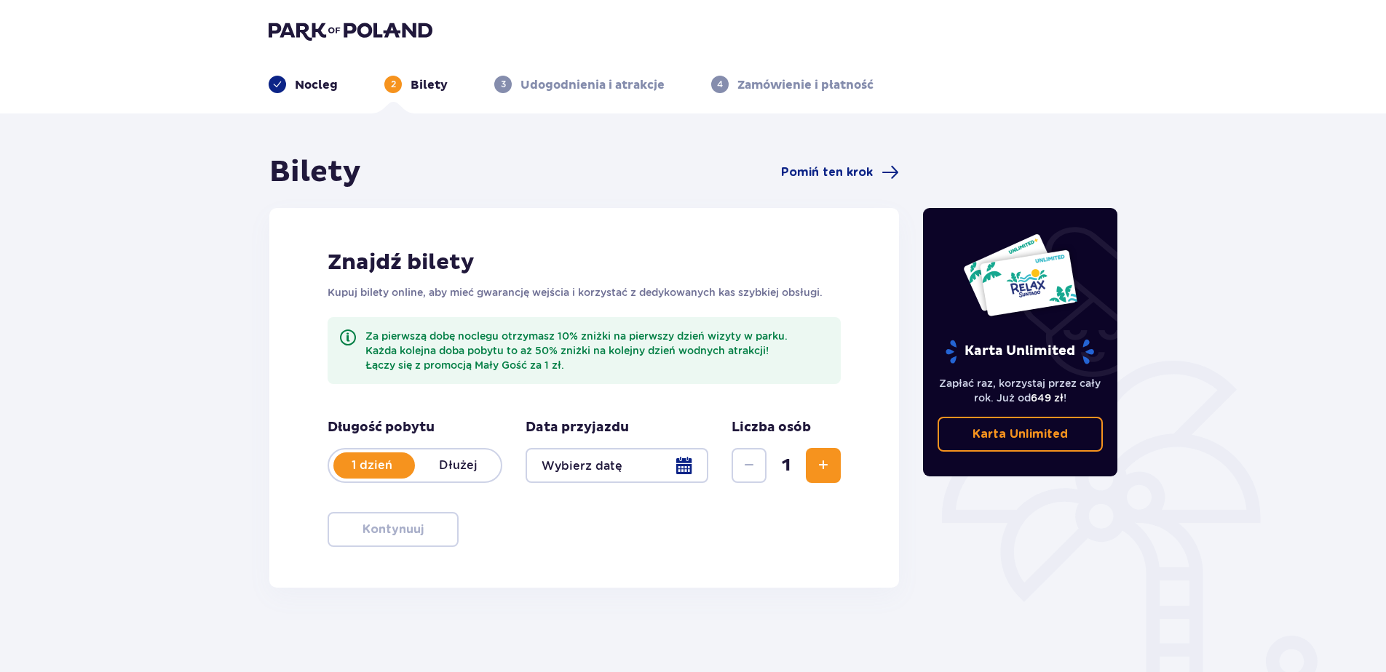
click at [685, 470] on div at bounding box center [616, 465] width 183 height 35
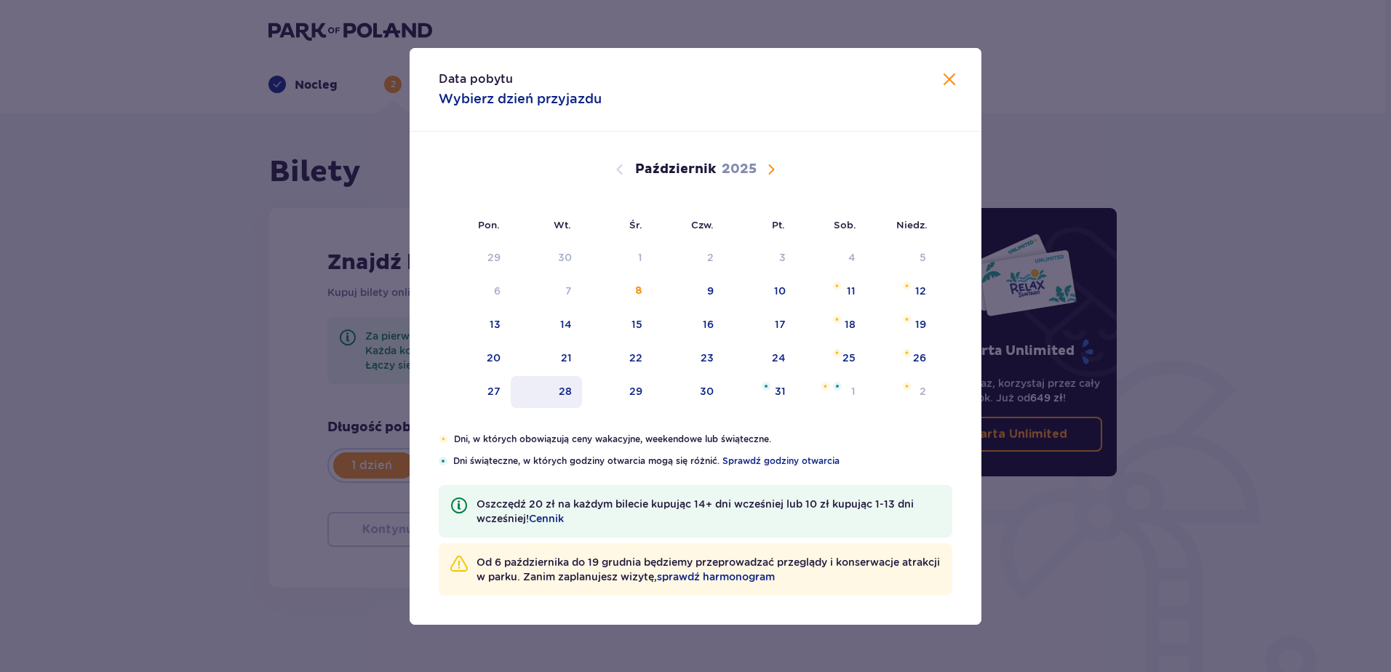
drag, startPoint x: 496, startPoint y: 393, endPoint x: 565, endPoint y: 397, distance: 69.2
click at [499, 394] on div "27" at bounding box center [494, 391] width 13 height 15
click at [559, 394] on div "28" at bounding box center [547, 392] width 72 height 32
type input "[DATE]"
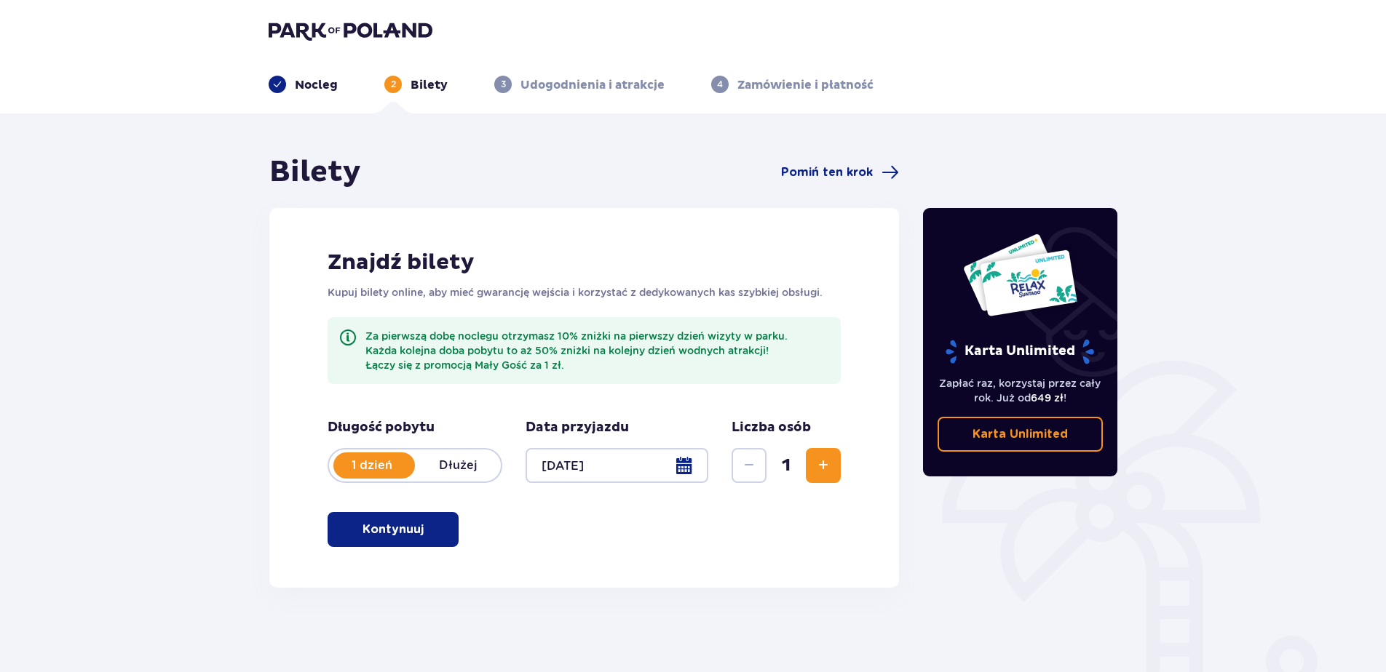
drag, startPoint x: 568, startPoint y: 82, endPoint x: 487, endPoint y: 44, distance: 90.2
click at [568, 82] on p "Udogodnienia i atrakcje" at bounding box center [592, 85] width 144 height 16
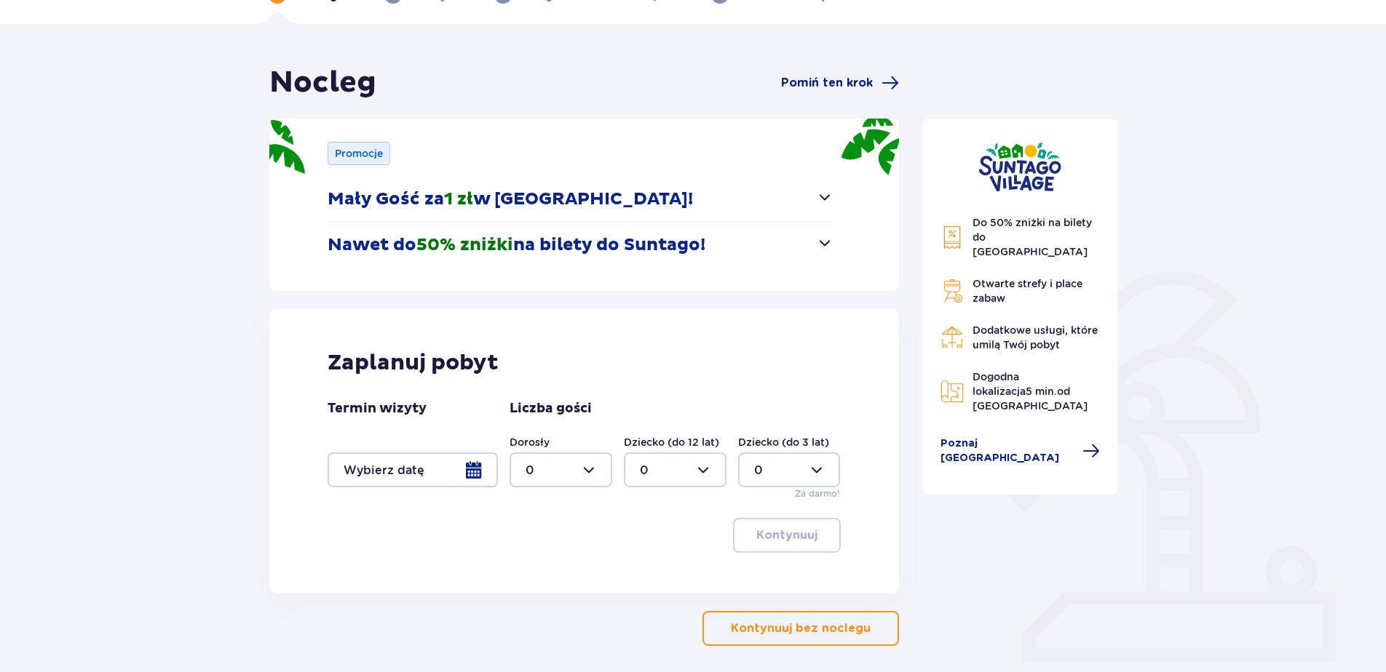
scroll to position [151, 0]
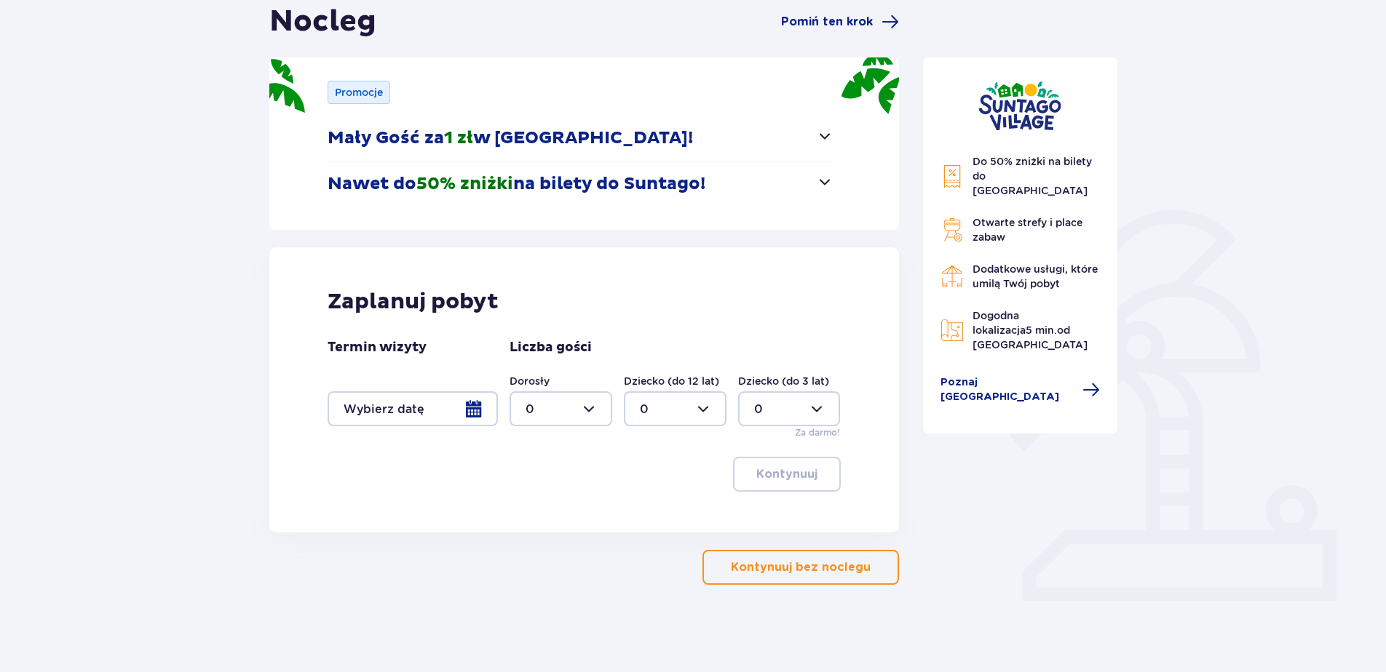
click at [816, 179] on span "button" at bounding box center [824, 181] width 17 height 17
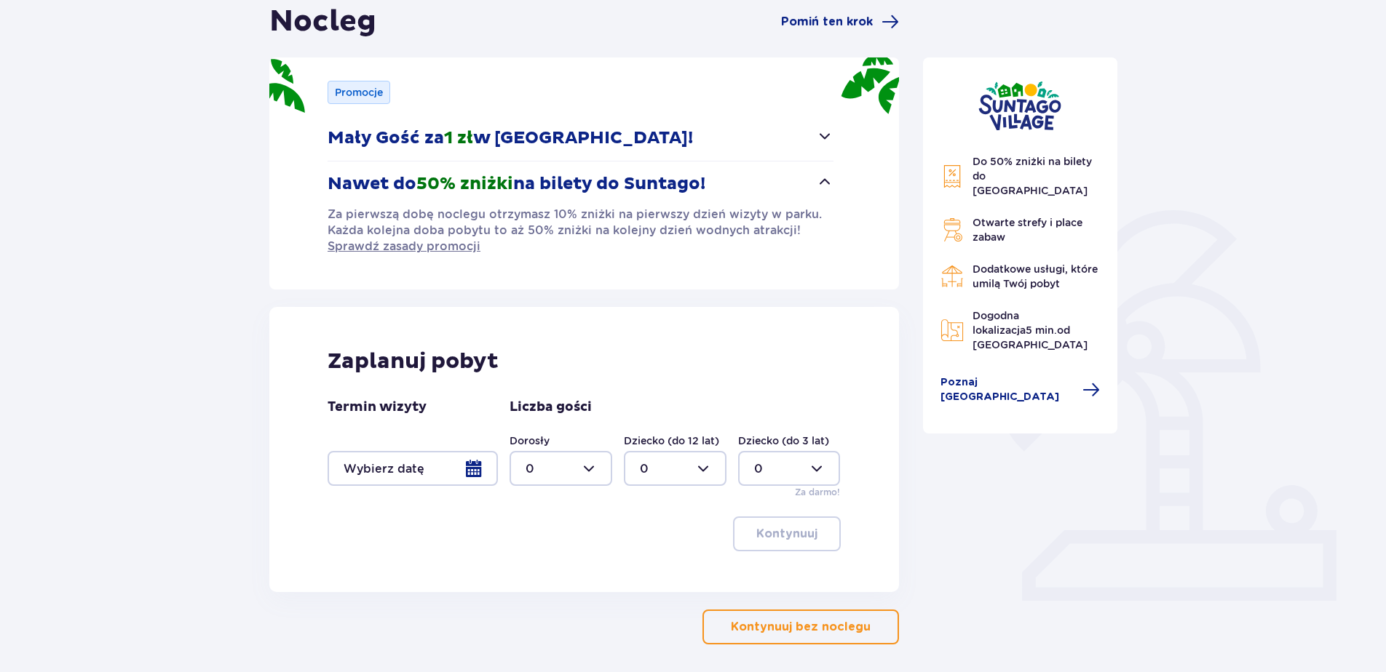
click at [592, 469] on div at bounding box center [560, 468] width 103 height 35
click at [424, 508] on div "Zaplanuj pobyt Termin wizyty Liczba gości Dorosły 0 Dziecko (do 12 lat) 0 Dziec…" at bounding box center [583, 449] width 629 height 285
click at [474, 467] on div at bounding box center [412, 468] width 170 height 35
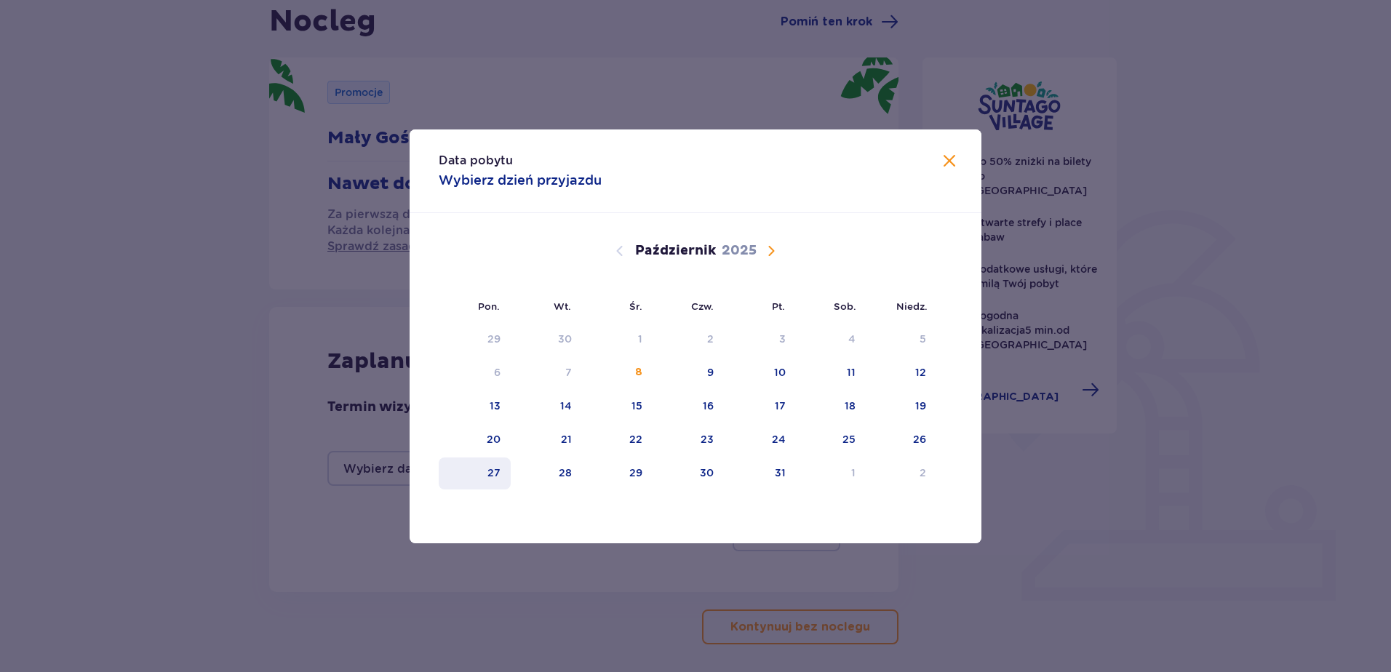
click at [492, 474] on div "27" at bounding box center [494, 473] width 13 height 15
click at [546, 471] on div "28" at bounding box center [547, 474] width 72 height 32
type input "[DATE] - [DATE]"
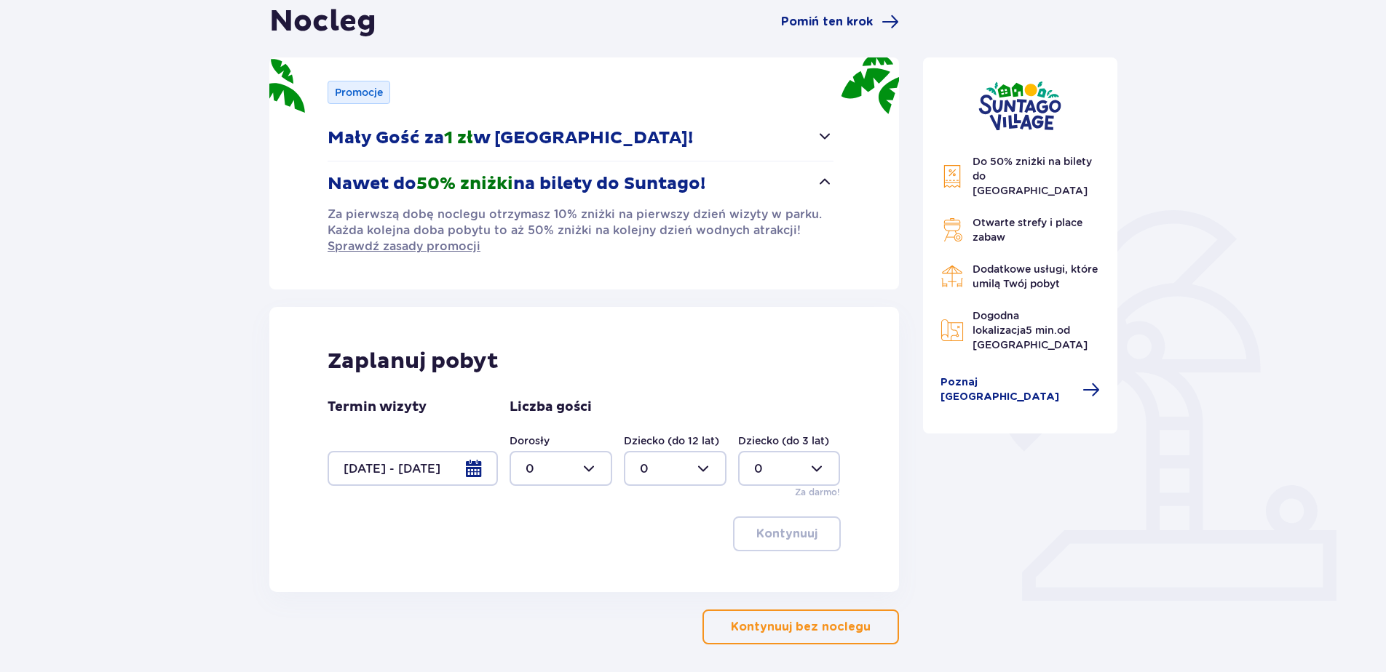
click at [603, 470] on div at bounding box center [560, 468] width 103 height 35
click at [555, 573] on div "2" at bounding box center [560, 574] width 71 height 16
type input "2"
click at [677, 469] on div at bounding box center [675, 468] width 103 height 35
click at [653, 572] on div "2" at bounding box center [675, 574] width 71 height 16
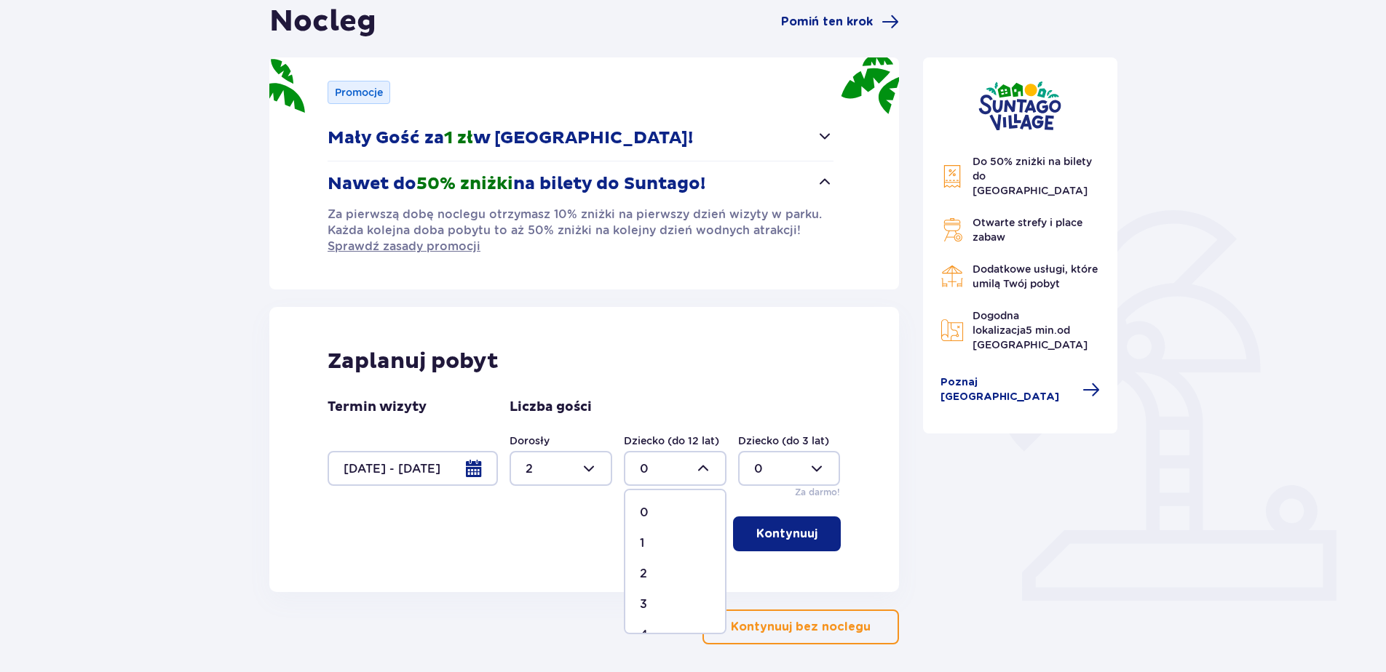
type input "2"
click at [798, 532] on p "Kontynuuj" at bounding box center [786, 534] width 61 height 16
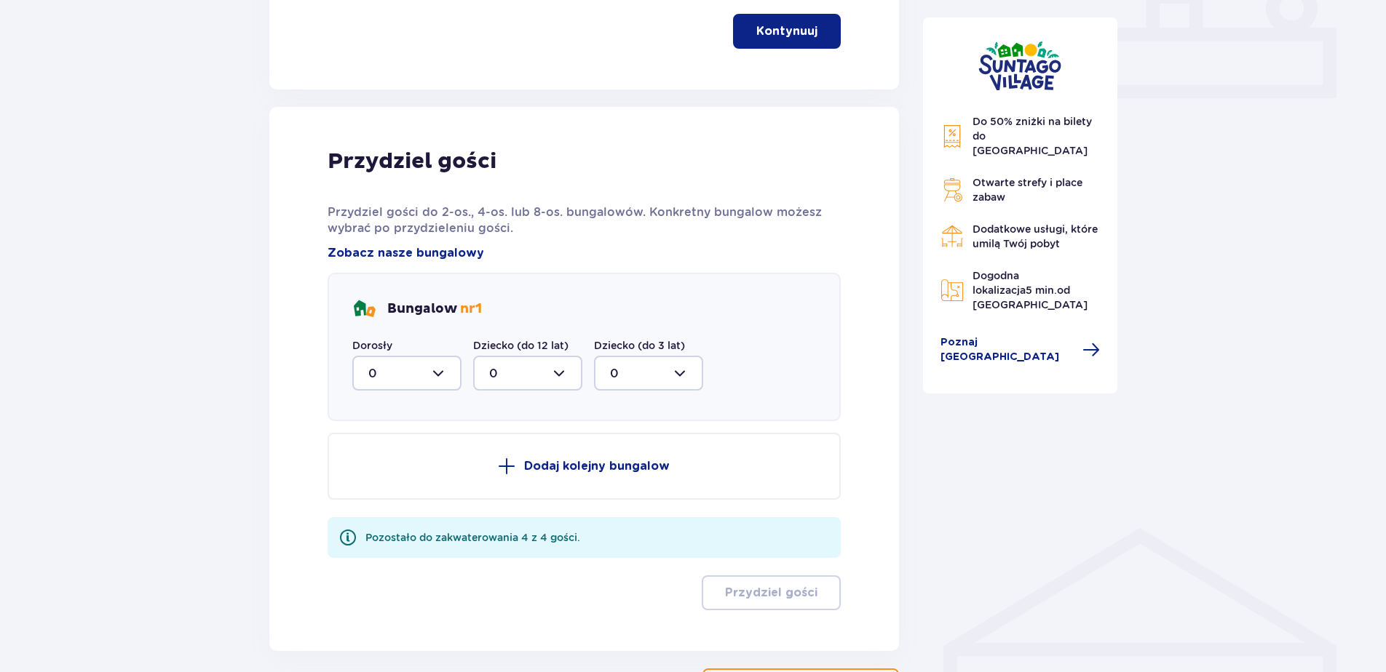
scroll to position [743, 0]
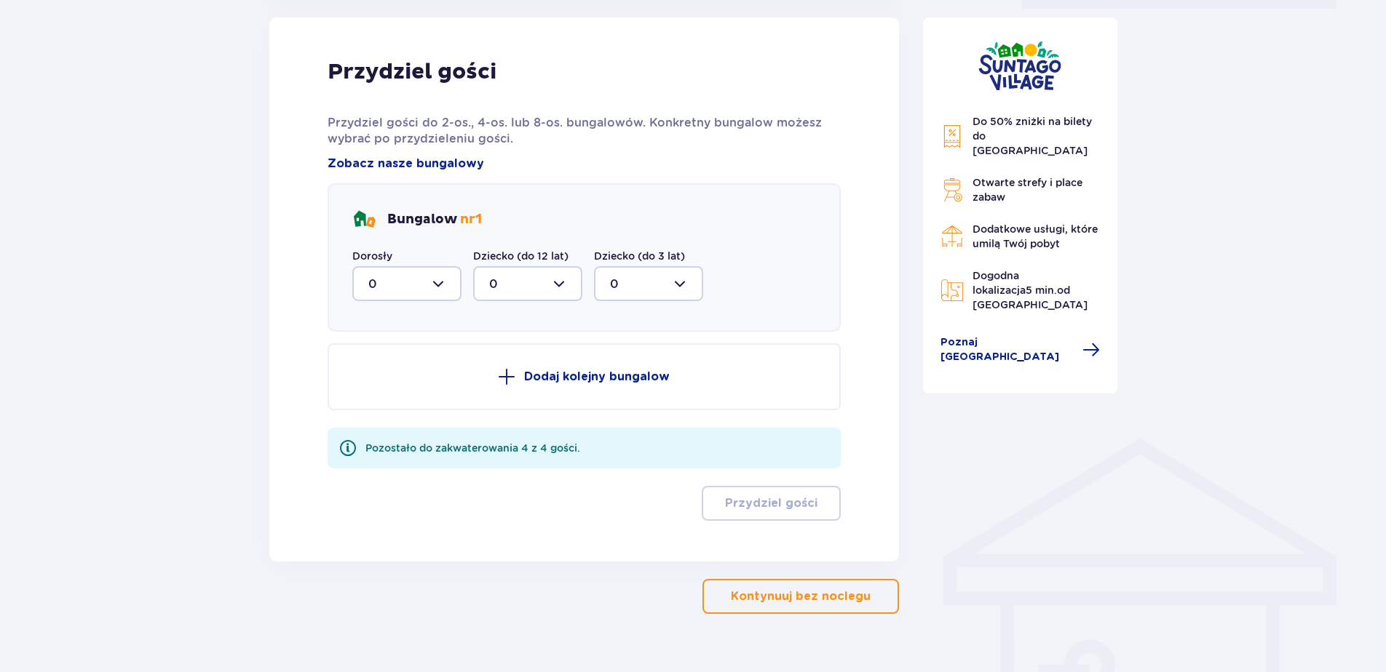
click at [413, 279] on div at bounding box center [406, 283] width 109 height 35
drag, startPoint x: 375, startPoint y: 392, endPoint x: 467, endPoint y: 320, distance: 117.2
click at [374, 391] on p "2" at bounding box center [371, 389] width 7 height 16
type input "2"
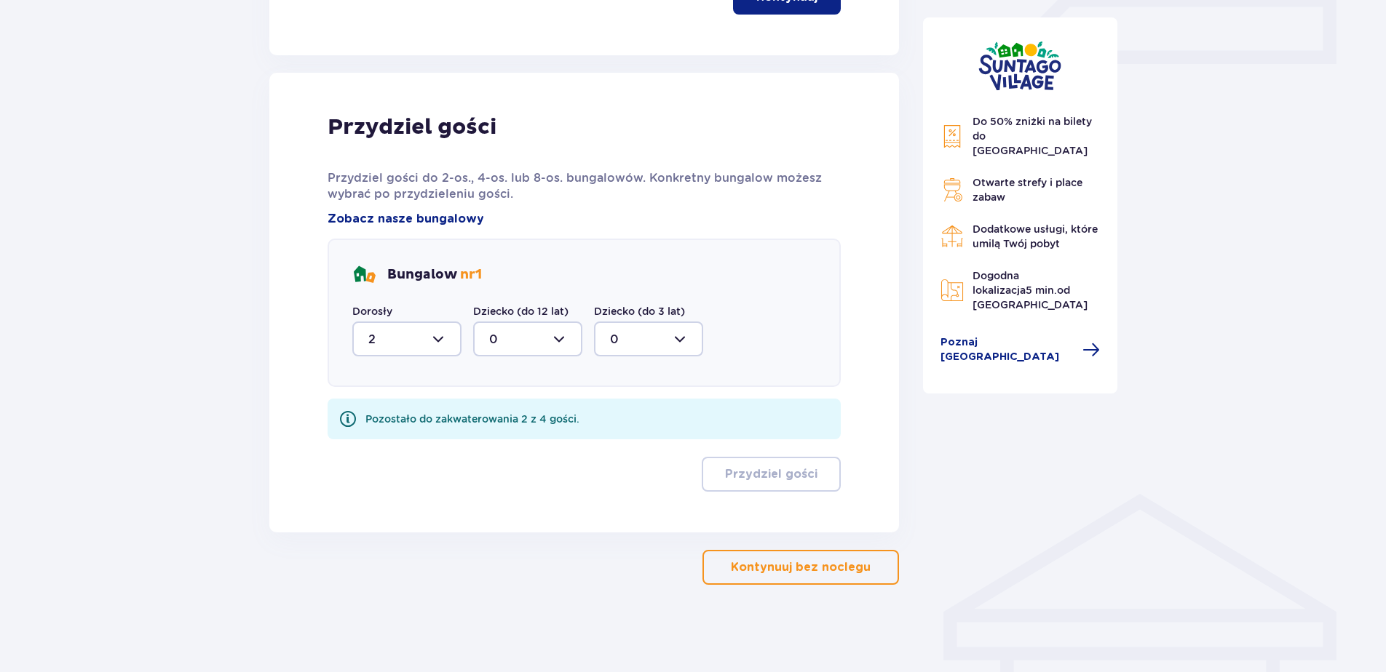
click at [515, 348] on div at bounding box center [527, 339] width 109 height 35
click at [498, 445] on div "2" at bounding box center [527, 445] width 77 height 16
type input "2"
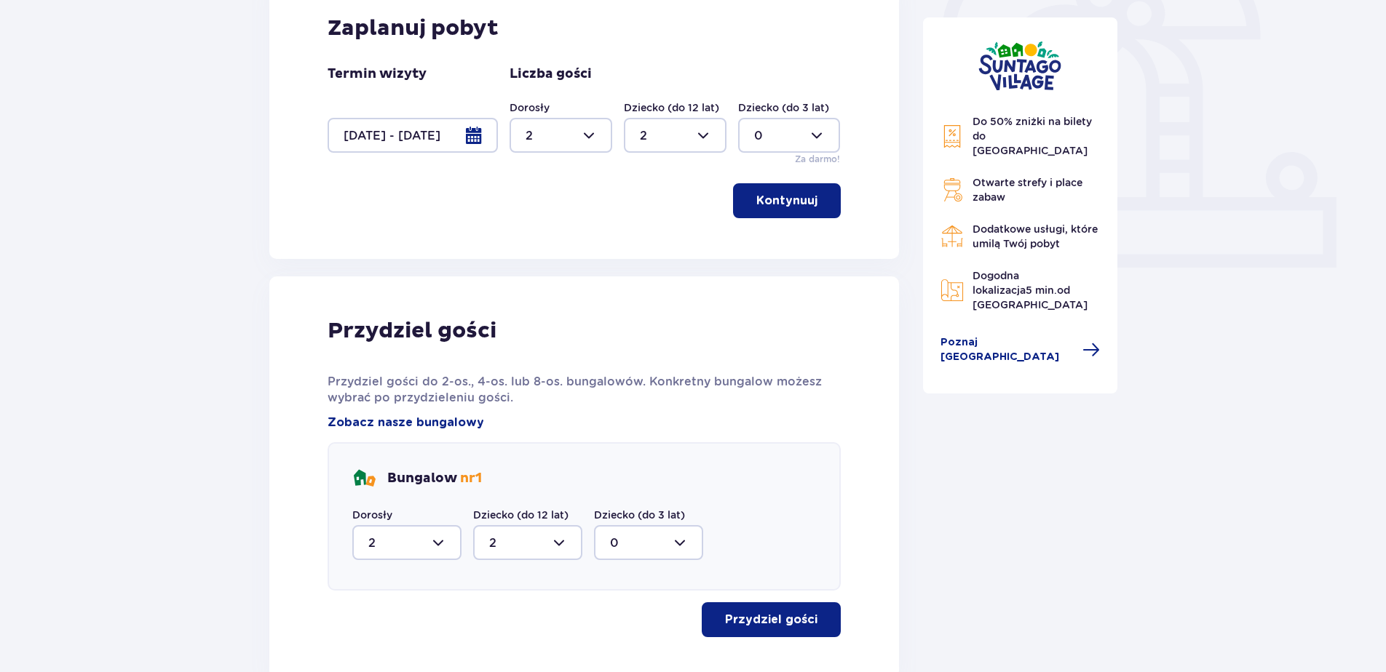
scroll to position [629, 0]
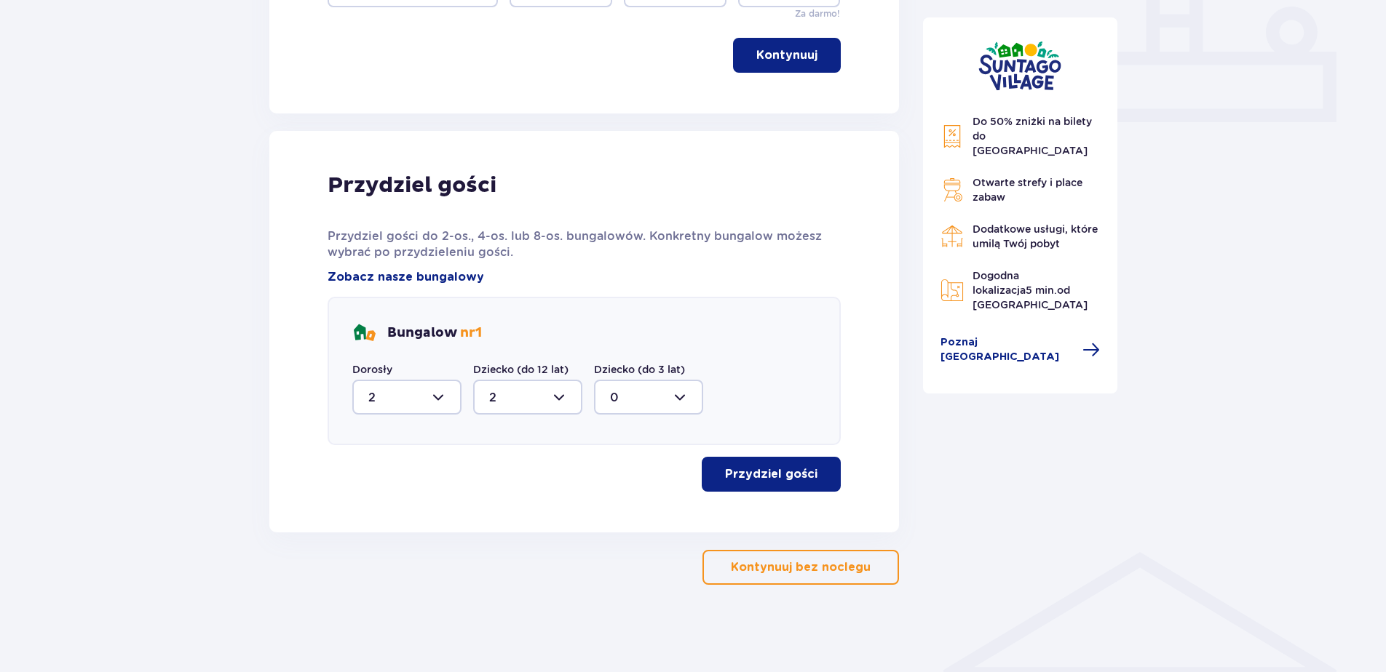
click at [800, 486] on button "Przydziel gości" at bounding box center [771, 474] width 139 height 35
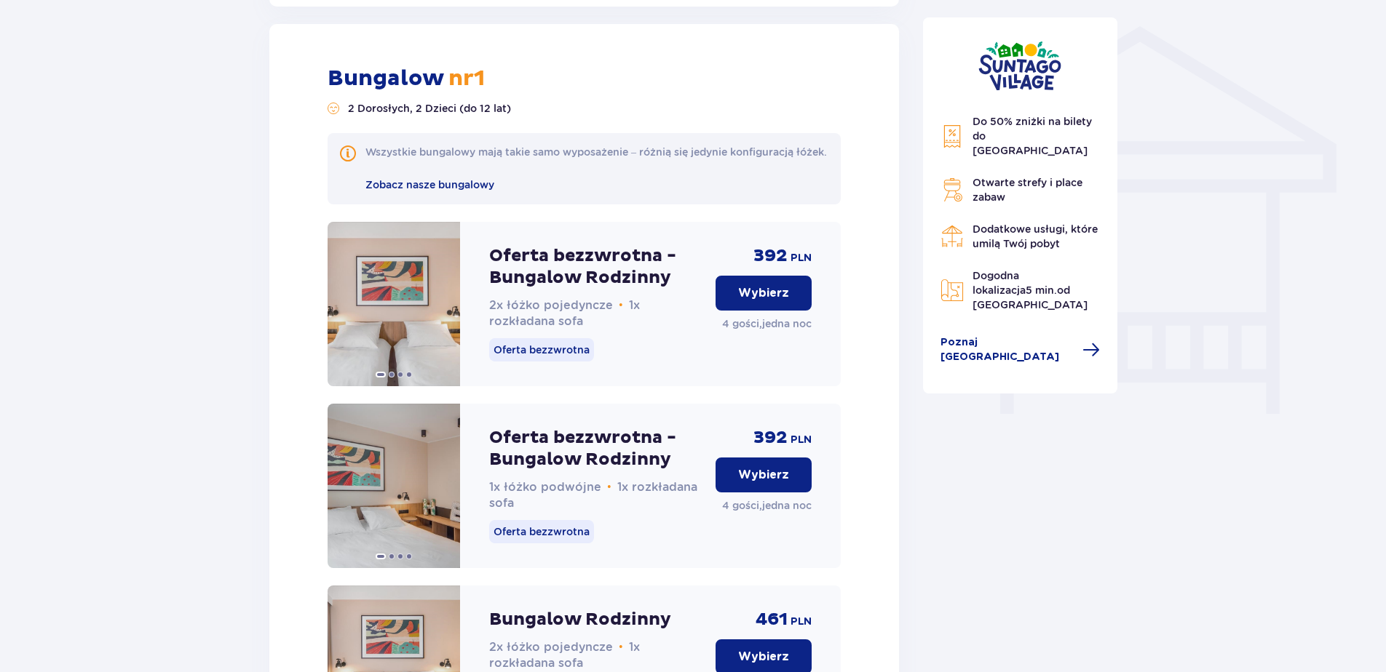
scroll to position [1162, 0]
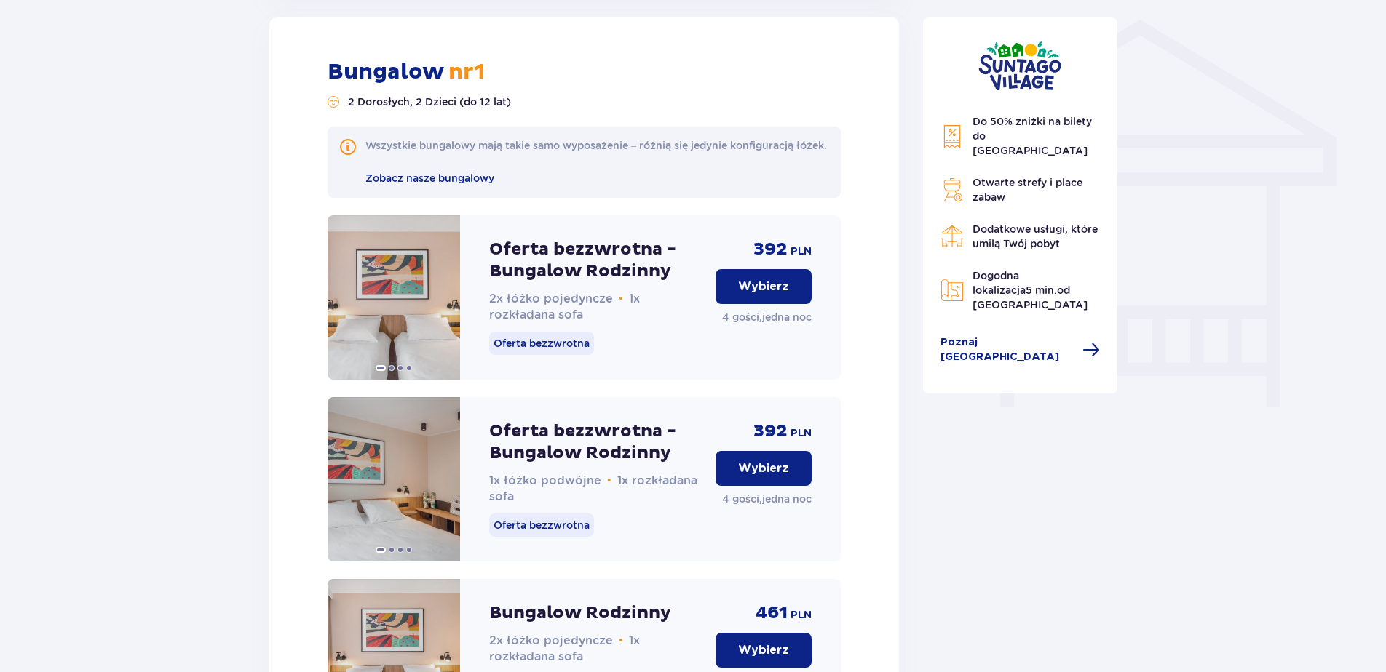
click at [735, 298] on button "Wybierz" at bounding box center [763, 286] width 96 height 35
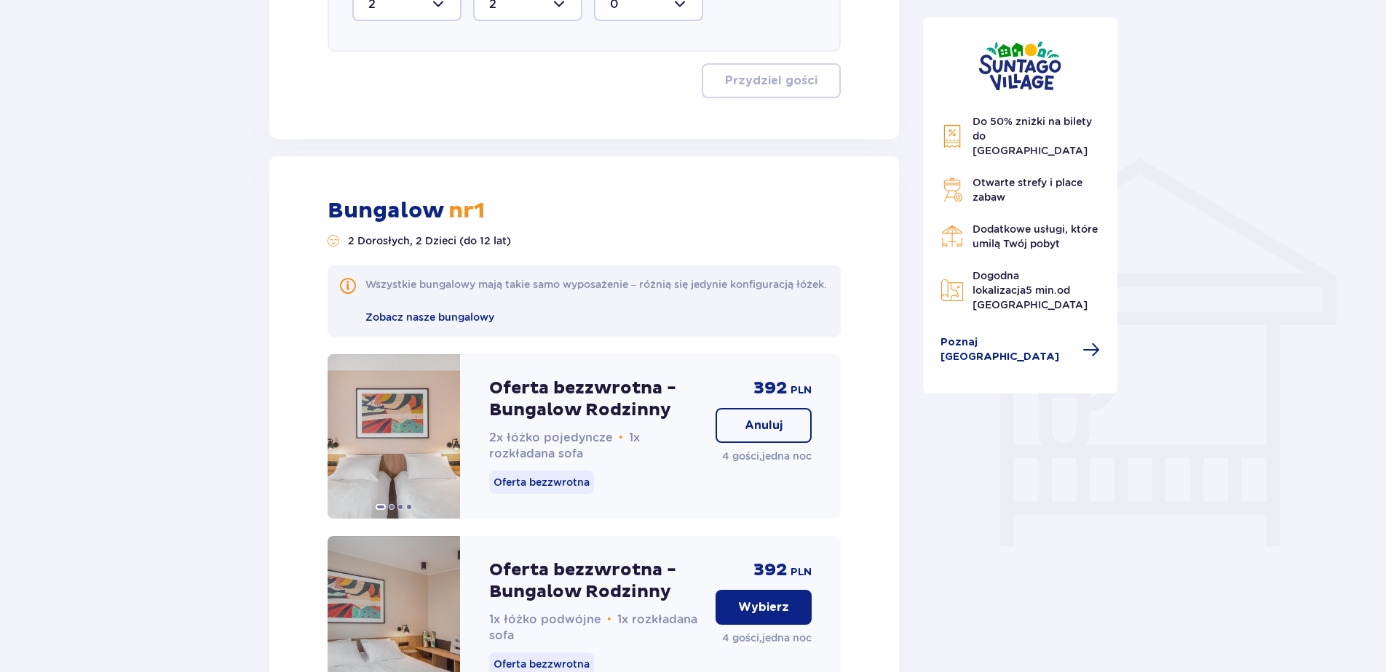
scroll to position [1057, 0]
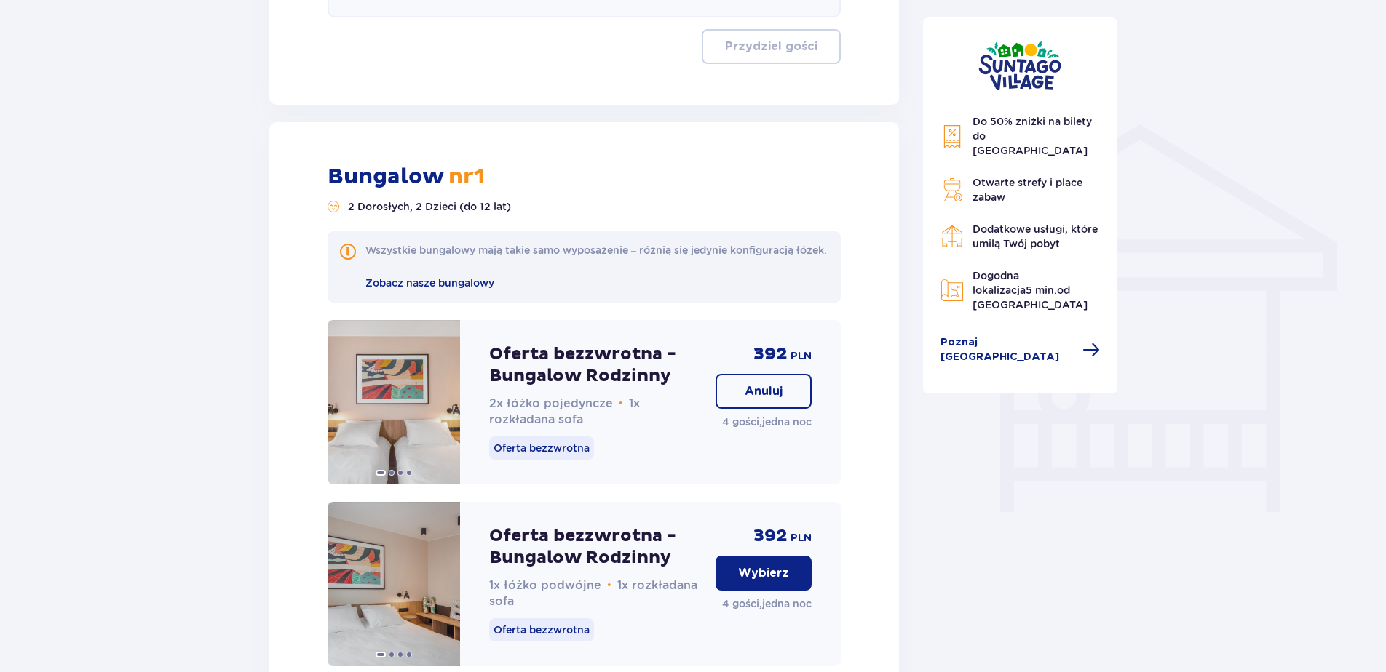
click at [539, 380] on p "Oferta bezzwrotna - Bungalow Rodzinny" at bounding box center [596, 365] width 215 height 44
click at [520, 374] on p "Oferta bezzwrotna - Bungalow Rodzinny" at bounding box center [596, 365] width 215 height 44
click at [444, 408] on span at bounding box center [443, 403] width 12 height 12
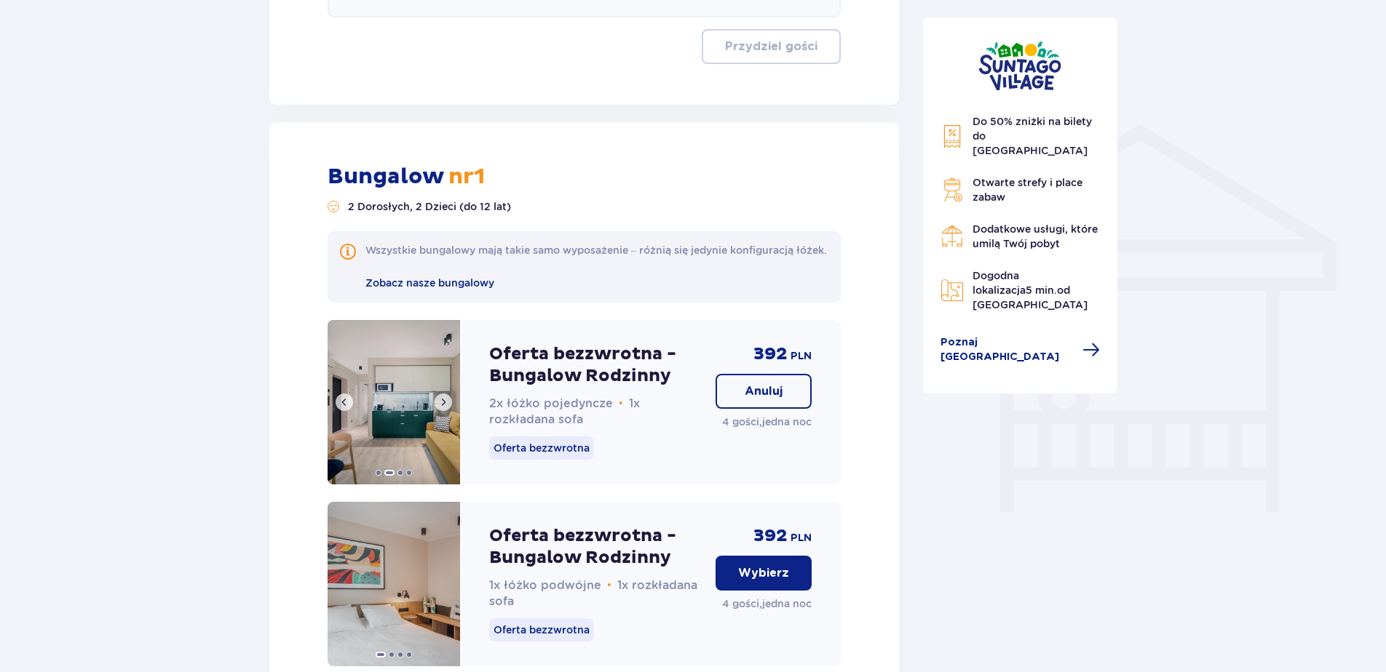
click at [444, 408] on span at bounding box center [443, 403] width 12 height 12
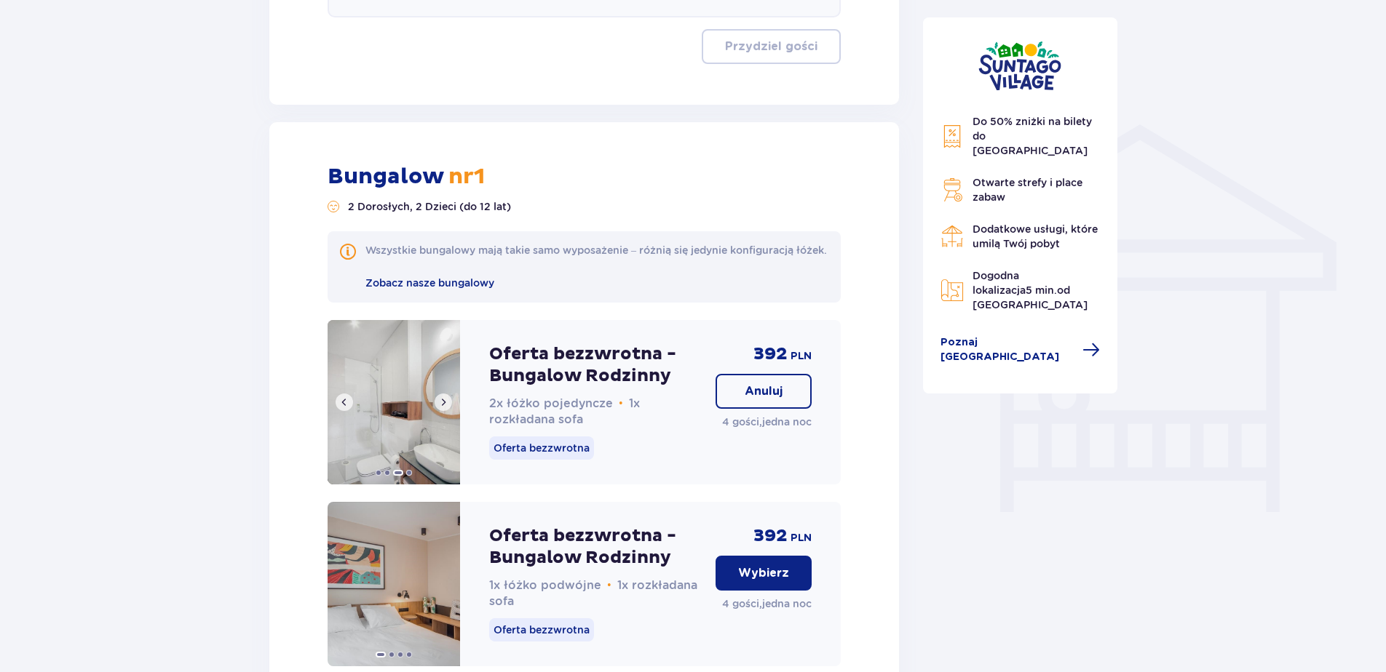
click at [444, 408] on span at bounding box center [443, 403] width 12 height 12
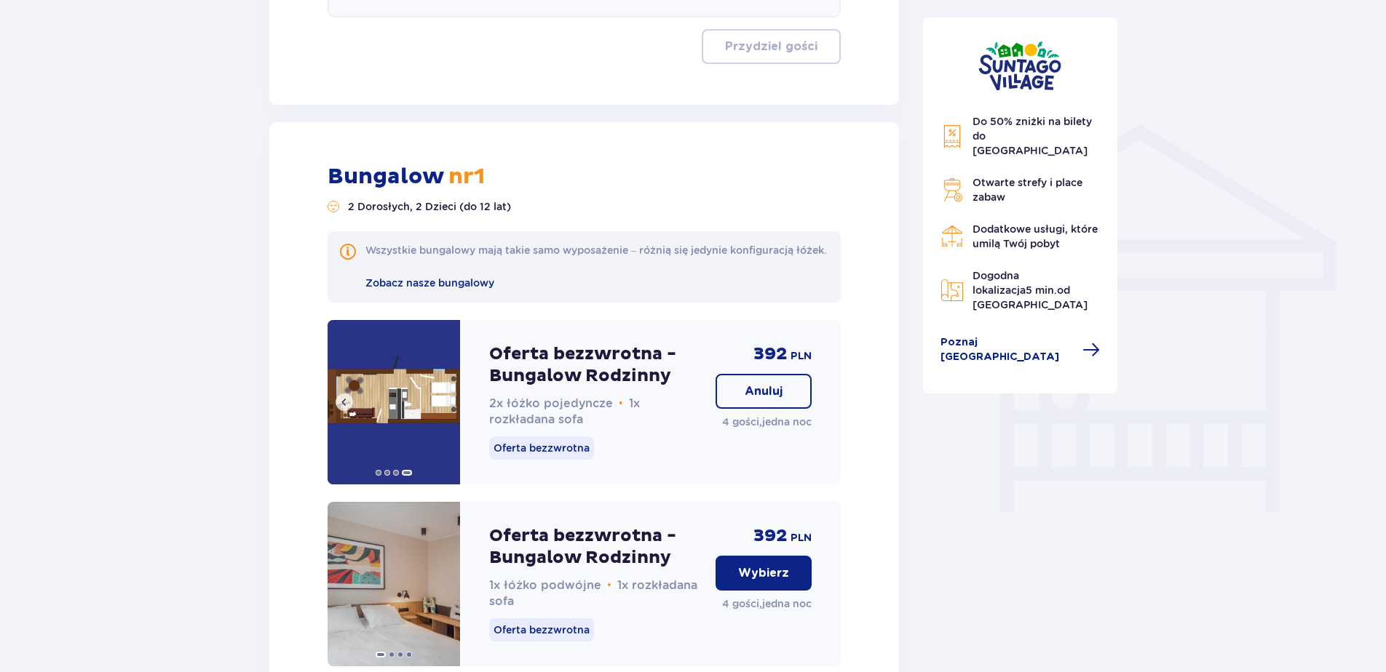
click at [444, 416] on img at bounding box center [393, 402] width 132 height 164
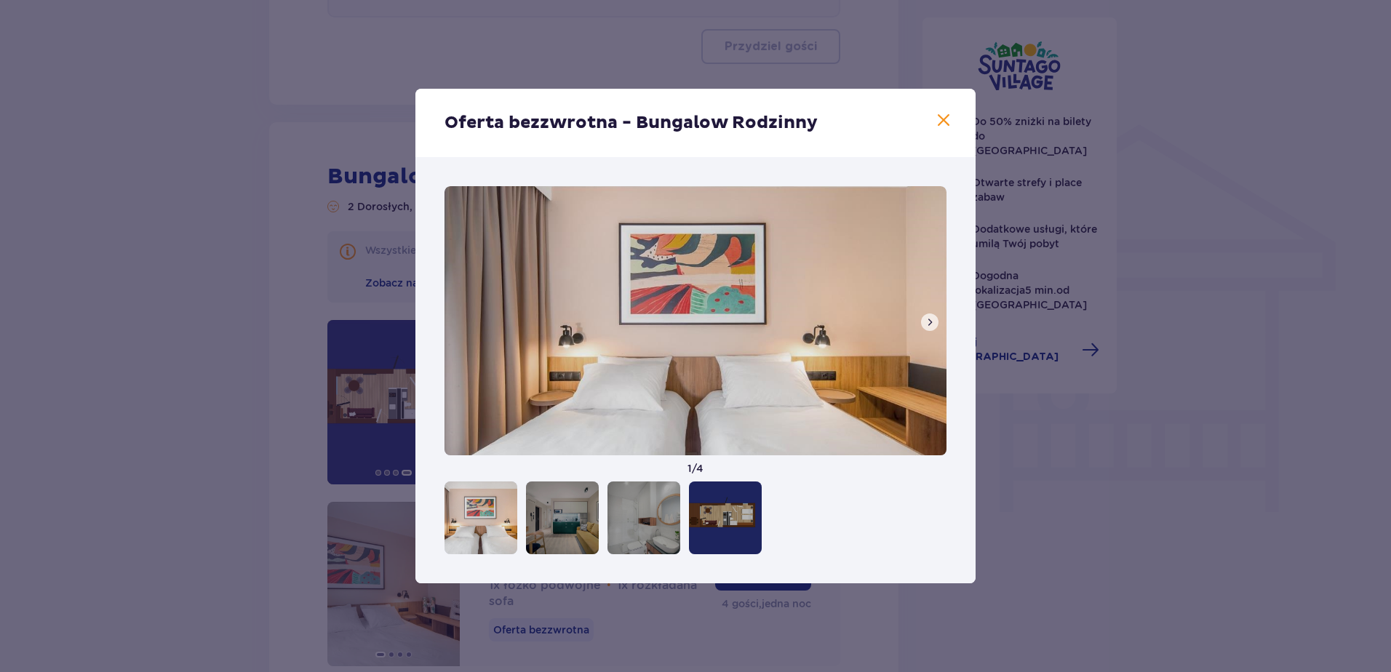
click at [929, 317] on span at bounding box center [930, 323] width 12 height 12
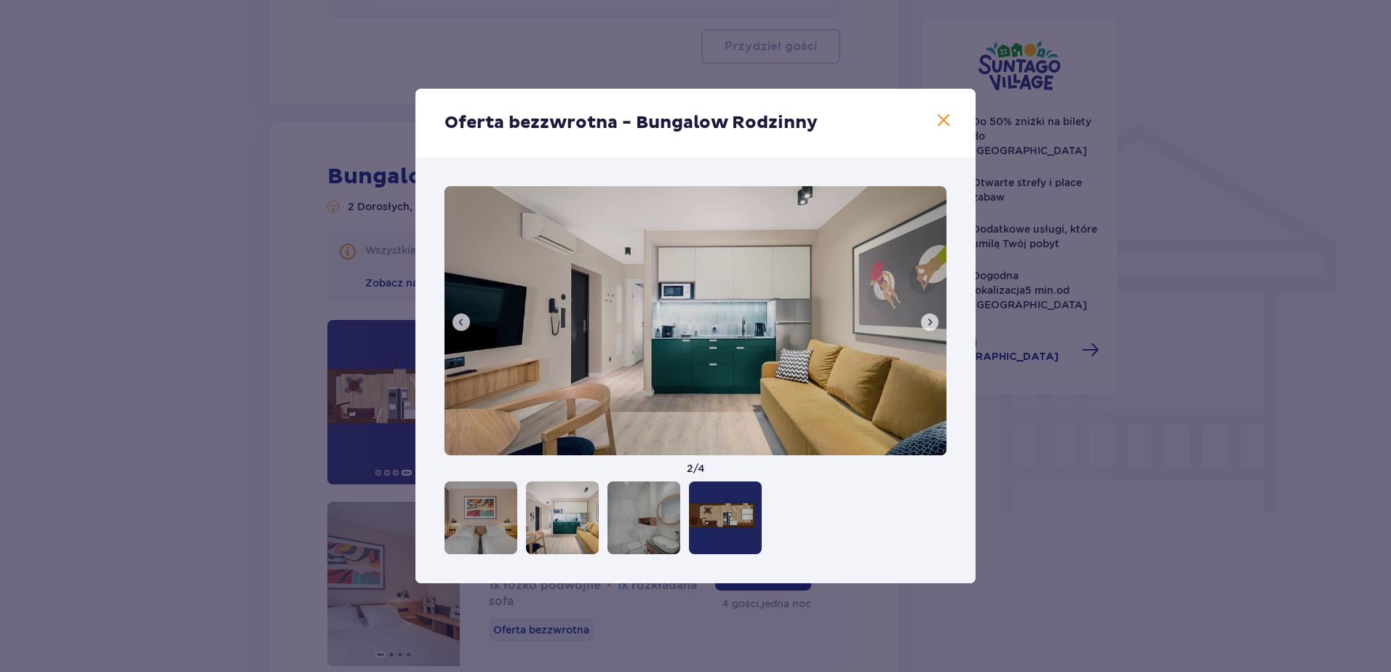
click at [929, 317] on span at bounding box center [930, 323] width 12 height 12
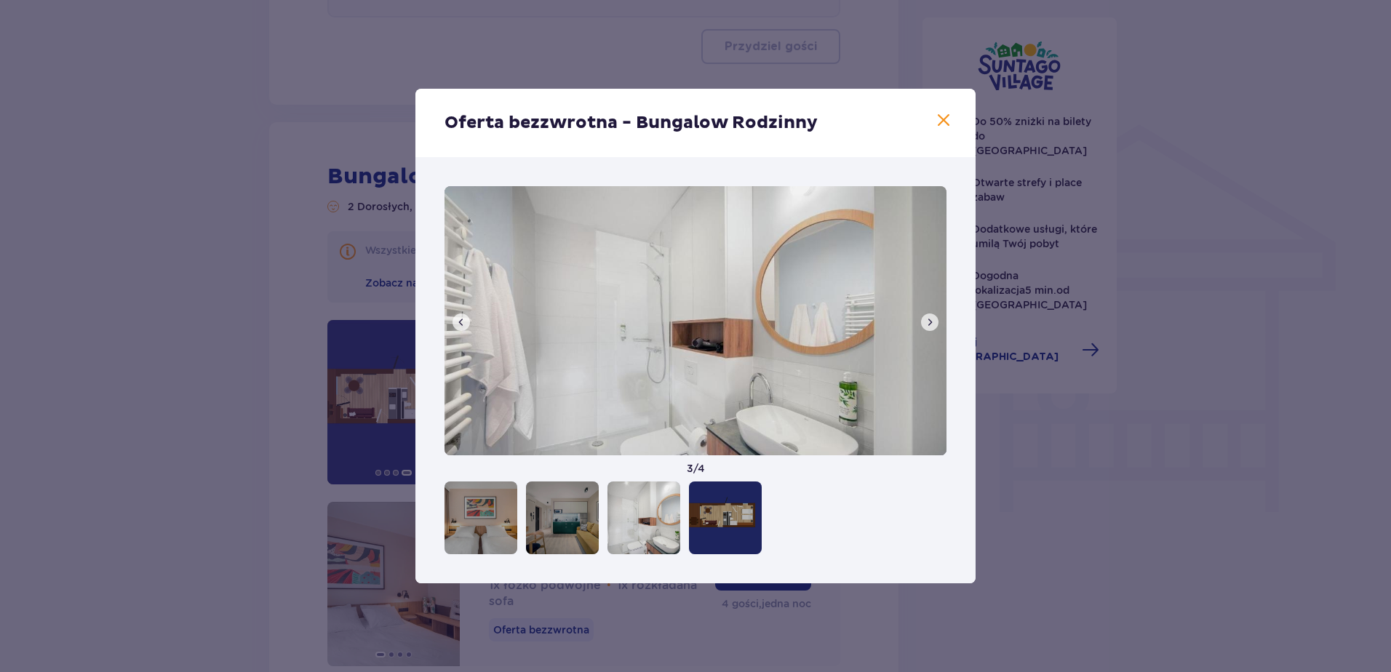
click at [929, 317] on span at bounding box center [930, 323] width 12 height 12
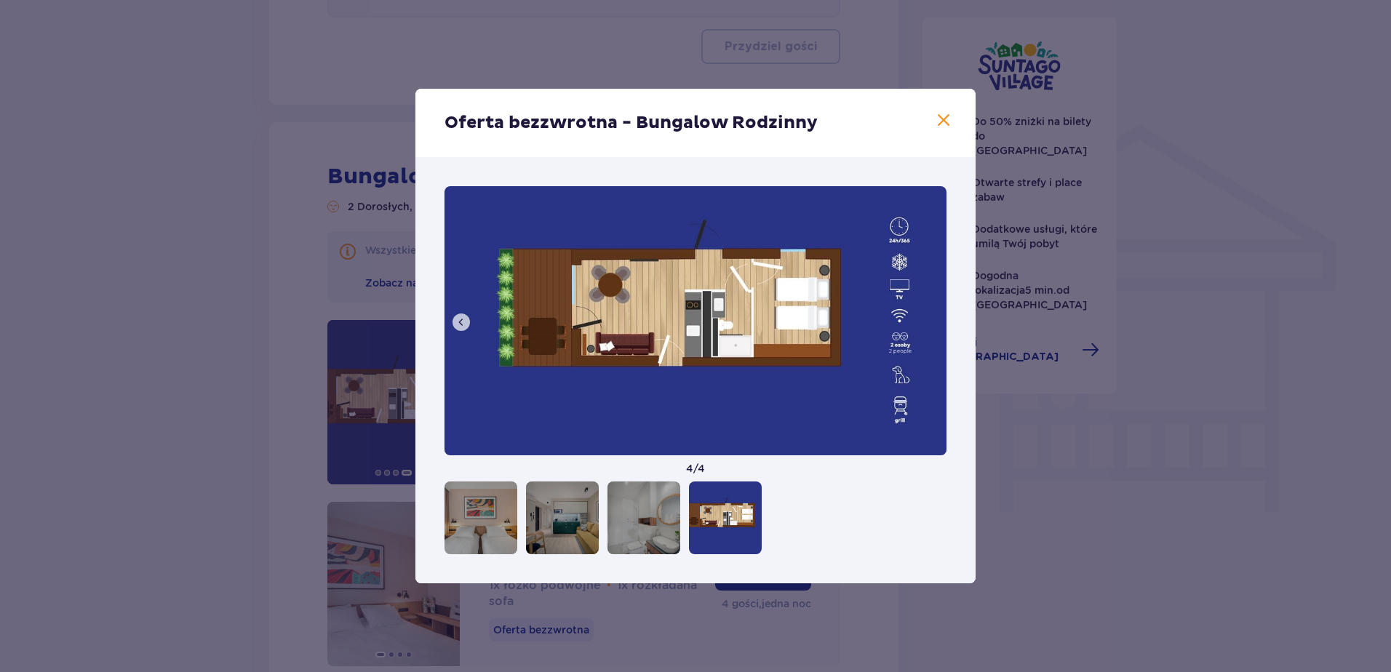
drag, startPoint x: 945, startPoint y: 114, endPoint x: 920, endPoint y: 116, distance: 25.6
click at [945, 114] on span at bounding box center [943, 120] width 17 height 17
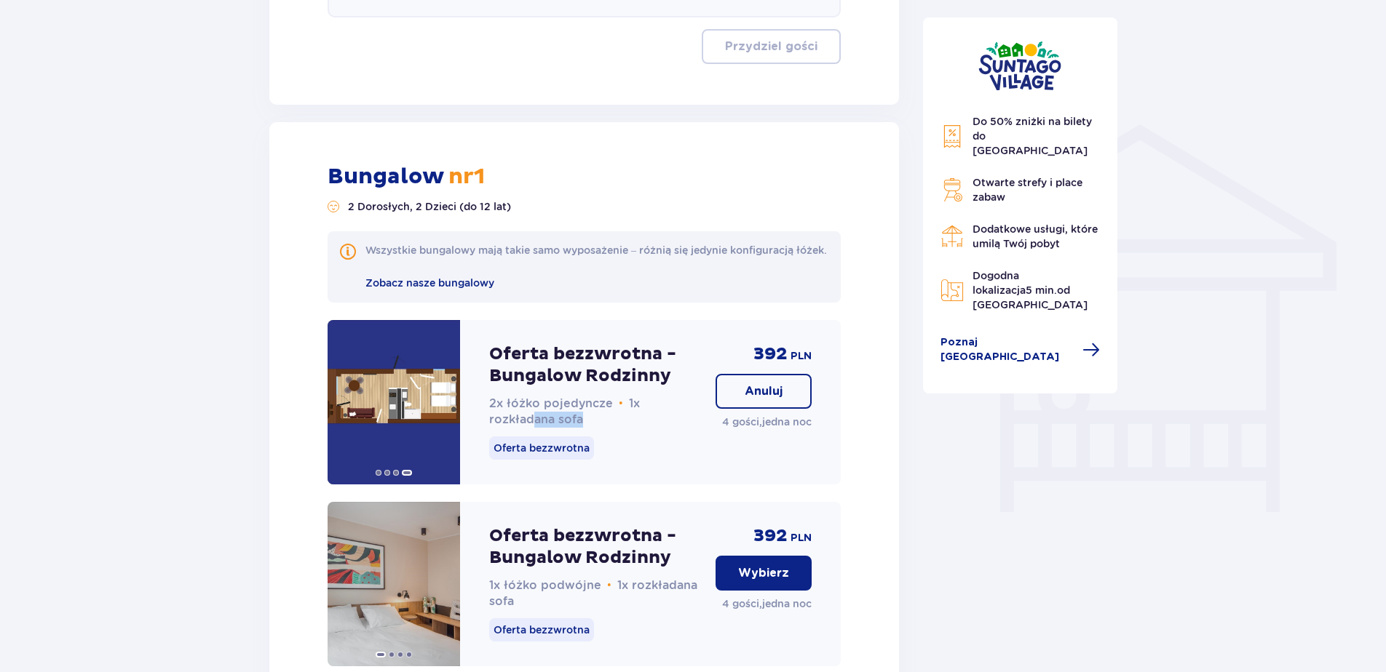
drag, startPoint x: 536, startPoint y: 432, endPoint x: 633, endPoint y: 454, distance: 99.2
click at [633, 454] on div "Oferta bezzwrotna - Bungalow Rodzinny 2x łóżko pojedyncze • 1x rozkładana sofa …" at bounding box center [596, 402] width 215 height 164
drag, startPoint x: 633, startPoint y: 454, endPoint x: 541, endPoint y: 400, distance: 106.7
click at [541, 387] on p "Oferta bezzwrotna - Bungalow Rodzinny" at bounding box center [596, 365] width 215 height 44
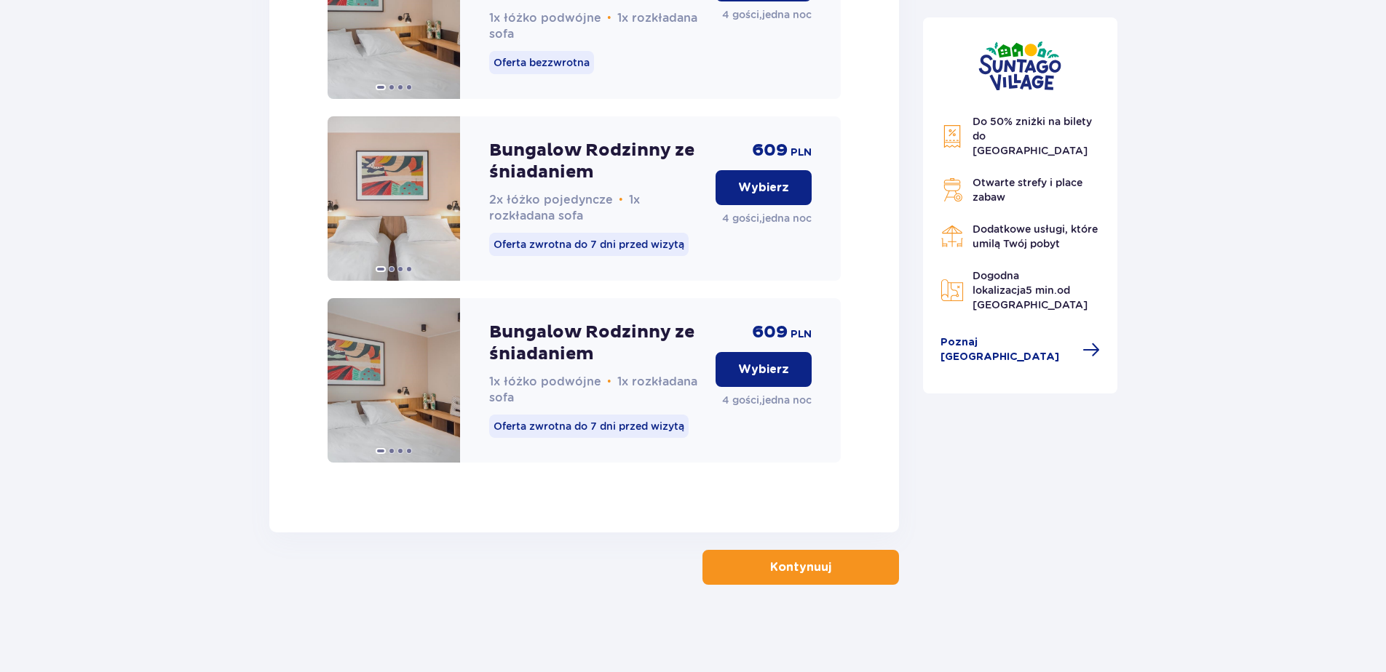
click at [770, 568] on p "Kontynuuj" at bounding box center [800, 568] width 61 height 16
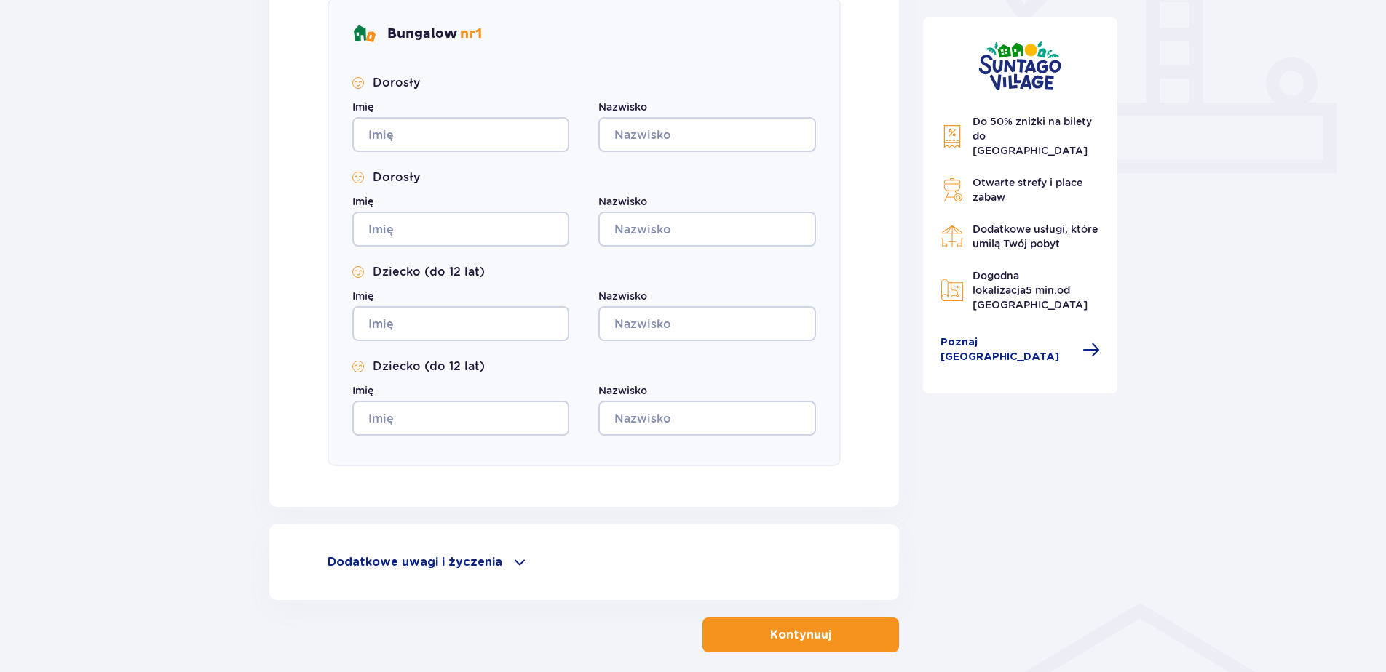
scroll to position [282, 0]
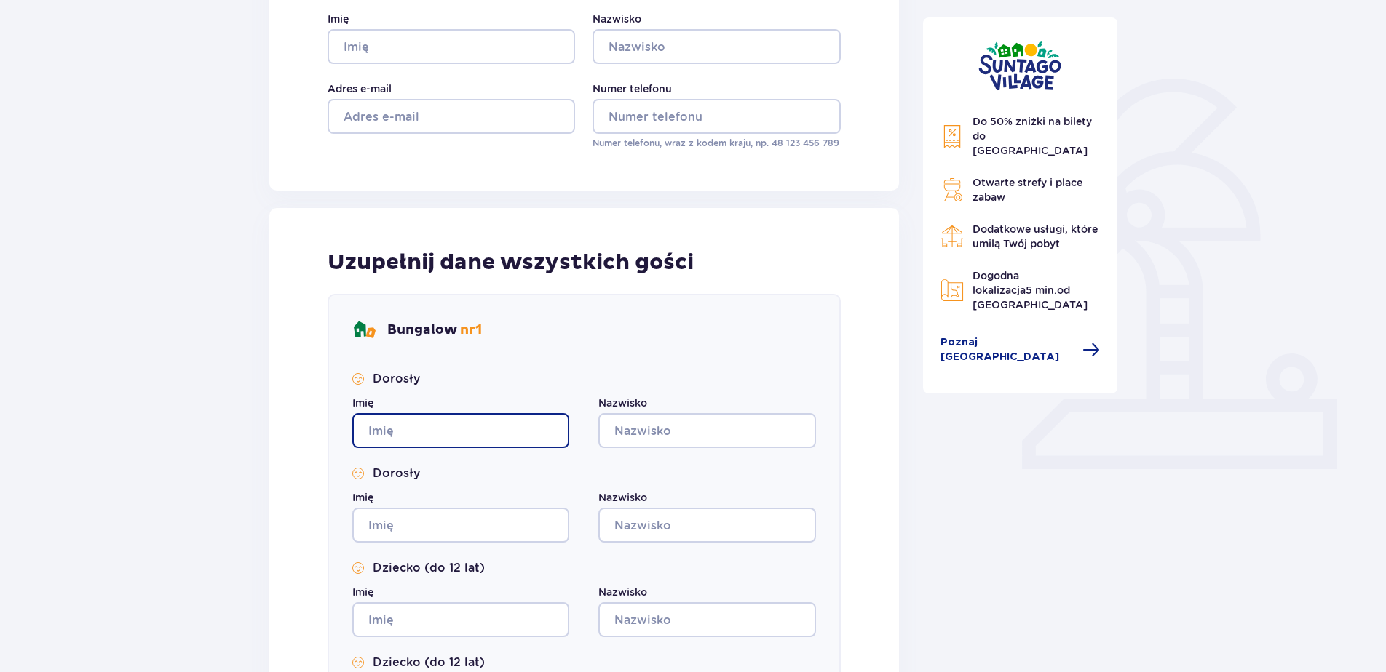
click at [421, 424] on input "Imię" at bounding box center [460, 430] width 217 height 35
type input "ghhj"
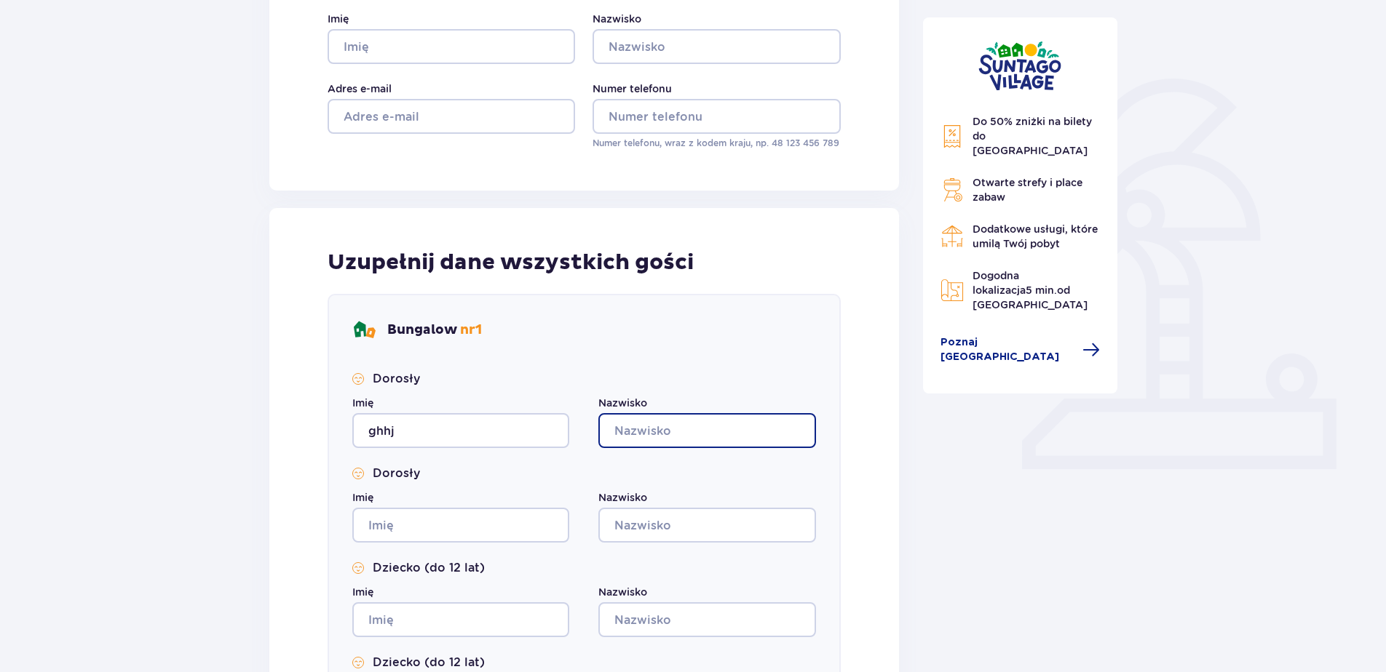
click at [673, 424] on input "Nazwisko" at bounding box center [706, 430] width 217 height 35
type input "fgjhfgj"
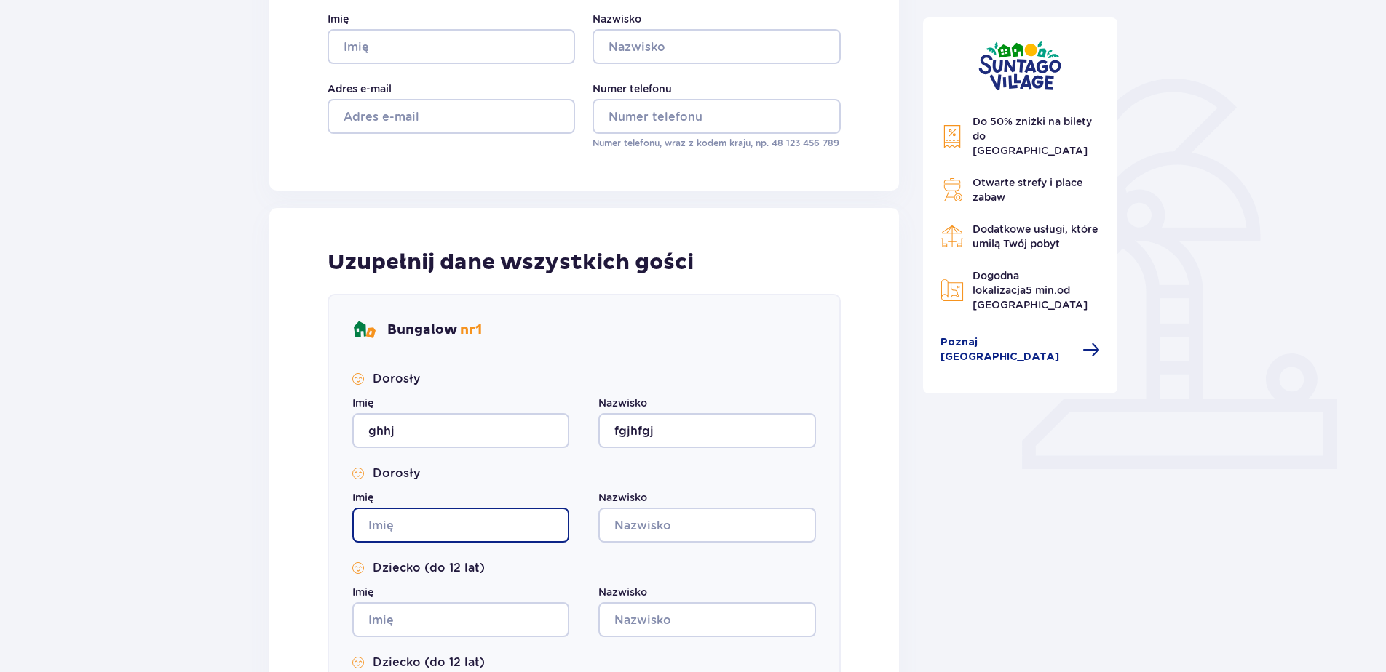
click at [434, 522] on input "Imię" at bounding box center [460, 525] width 217 height 35
type input "fgjgf"
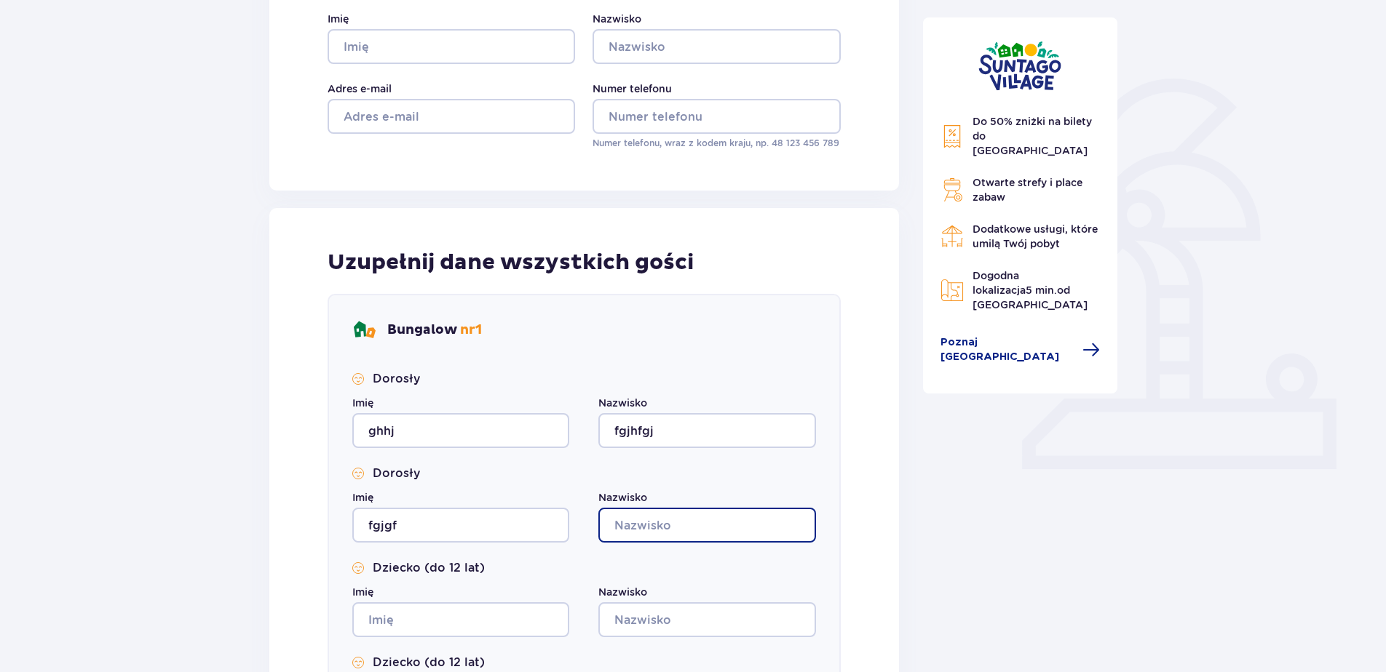
click at [672, 528] on input "Nazwisko" at bounding box center [706, 525] width 217 height 35
type input "jgj"
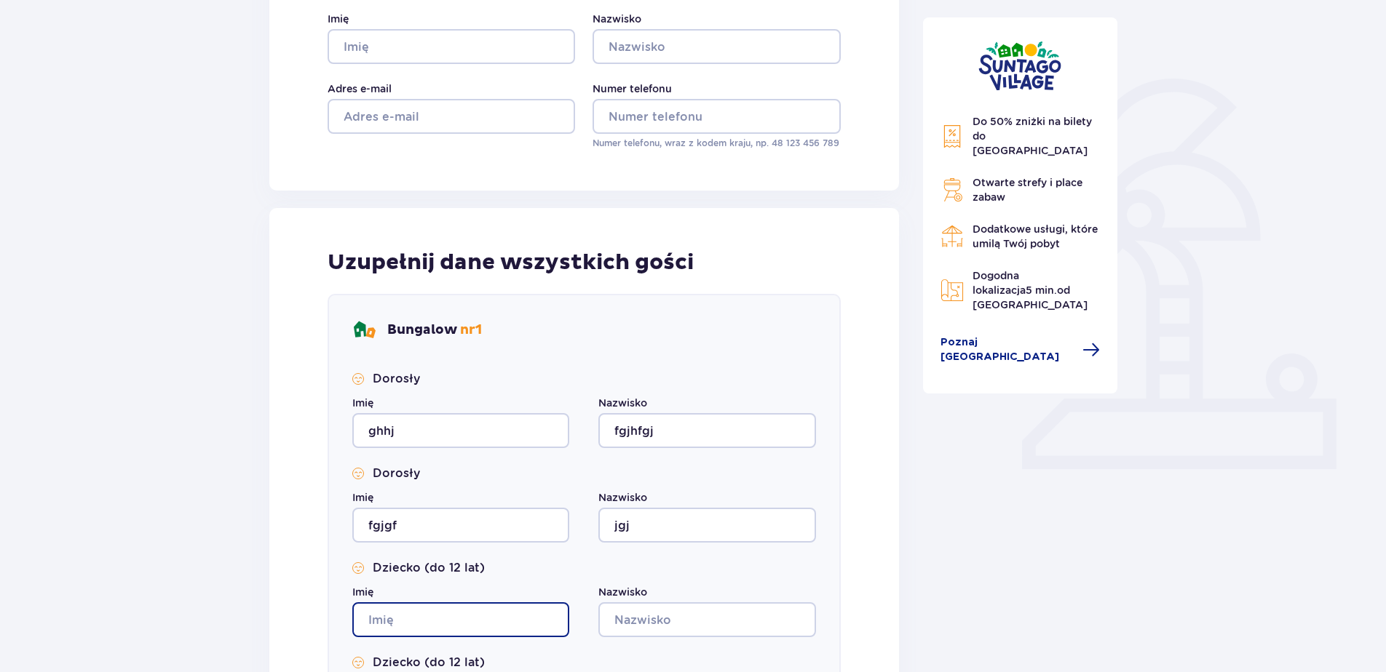
drag, startPoint x: 432, startPoint y: 629, endPoint x: 507, endPoint y: 627, distance: 75.7
click at [433, 628] on input "Imię" at bounding box center [460, 620] width 217 height 35
type input "jgj"
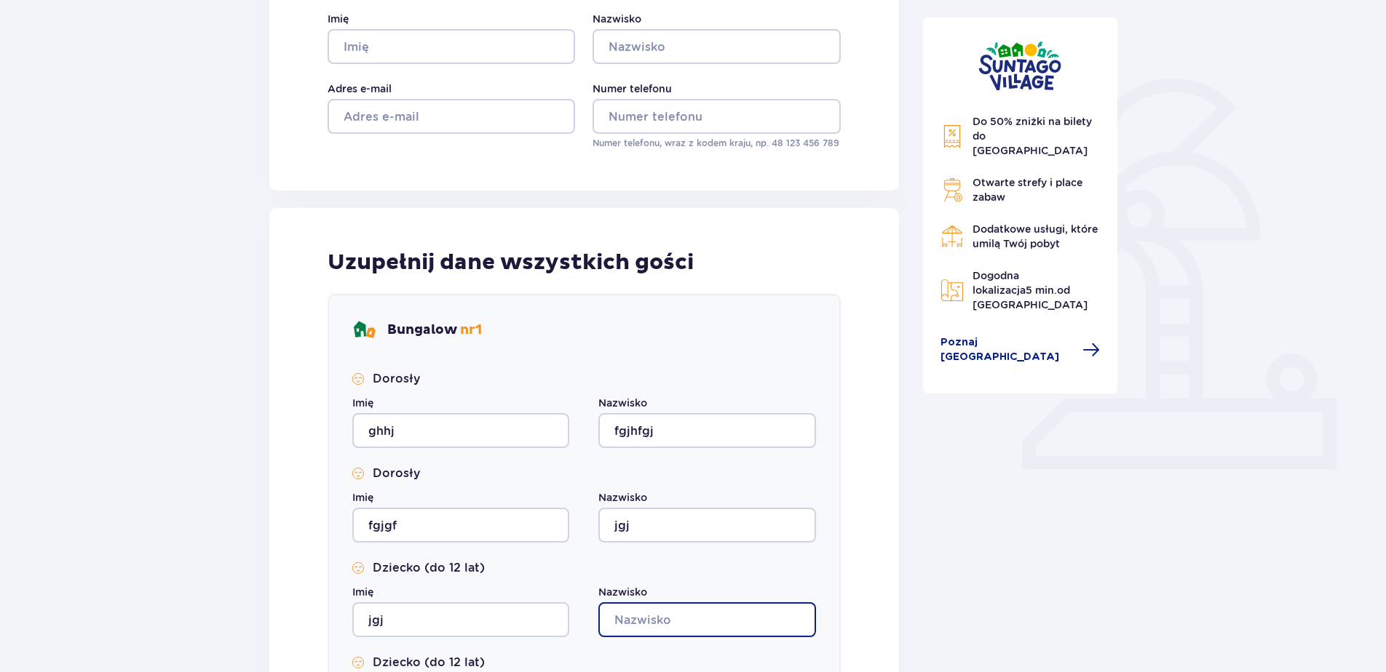
click at [648, 608] on input "Nazwisko" at bounding box center [706, 620] width 217 height 35
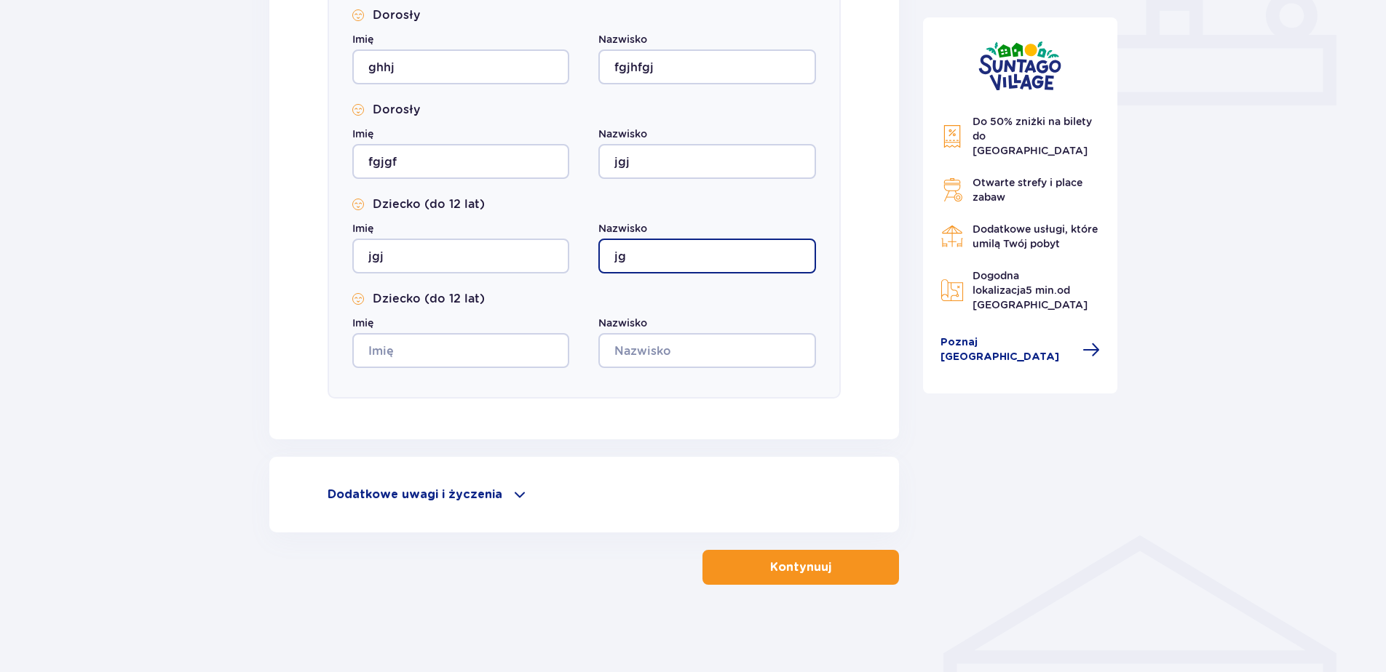
type input "jg"
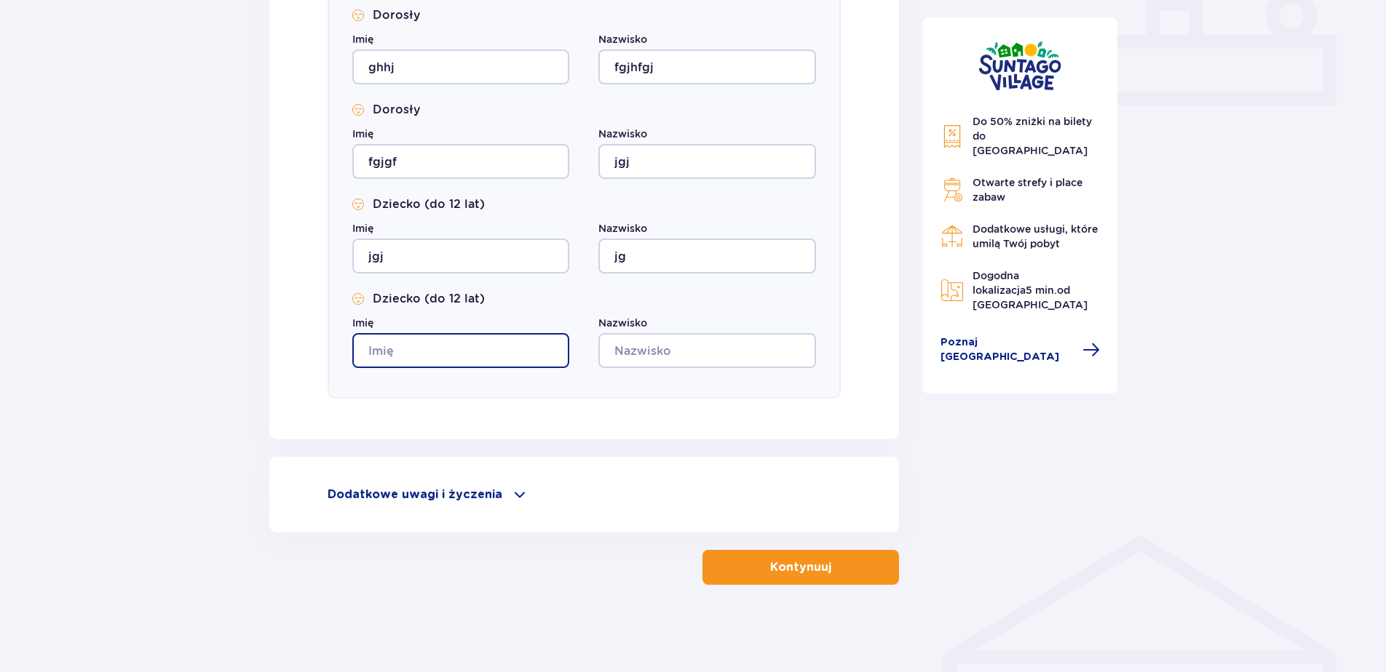
click at [458, 354] on input "Imię" at bounding box center [460, 350] width 217 height 35
type input "jgj"
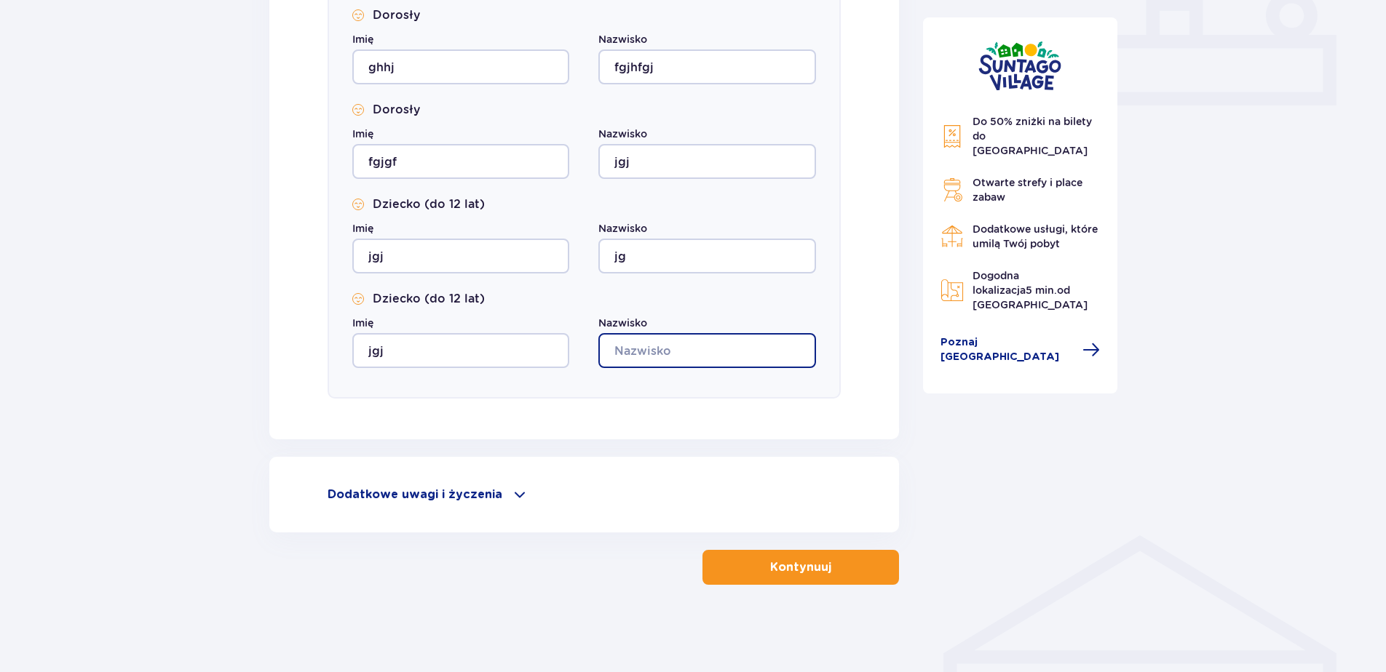
click at [676, 341] on input "Nazwisko" at bounding box center [706, 350] width 217 height 35
type input "jggj"
click at [791, 574] on p "Kontynuuj" at bounding box center [800, 568] width 61 height 16
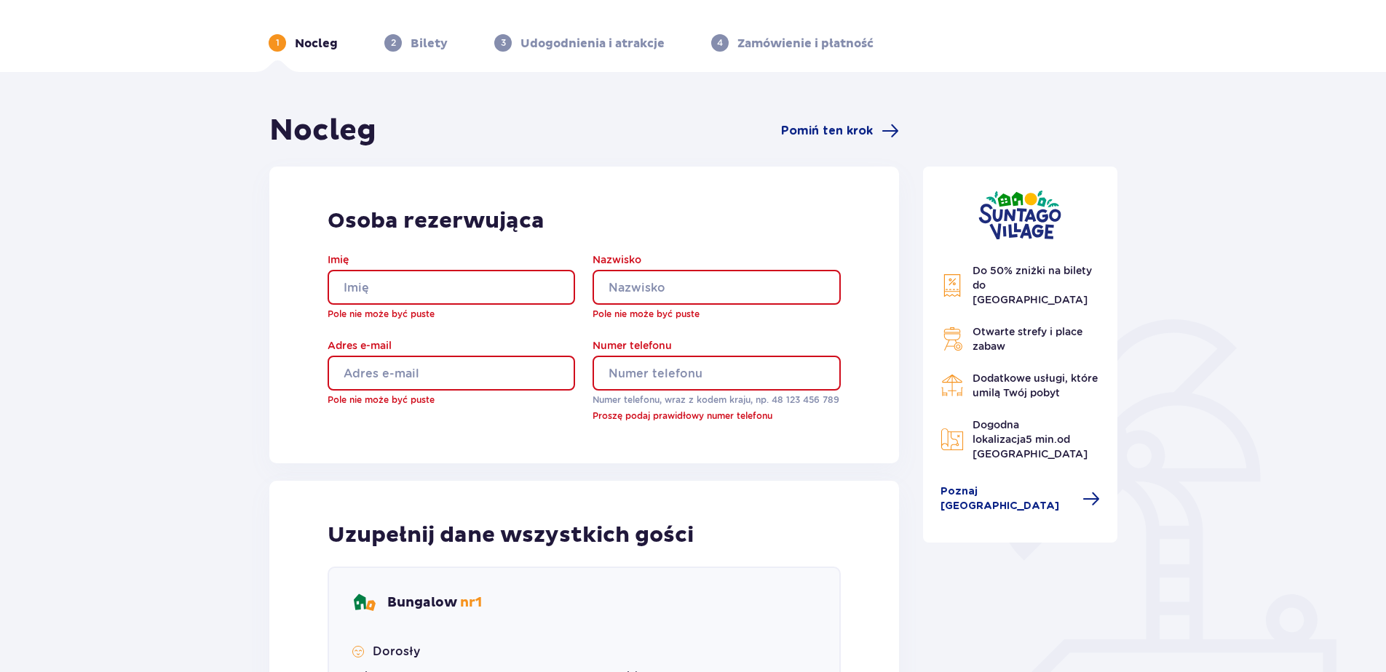
scroll to position [33, 0]
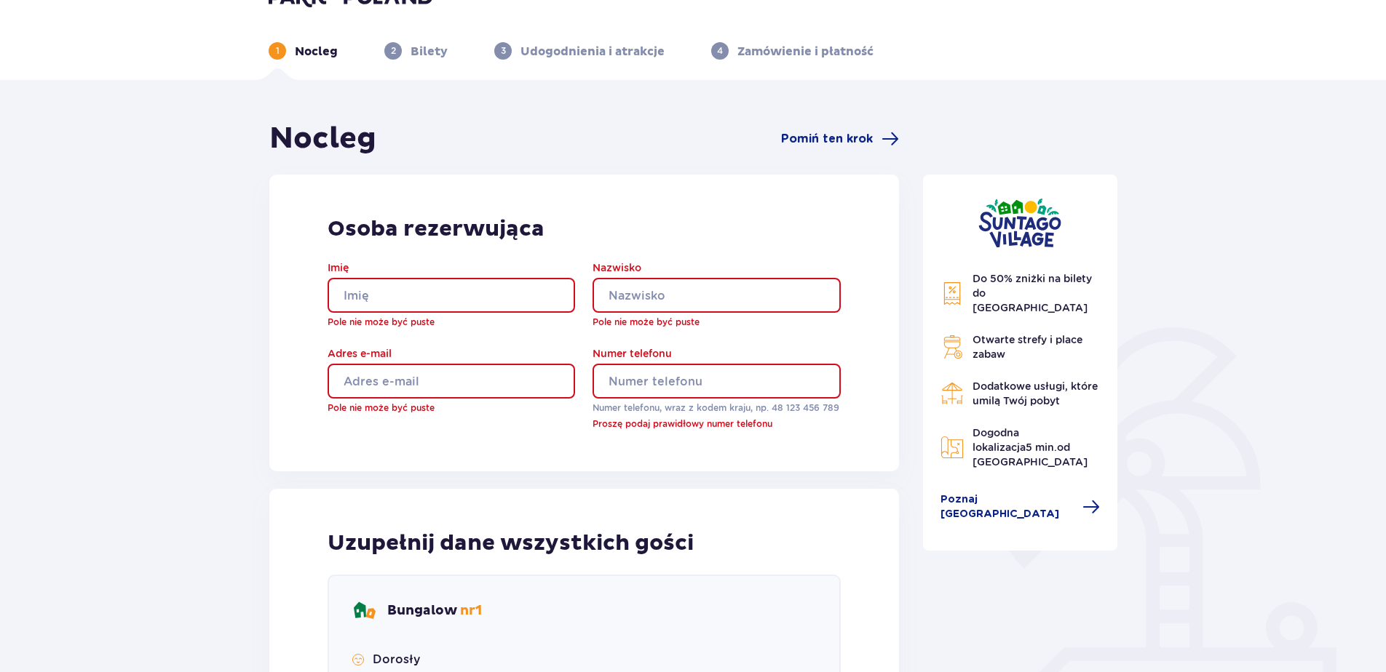
click at [407, 292] on input "Imię" at bounding box center [450, 295] width 247 height 35
type input "gjgfj"
click at [680, 298] on input "Nazwisko" at bounding box center [715, 295] width 247 height 35
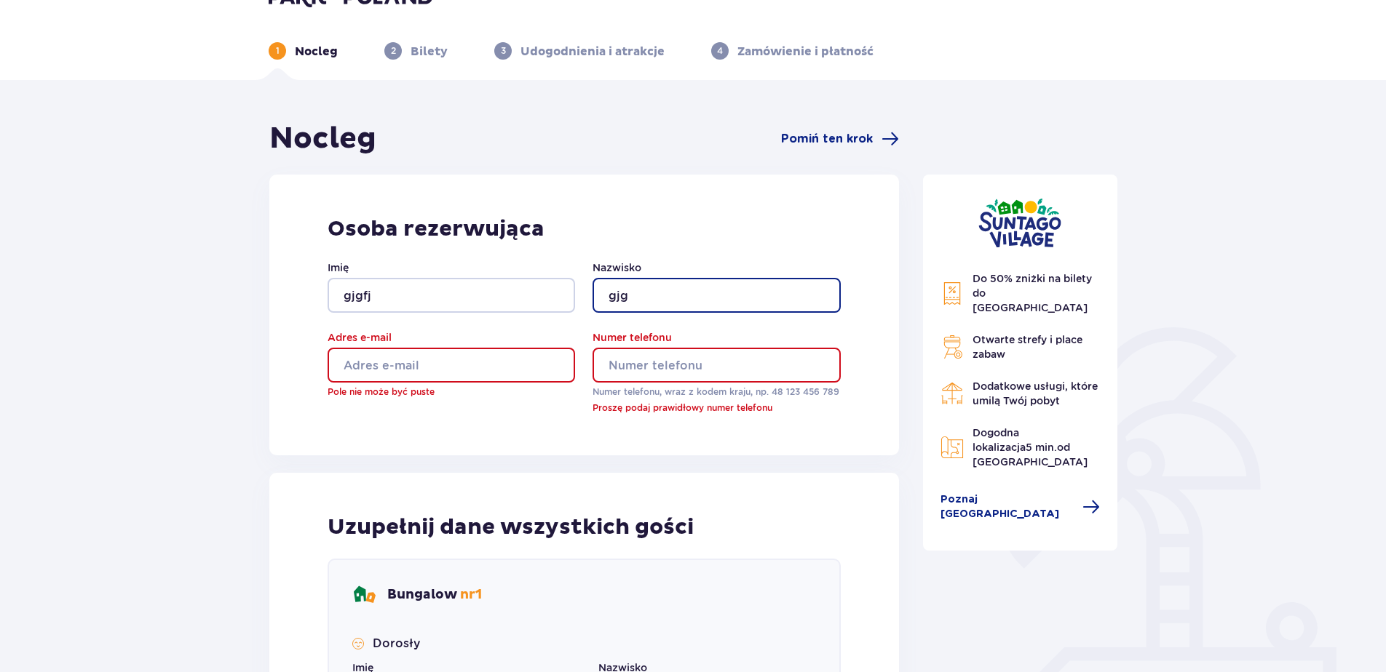
type input "gjg"
click at [654, 353] on input "Numer telefonu" at bounding box center [715, 365] width 247 height 35
click at [445, 357] on input "Adres e-mail" at bounding box center [450, 365] width 247 height 35
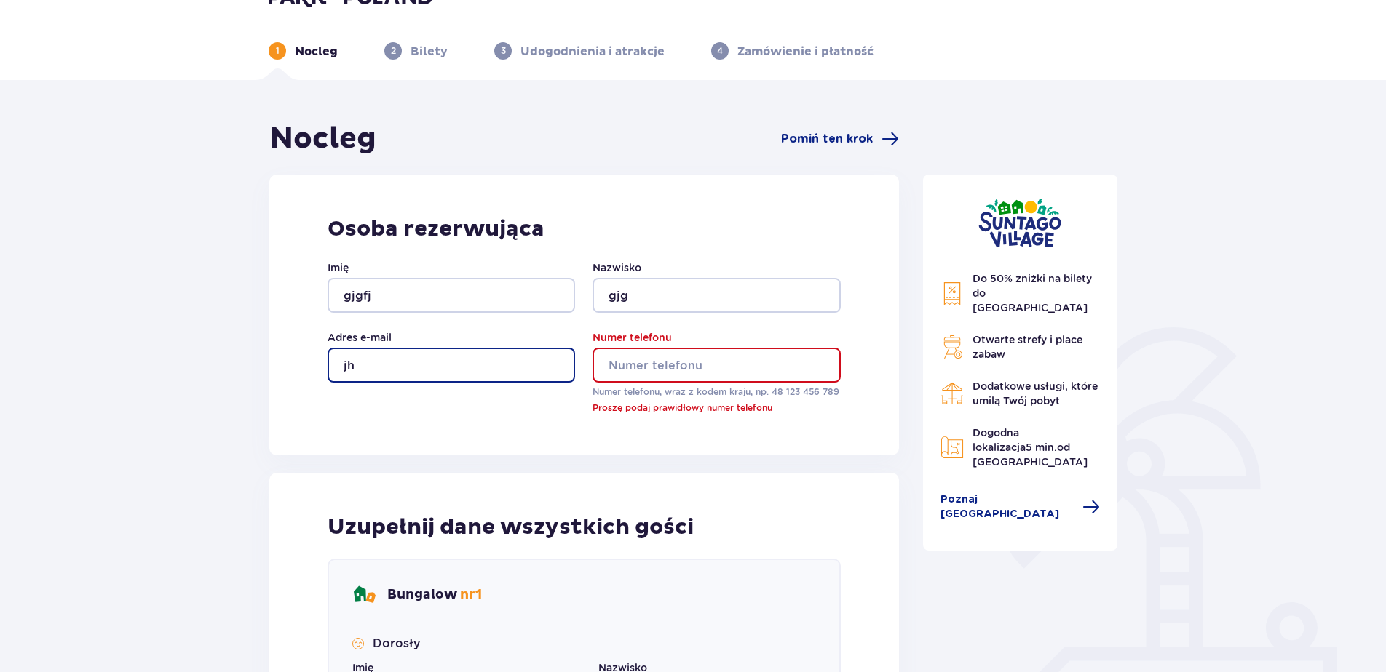
type input "j"
type input "s"
type input "kadsfdf"
click at [688, 362] on input "Numer telefonu" at bounding box center [715, 365] width 247 height 35
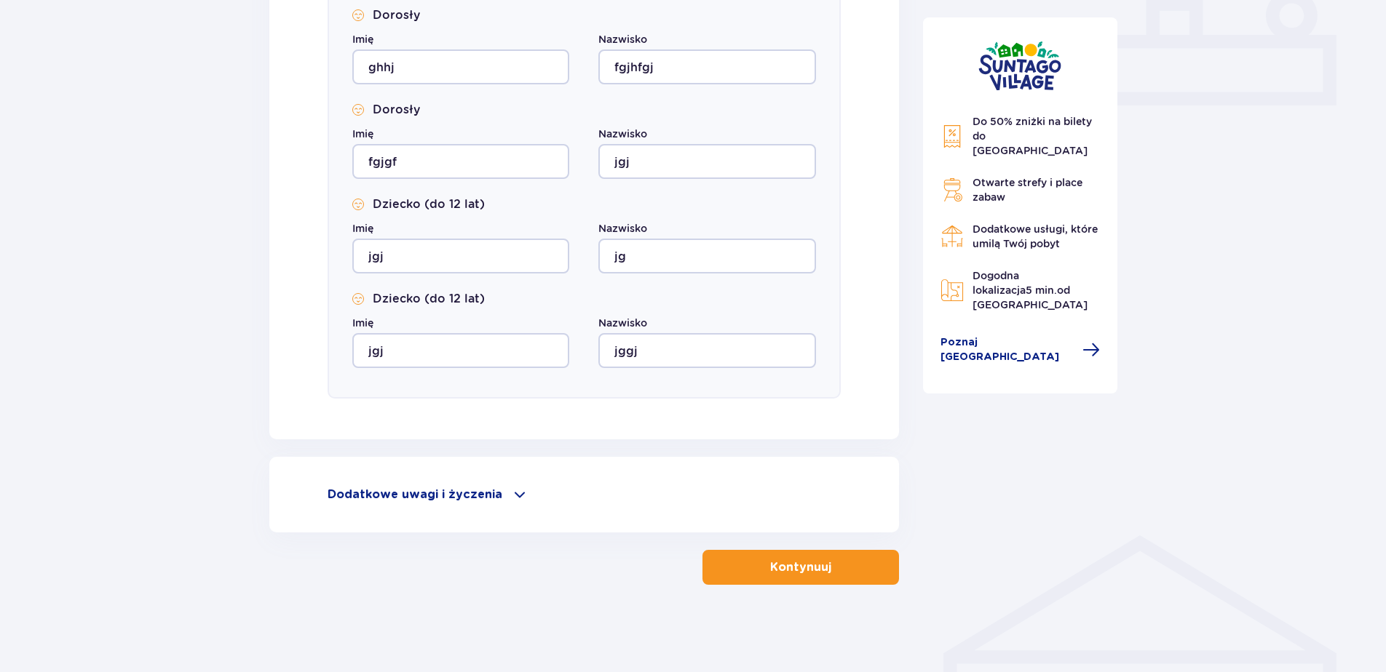
type input "52457642"
click at [752, 560] on button "Kontynuuj" at bounding box center [800, 567] width 196 height 35
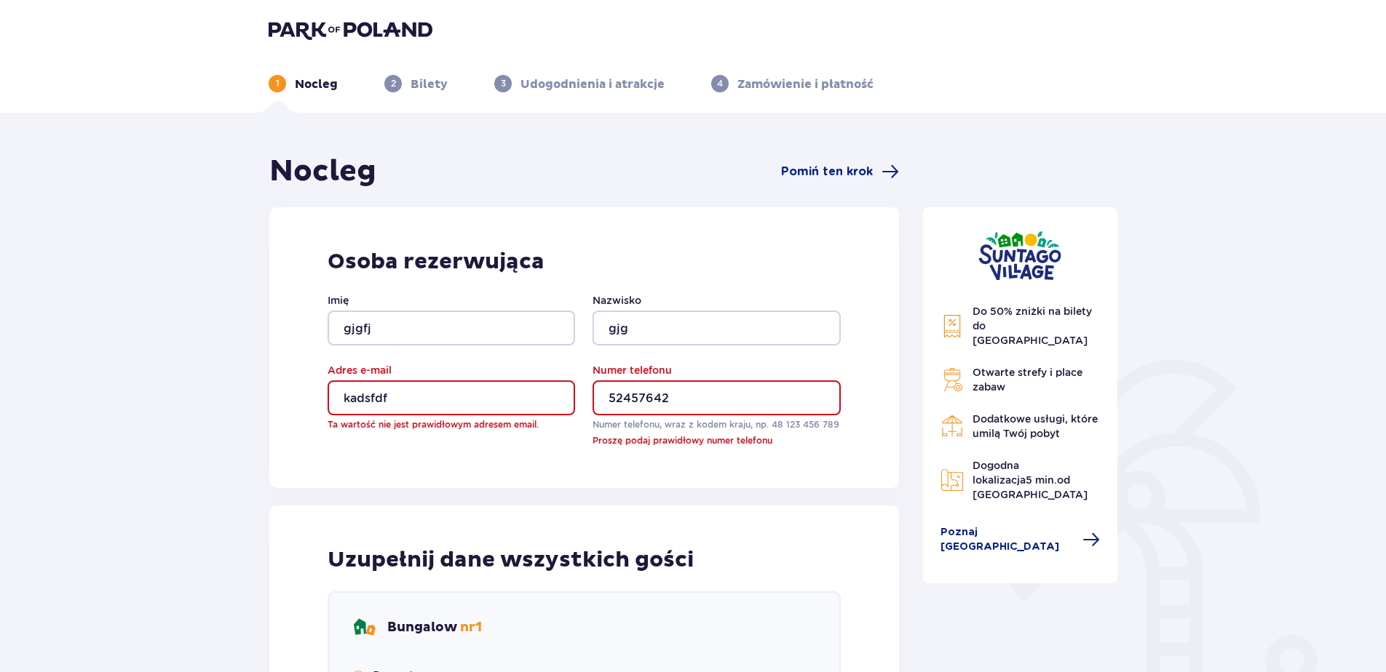
scroll to position [0, 0]
